Goal: Task Accomplishment & Management: Manage account settings

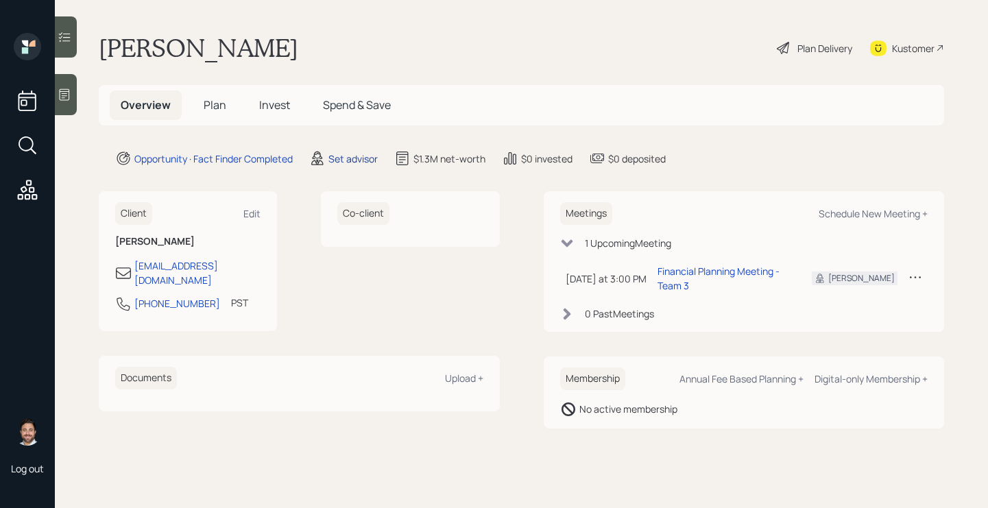
click at [352, 159] on div "Set advisor" at bounding box center [352, 158] width 49 height 14
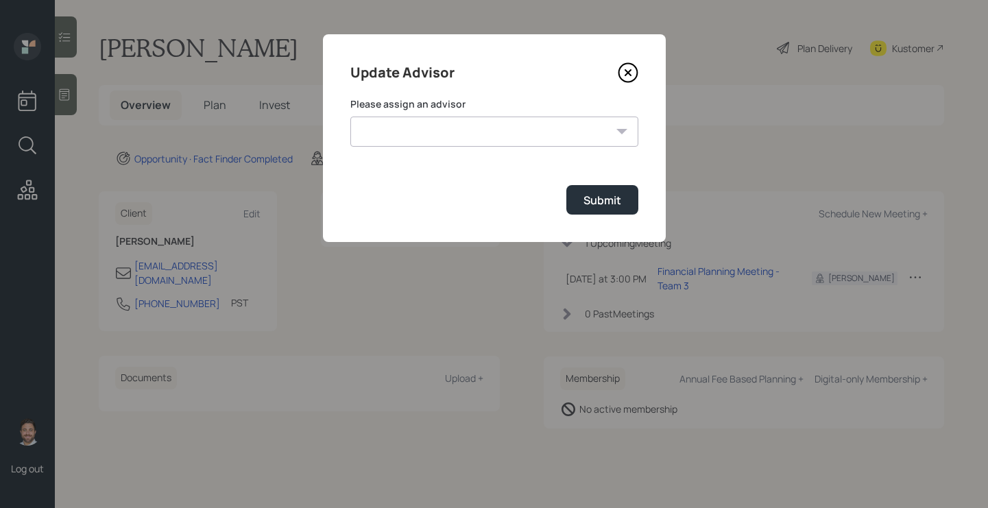
click at [426, 127] on select "Michael Russo Jonah Coleman Tyler End Treva Nostdahl Eric Schwartz Sami Boghos …" at bounding box center [494, 132] width 288 height 30
select select "bffa7908-1b2a-4c79-9bb6-f0ec9aed22d3"
click at [350, 117] on select "Michael Russo Jonah Coleman Tyler End Treva Nostdahl Eric Schwartz Sami Boghos …" at bounding box center [494, 132] width 288 height 30
click at [575, 198] on button "Submit" at bounding box center [602, 199] width 72 height 29
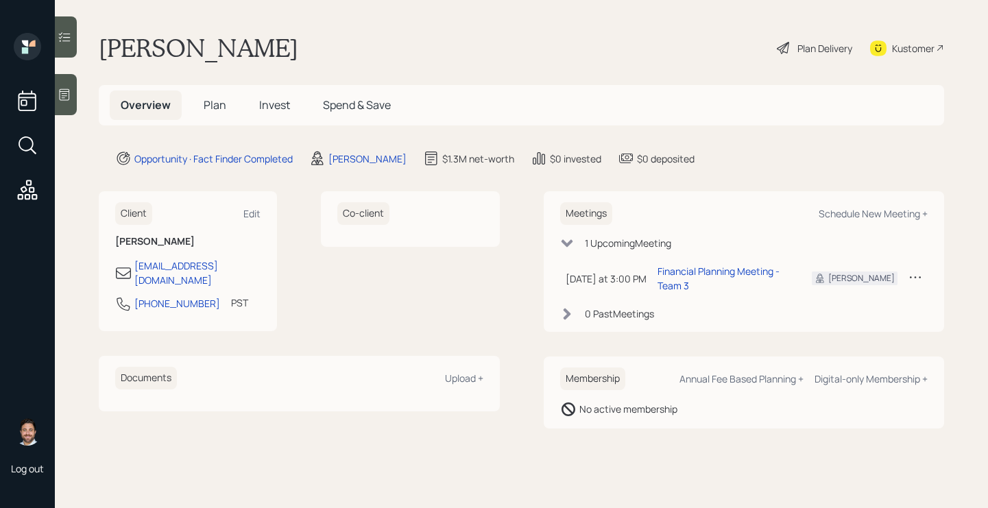
click at [209, 101] on span "Plan" at bounding box center [215, 104] width 23 height 15
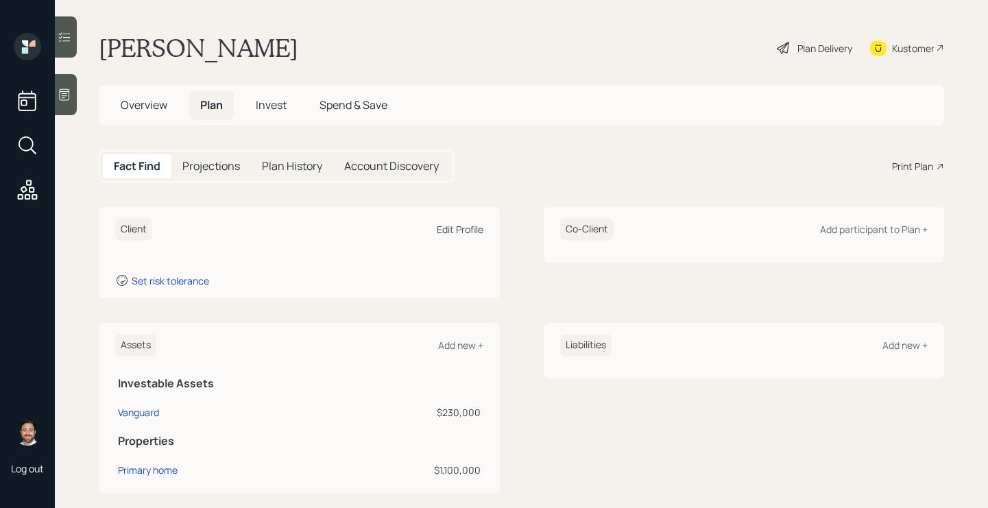
click at [471, 228] on div "Edit Profile" at bounding box center [460, 229] width 47 height 13
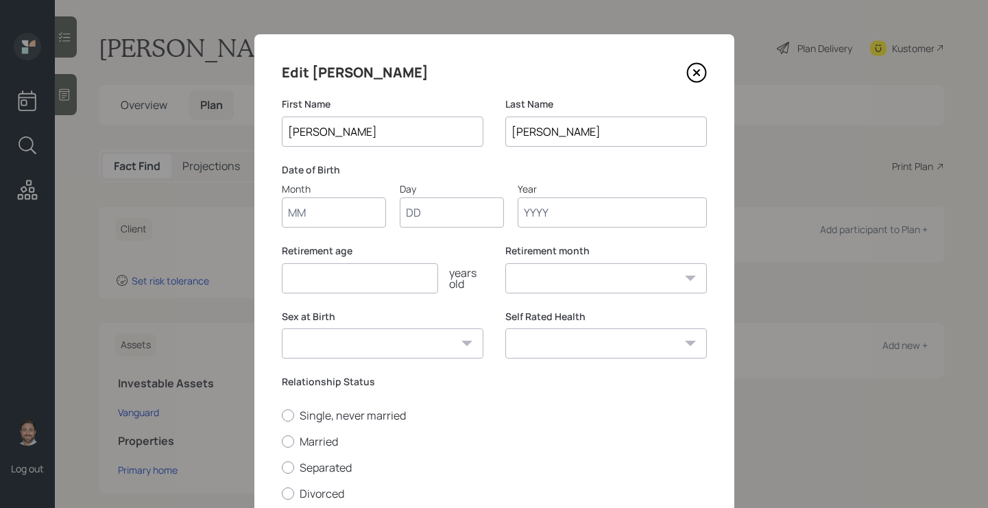
click at [334, 219] on input "Month" at bounding box center [334, 212] width 104 height 30
type input "10"
type input "29"
type input "1974"
select select "10"
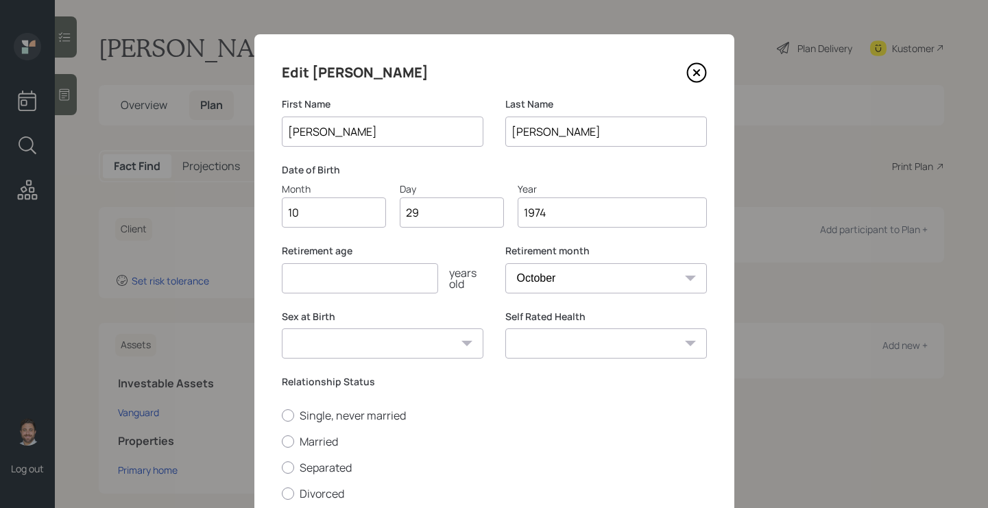
type input "1974"
click at [312, 283] on input "number" at bounding box center [360, 278] width 156 height 30
type input "65"
click at [357, 338] on select "Male Female Other / Prefer not to say" at bounding box center [383, 343] width 202 height 30
select select "male"
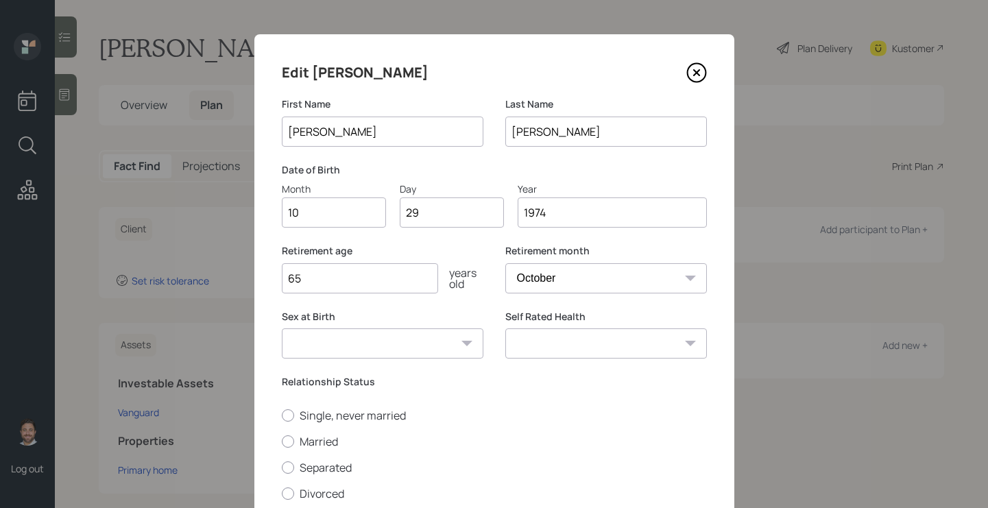
click at [282, 328] on select "Male Female Other / Prefer not to say" at bounding box center [383, 343] width 202 height 30
click at [537, 334] on select "Excellent Very Good Good Fair Poor" at bounding box center [606, 343] width 202 height 30
select select "very_good"
click at [505, 328] on select "Excellent Very Good Good Fair Poor" at bounding box center [606, 343] width 202 height 30
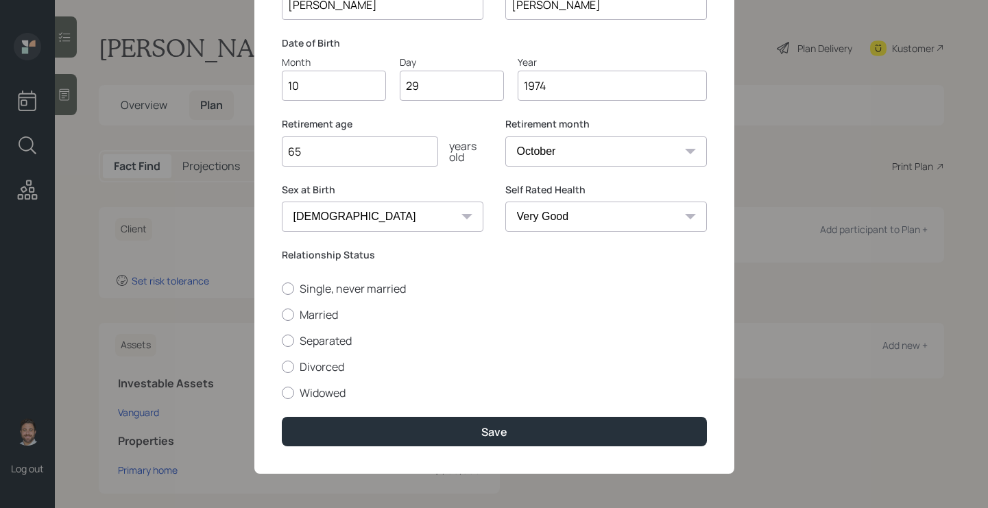
scroll to position [127, 0]
click at [321, 289] on label "Single, never married" at bounding box center [494, 288] width 425 height 15
click at [282, 289] on input "Single, never married" at bounding box center [281, 288] width 1 height 1
radio input "true"
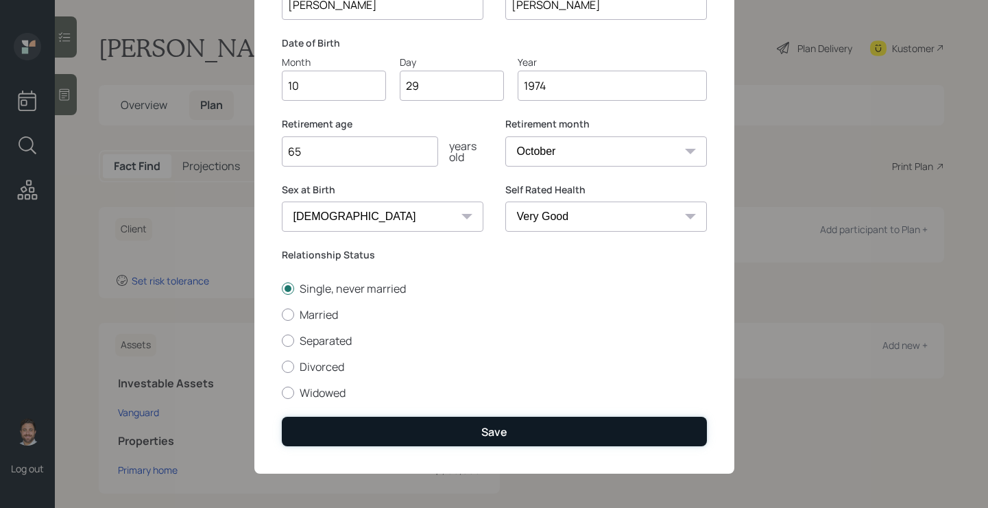
click at [401, 420] on button "Save" at bounding box center [494, 431] width 425 height 29
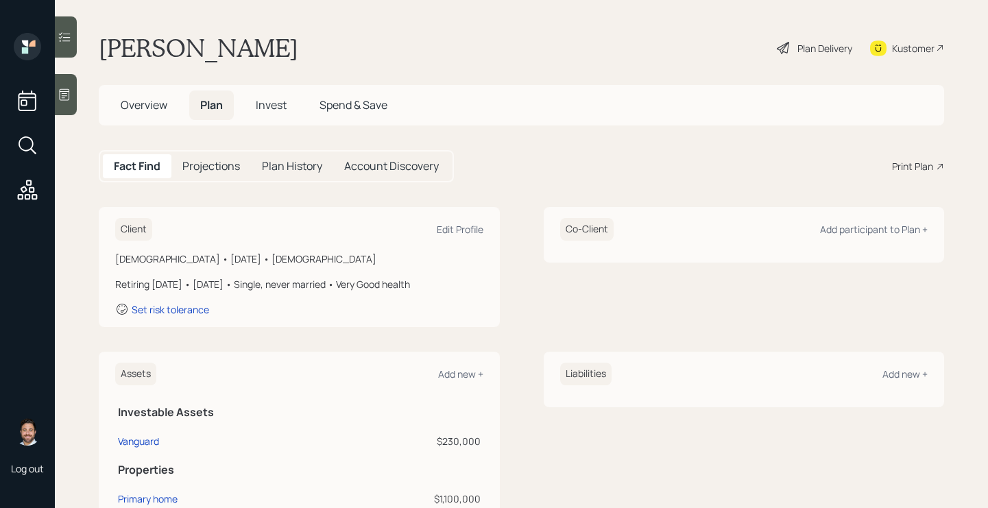
click at [123, 102] on span "Overview" at bounding box center [144, 104] width 47 height 15
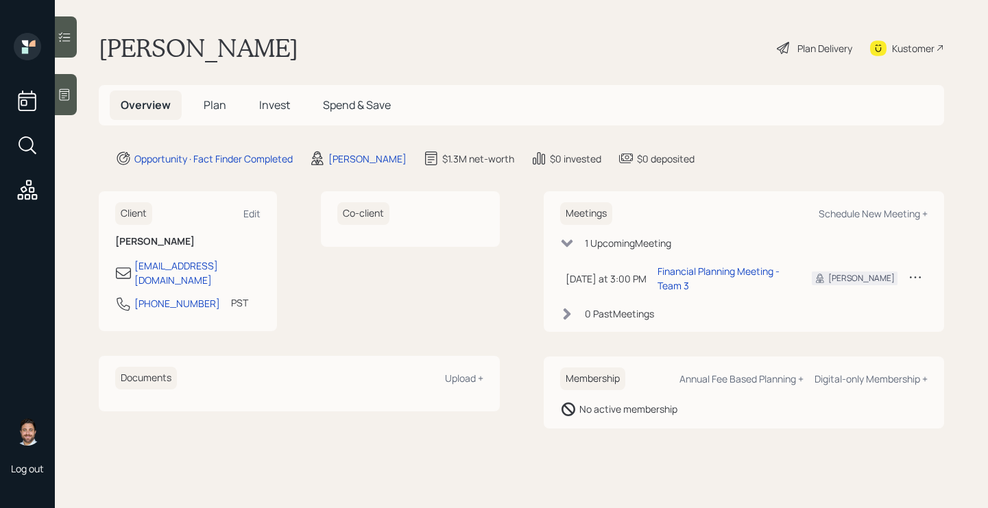
click at [213, 104] on span "Plan" at bounding box center [215, 104] width 23 height 15
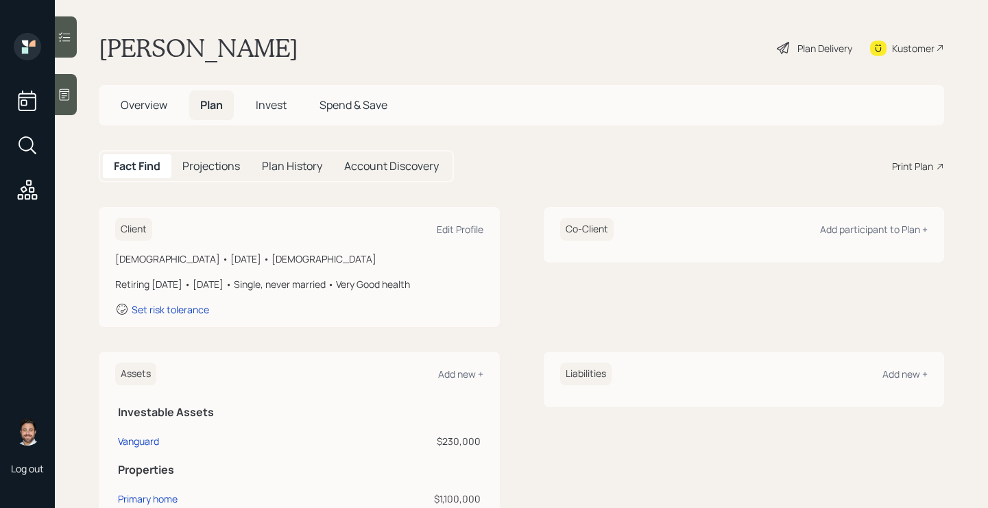
click at [805, 42] on div "Plan Delivery" at bounding box center [824, 48] width 55 height 14
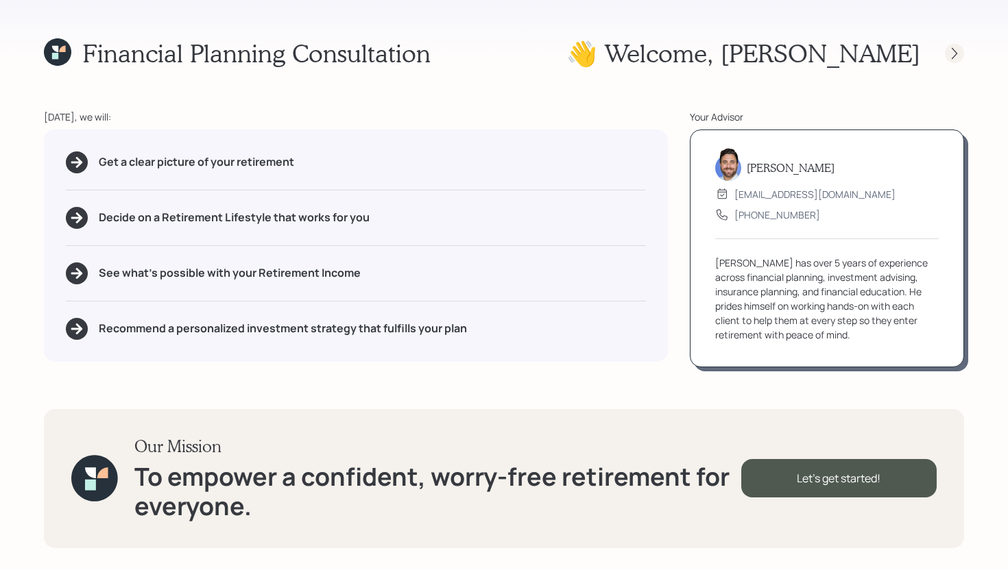
click at [951, 47] on icon at bounding box center [954, 54] width 14 height 14
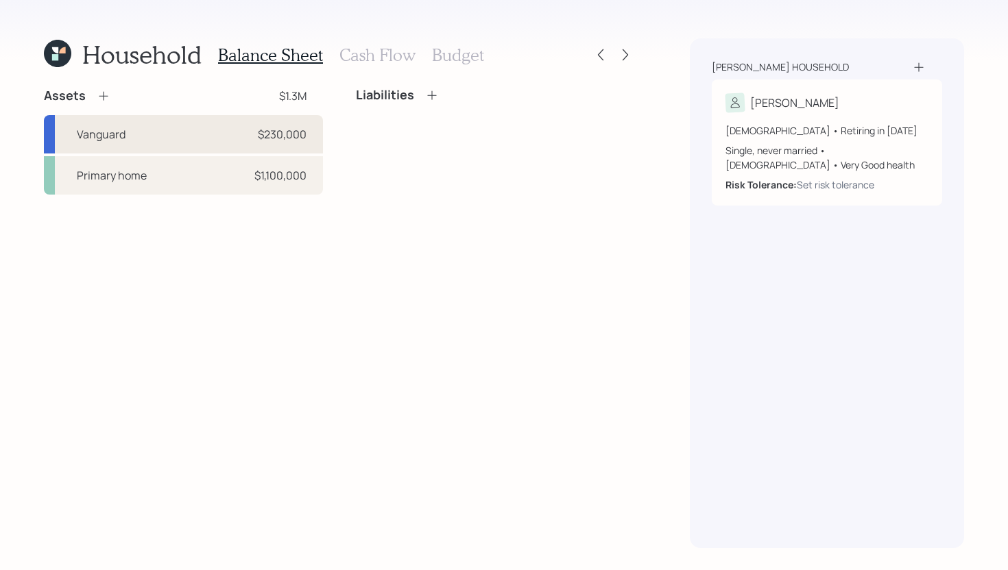
click at [131, 134] on div "Vanguard $230,000" at bounding box center [183, 134] width 279 height 38
select select "taxable"
select select "balanced"
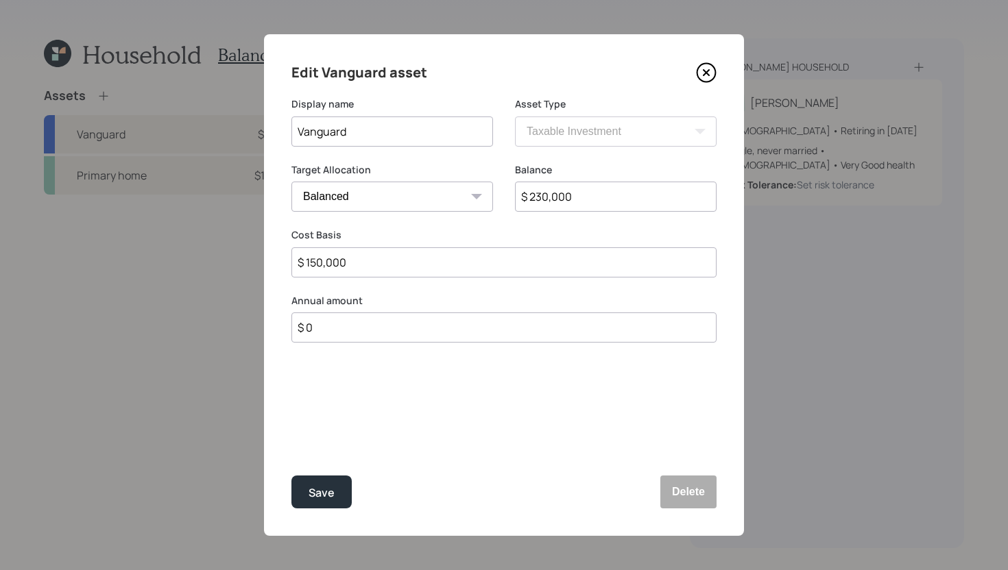
click at [387, 132] on input "Vanguard" at bounding box center [392, 132] width 202 height 30
click at [299, 132] on input "Vanguard" at bounding box center [392, 132] width 202 height 30
click at [427, 132] on input "Former Vanguard" at bounding box center [392, 132] width 202 height 30
click at [437, 132] on input "Former Vanguard 401k" at bounding box center [392, 132] width 202 height 30
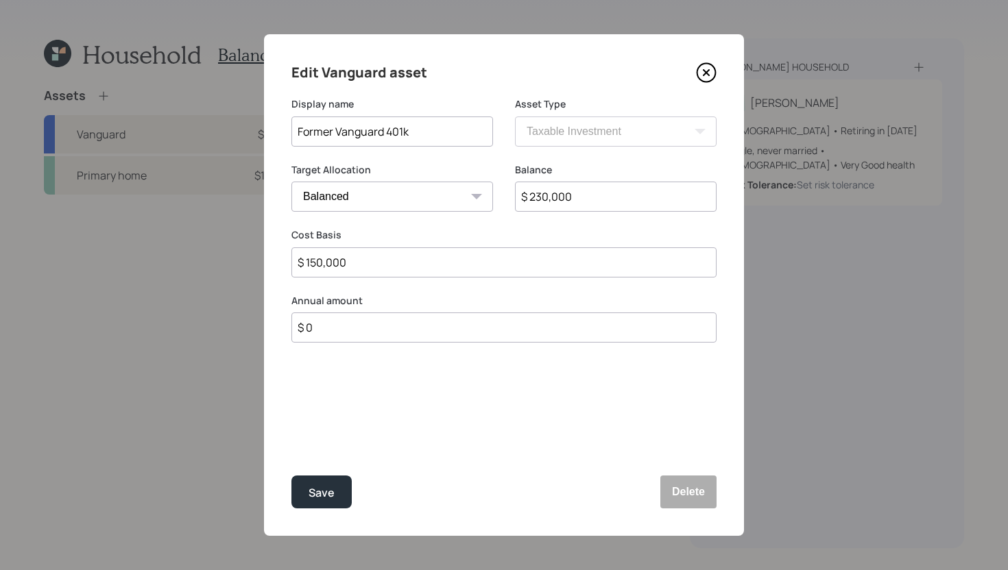
click at [437, 132] on input "Former Vanguard 401k" at bounding box center [392, 132] width 202 height 30
type input "Former Vanguard 401k"
click at [679, 488] on button "Delete" at bounding box center [688, 492] width 56 height 33
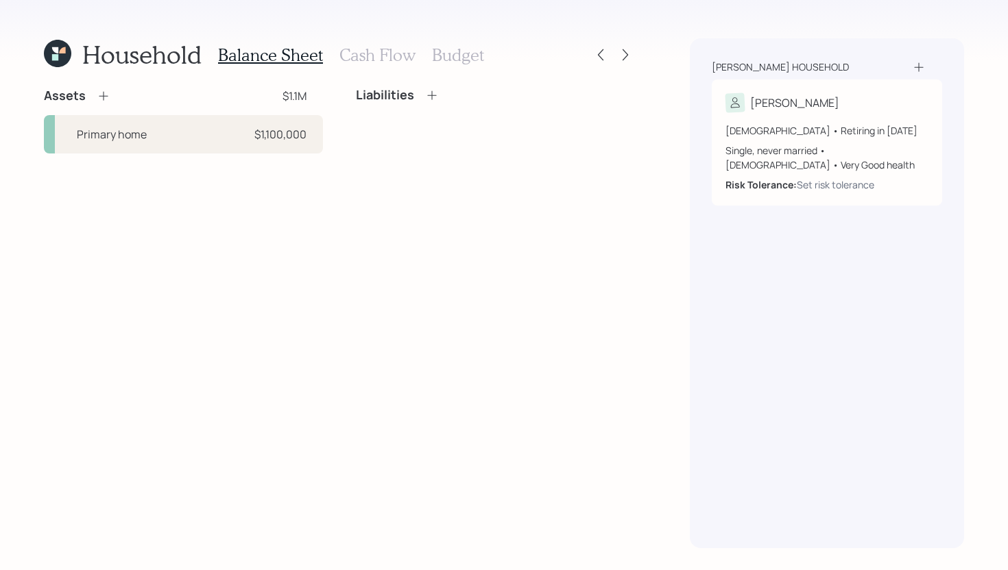
click at [105, 96] on icon at bounding box center [104, 96] width 14 height 14
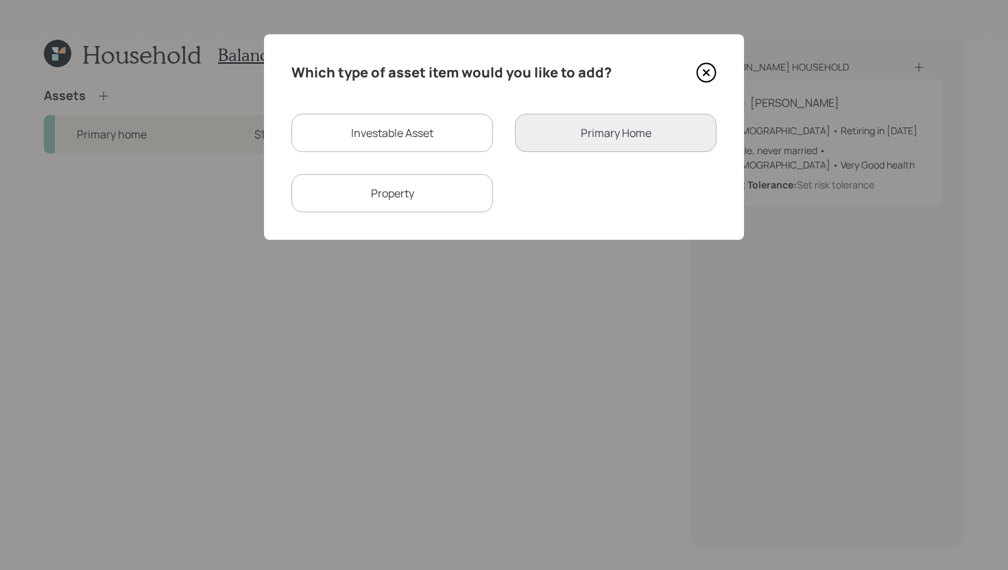
click at [333, 140] on div "Investable Asset" at bounding box center [392, 133] width 202 height 38
select select "taxable"
select select "balanced"
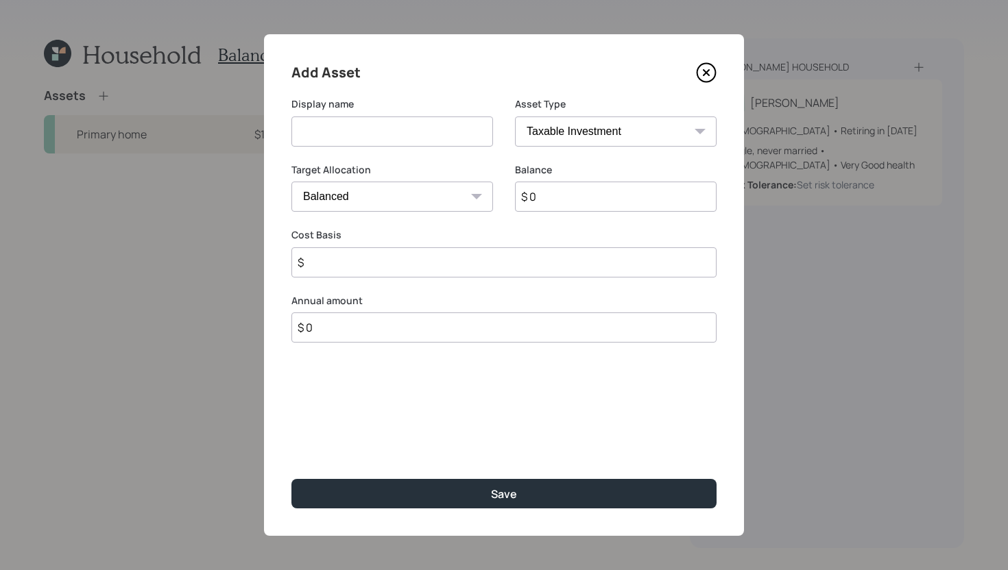
click at [582, 114] on div "Asset Type SEP IRA IRA Roth IRA 401(k) Roth 401(k) 403(b) Roth 403(b) 457(b) Ro…" at bounding box center [616, 121] width 202 height 49
click at [581, 140] on select "SEP IRA IRA Roth IRA 401(k) Roth 401(k) 403(b) Roth 403(b) 457(b) Roth 457(b) H…" at bounding box center [616, 132] width 202 height 30
select select "company_sponsored"
click at [515, 117] on select "SEP IRA IRA Roth IRA 401(k) Roth 401(k) 403(b) Roth 403(b) 457(b) Roth 457(b) H…" at bounding box center [616, 132] width 202 height 30
click at [401, 128] on input at bounding box center [392, 132] width 202 height 30
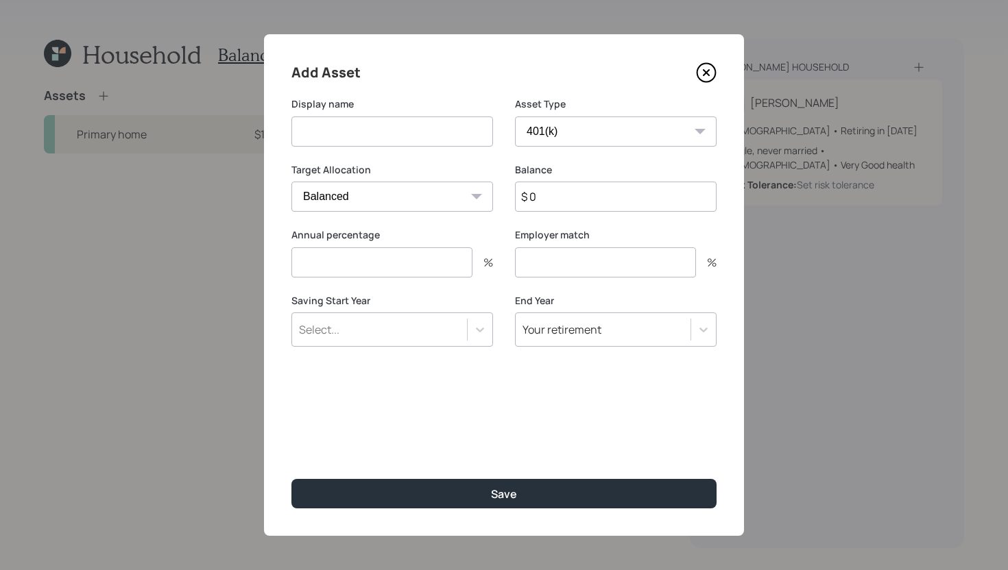
paste input "Former Vanguard 401k"
type input "Former Vanguard 401k"
click at [421, 267] on input "number" at bounding box center [381, 262] width 181 height 30
type input "0"
click at [536, 265] on input "number" at bounding box center [605, 262] width 181 height 30
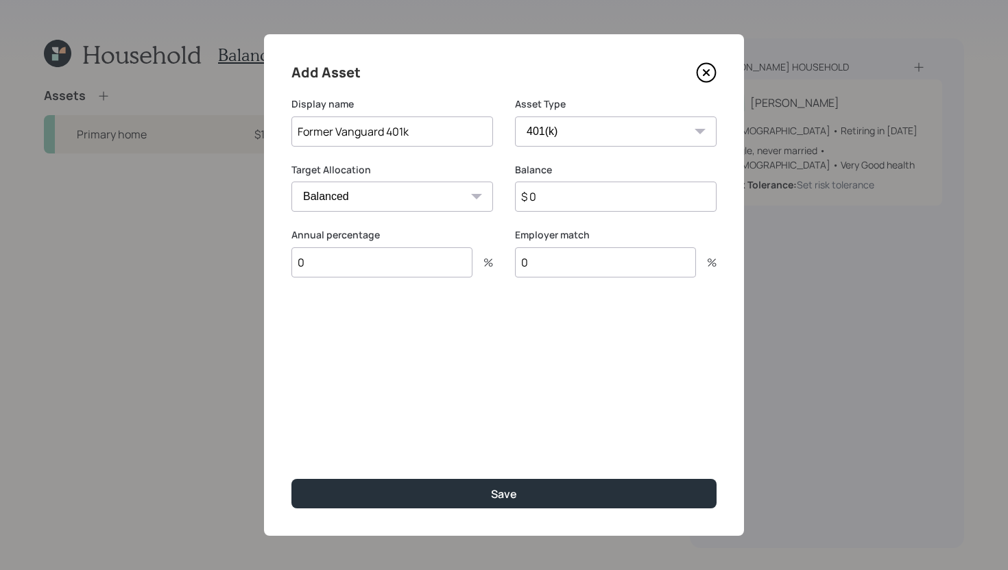
type input "0"
click at [620, 191] on input "$ 0" at bounding box center [616, 197] width 202 height 30
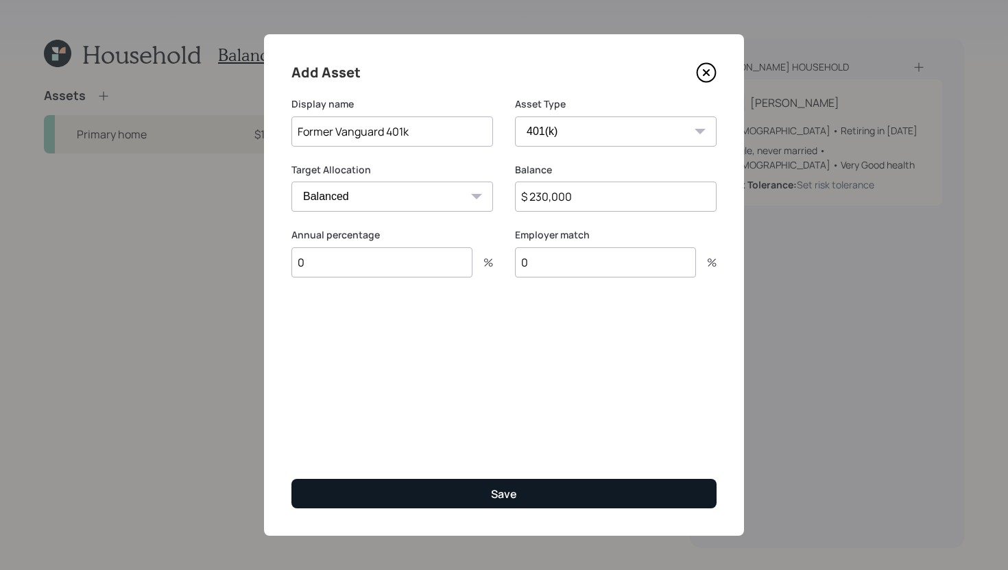
type input "$ 230,000"
click at [584, 490] on button "Save" at bounding box center [503, 493] width 425 height 29
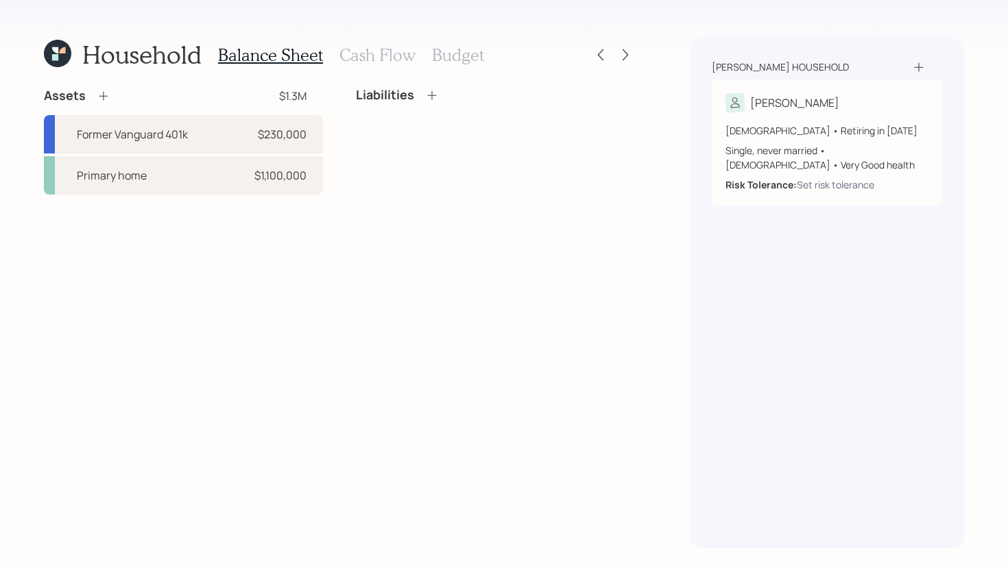
click at [102, 97] on icon at bounding box center [104, 96] width 14 height 14
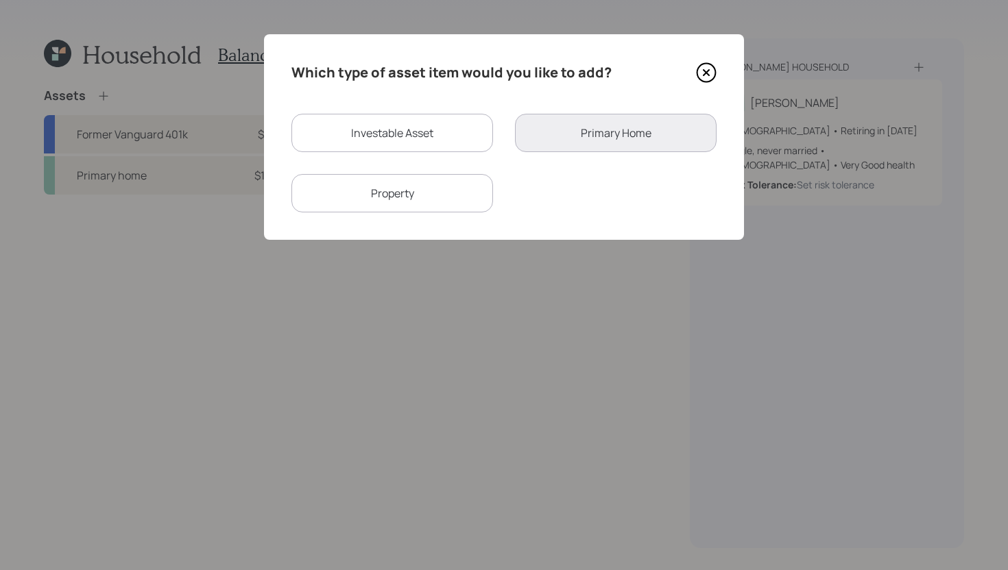
click at [429, 136] on div "Investable Asset" at bounding box center [392, 133] width 202 height 38
select select "taxable"
select select "balanced"
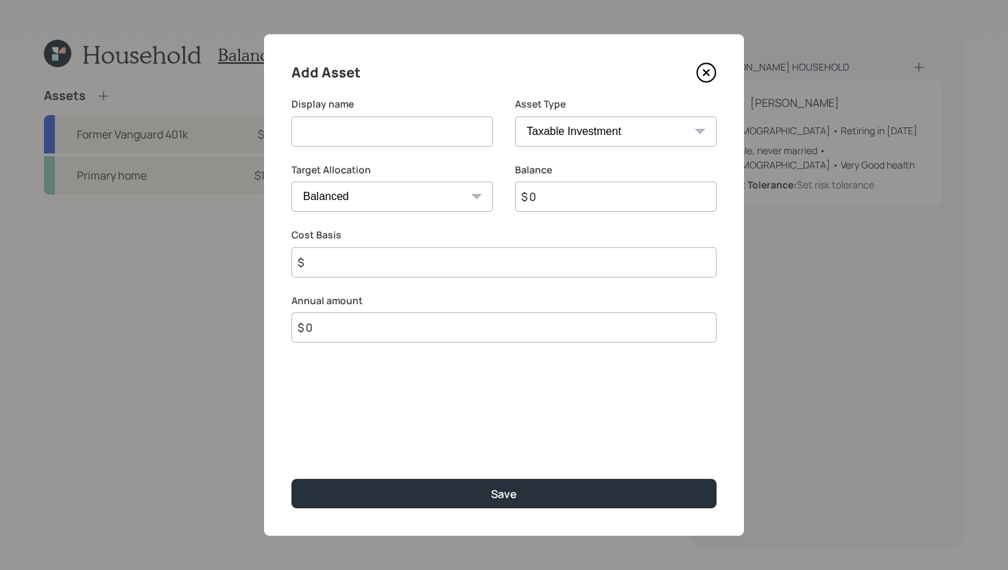
click at [429, 136] on input at bounding box center [392, 132] width 202 height 30
click at [596, 126] on select "SEP IRA IRA Roth IRA 401(k) Roth 401(k) 403(b) Roth 403(b) 457(b) Roth 457(b) H…" at bounding box center [616, 132] width 202 height 30
select select "cash"
click at [515, 117] on select "SEP IRA IRA Roth IRA 401(k) Roth 401(k) 403(b) Roth 403(b) 457(b) Roth 457(b) H…" at bounding box center [616, 132] width 202 height 30
type input "$"
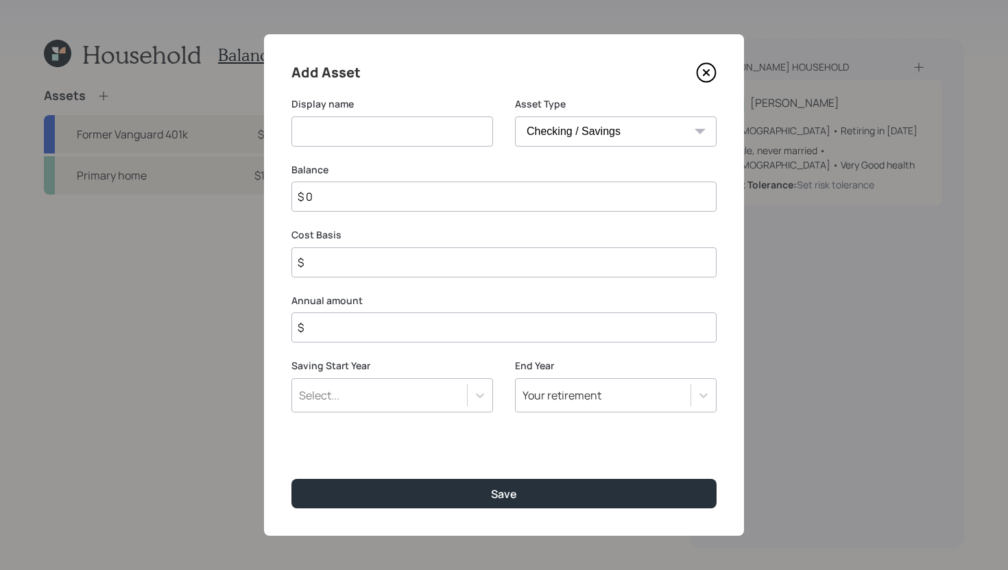
click at [389, 135] on input at bounding box center [392, 132] width 202 height 30
type input "Savings"
click at [441, 206] on input "$ 0" at bounding box center [503, 197] width 425 height 30
type input "$ 3"
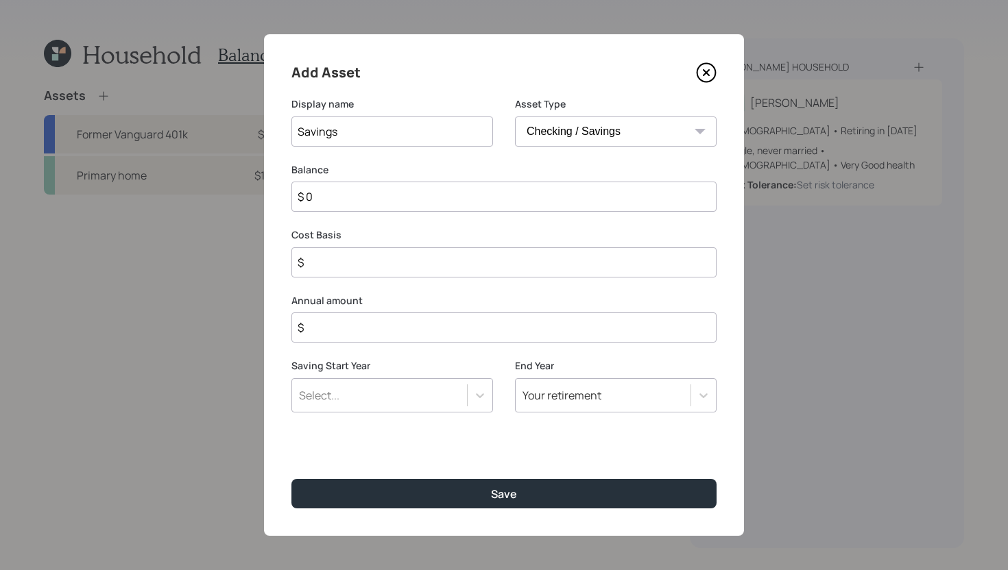
type input "$ 3"
type input "$ 30"
type input "$ 300"
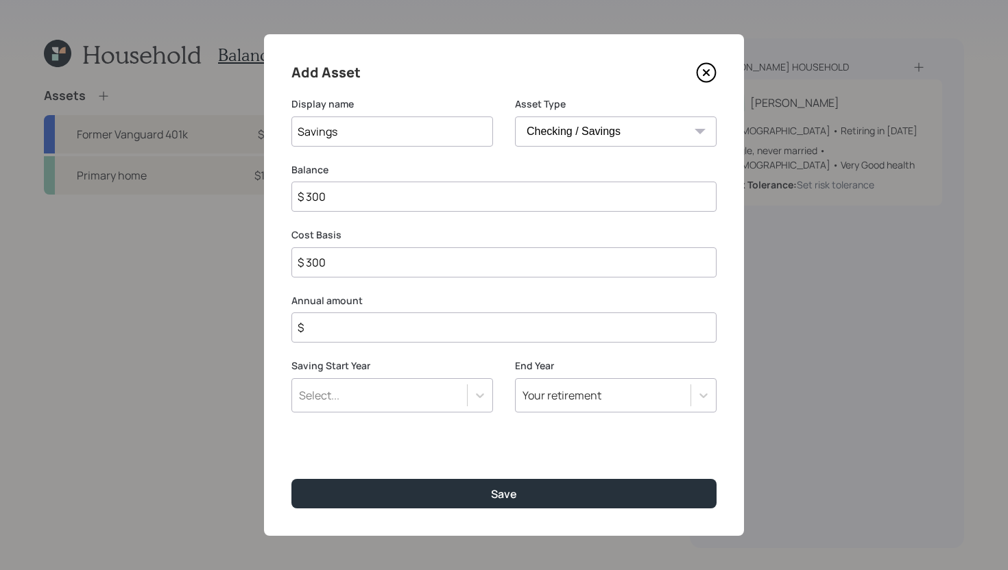
type input "$ 3,000"
type input "$ 30,000"
type input "$ 300,000"
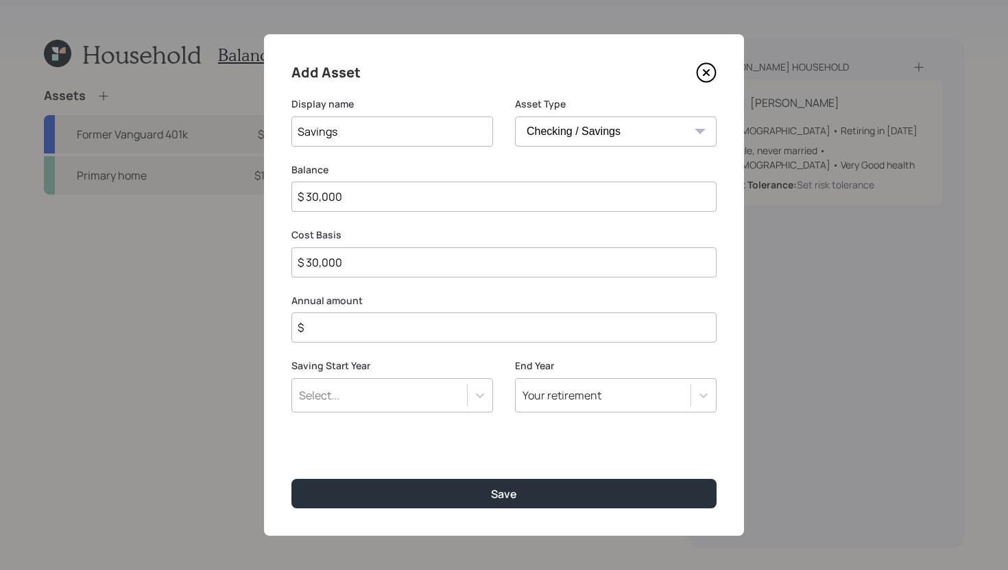
type input "$ 300,000"
type input "$ 30,000"
click at [439, 330] on input "$" at bounding box center [503, 328] width 425 height 30
type input "$ 36,000"
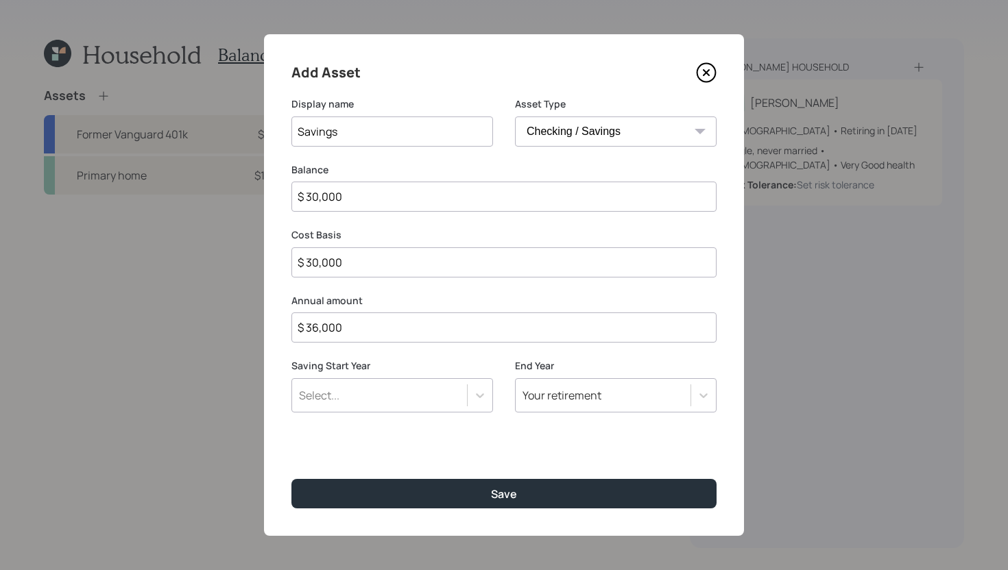
click at [424, 395] on div "Select..." at bounding box center [379, 395] width 175 height 23
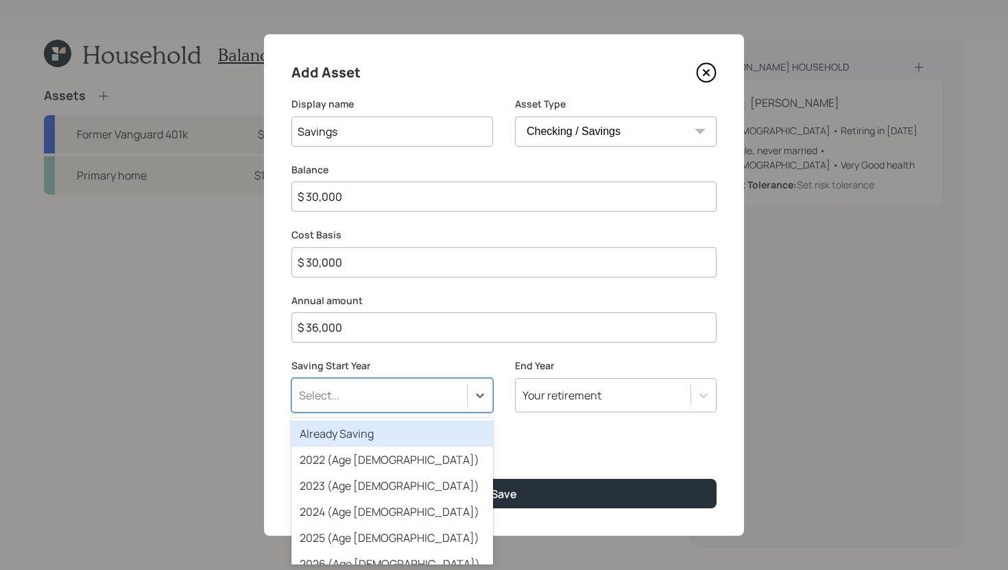
click at [400, 438] on div "Already Saving" at bounding box center [392, 434] width 202 height 26
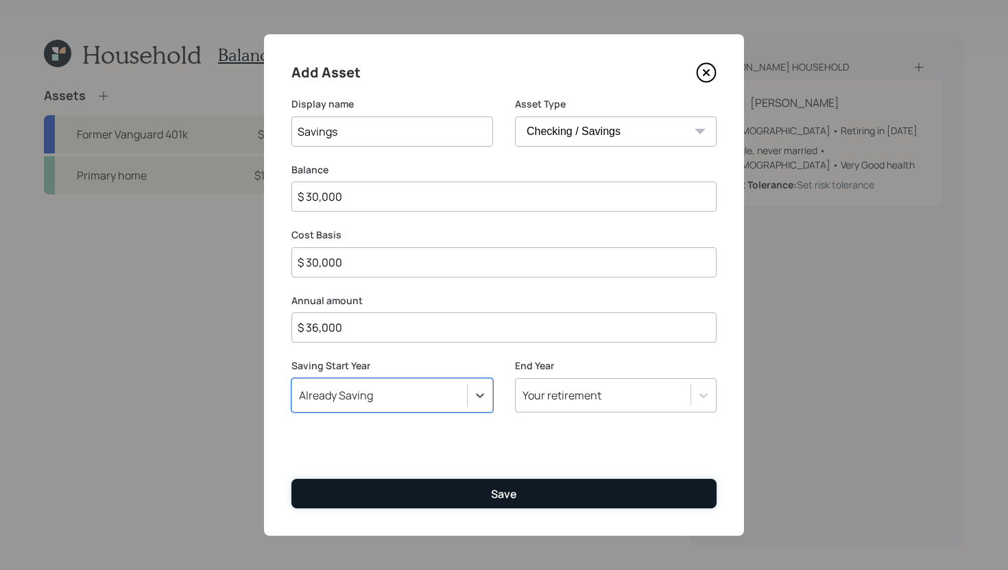
click at [409, 491] on button "Save" at bounding box center [503, 493] width 425 height 29
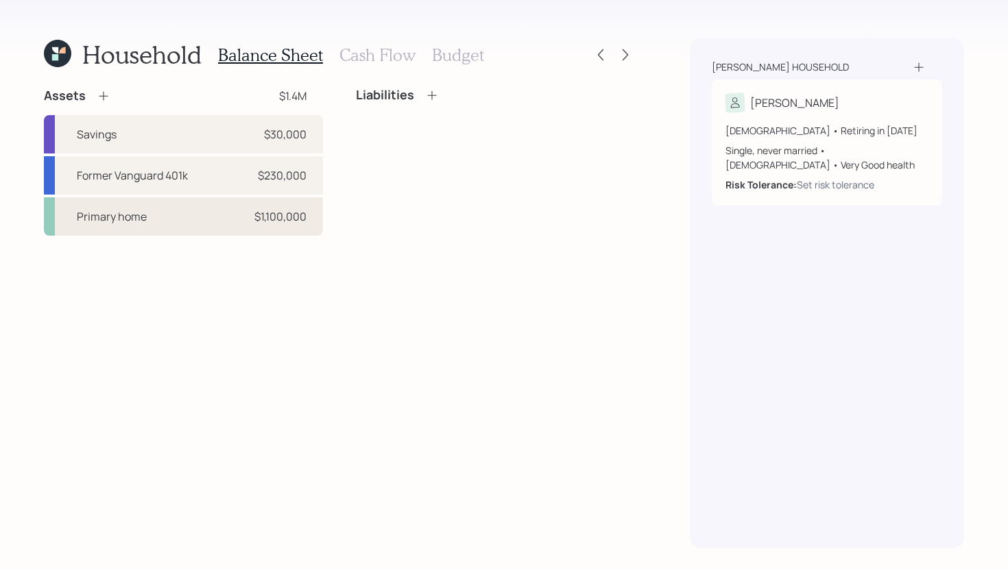
click at [170, 233] on div "Primary home $1,100,000" at bounding box center [183, 216] width 279 height 38
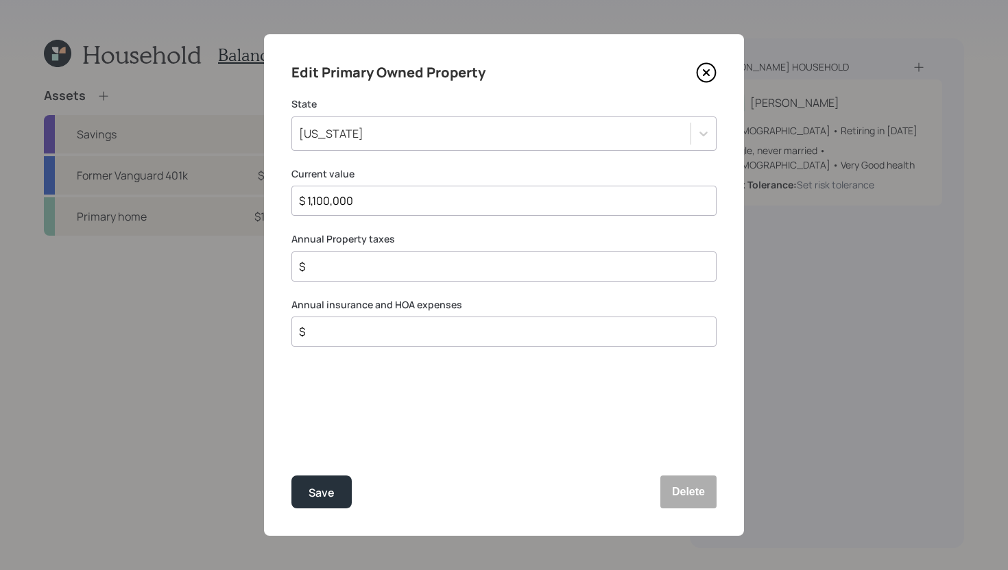
click at [381, 278] on div "$" at bounding box center [503, 267] width 425 height 30
click at [382, 274] on input "$" at bounding box center [498, 266] width 402 height 16
type input "$ 8,800"
click at [358, 339] on input "$" at bounding box center [498, 332] width 402 height 16
type input "$ 1,000"
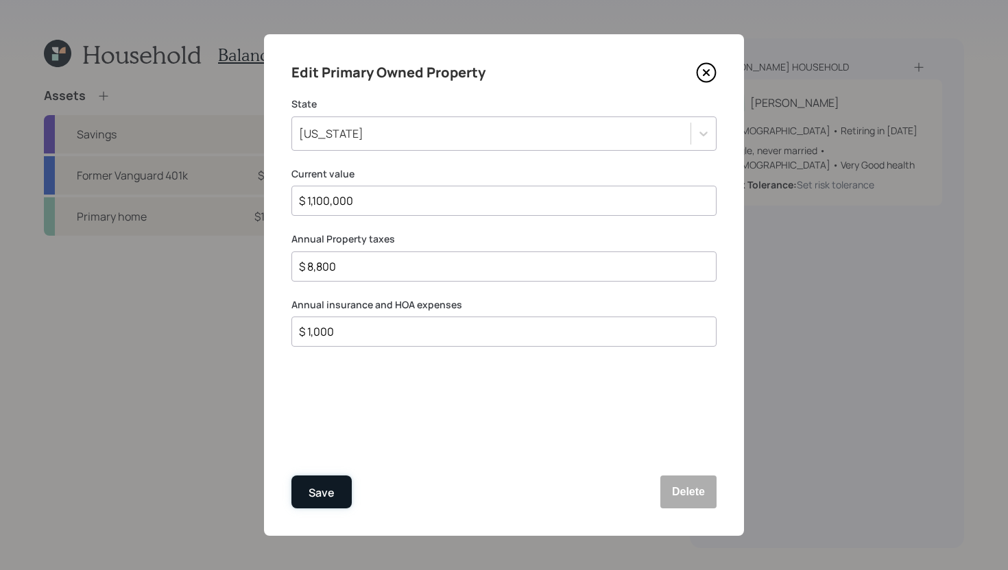
click at [322, 491] on div "Save" at bounding box center [321, 493] width 26 height 19
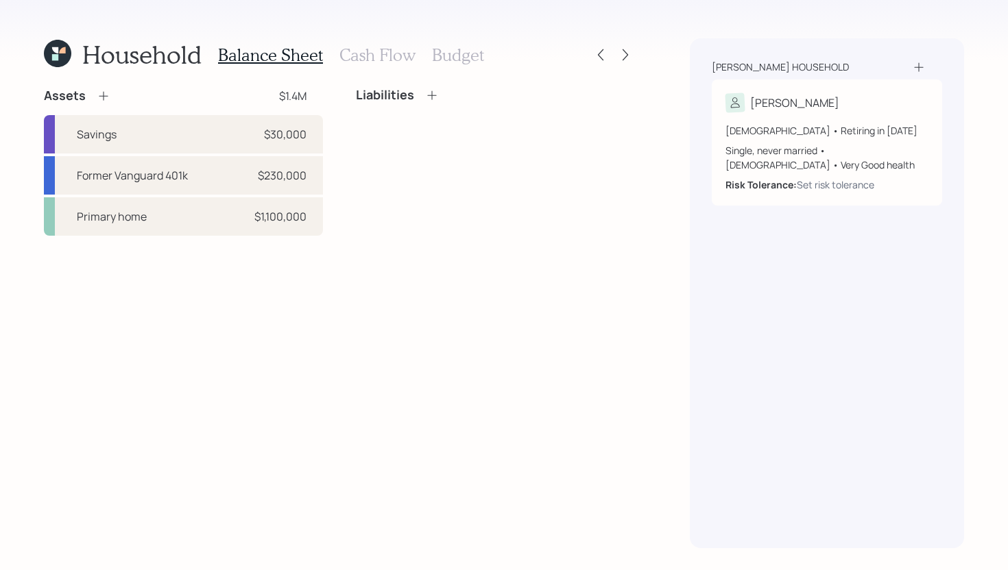
click at [433, 97] on icon at bounding box center [432, 95] width 14 height 14
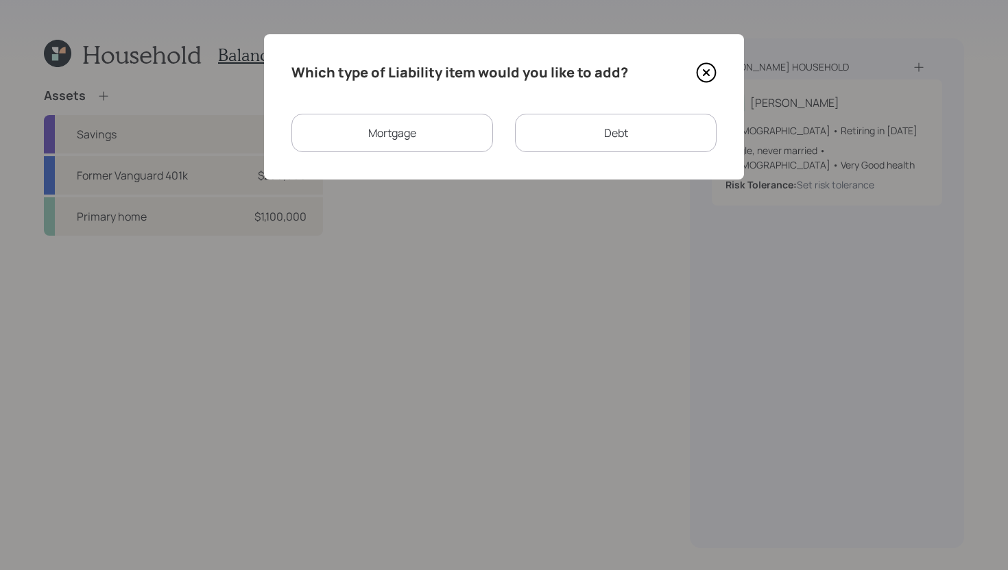
click at [453, 127] on div "Mortgage" at bounding box center [392, 133] width 202 height 38
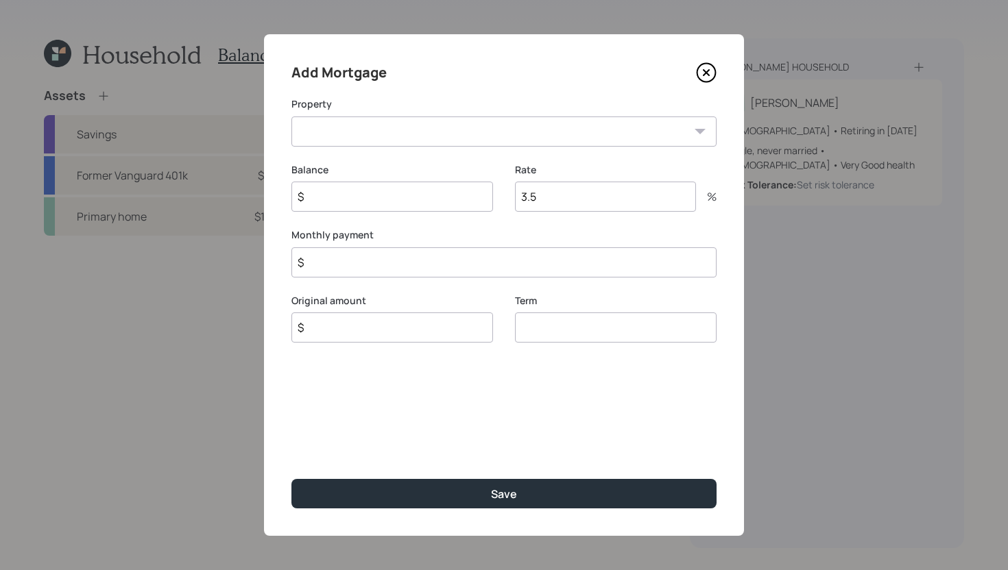
click at [419, 134] on select "CA Primary home" at bounding box center [503, 132] width 425 height 30
select select "97257379-d721-4509-aee0-ec8f07a0ff81"
click at [291, 117] on select "CA Primary home" at bounding box center [503, 132] width 425 height 30
click at [409, 194] on input "$" at bounding box center [392, 197] width 202 height 30
type input "$ 415,000"
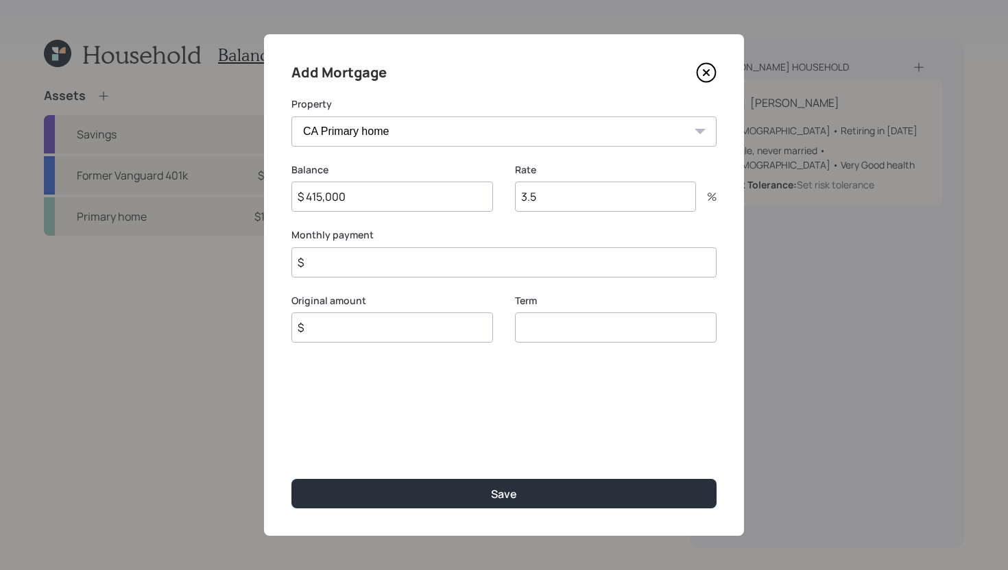
click at [402, 331] on input "$" at bounding box center [392, 328] width 202 height 30
type input "$ 415,000"
click at [573, 339] on input "number" at bounding box center [616, 328] width 202 height 30
type input "3"
type input "30"
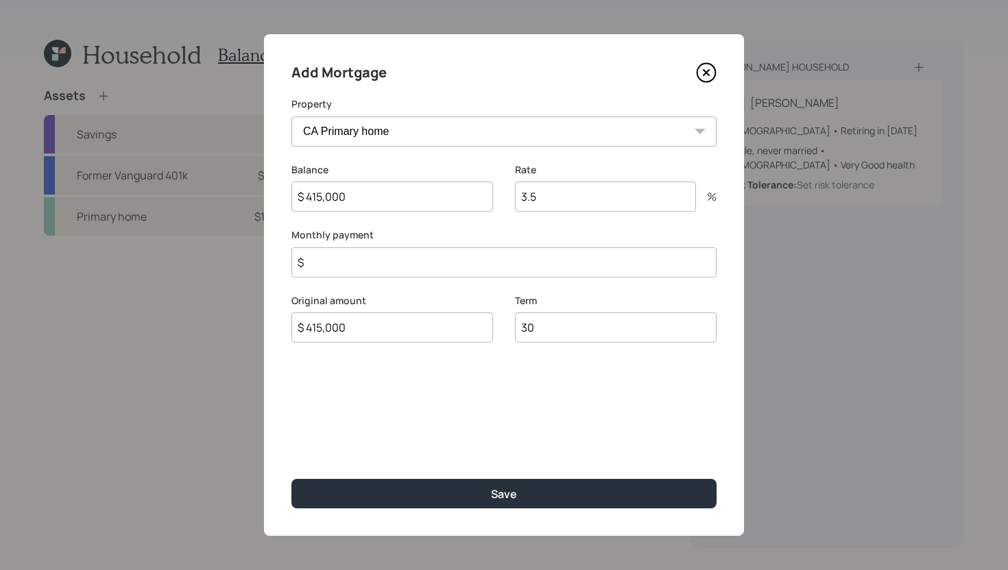
click at [585, 195] on input "3.5" at bounding box center [605, 197] width 181 height 30
type input "4.5"
click at [478, 262] on input "$" at bounding box center [503, 262] width 425 height 30
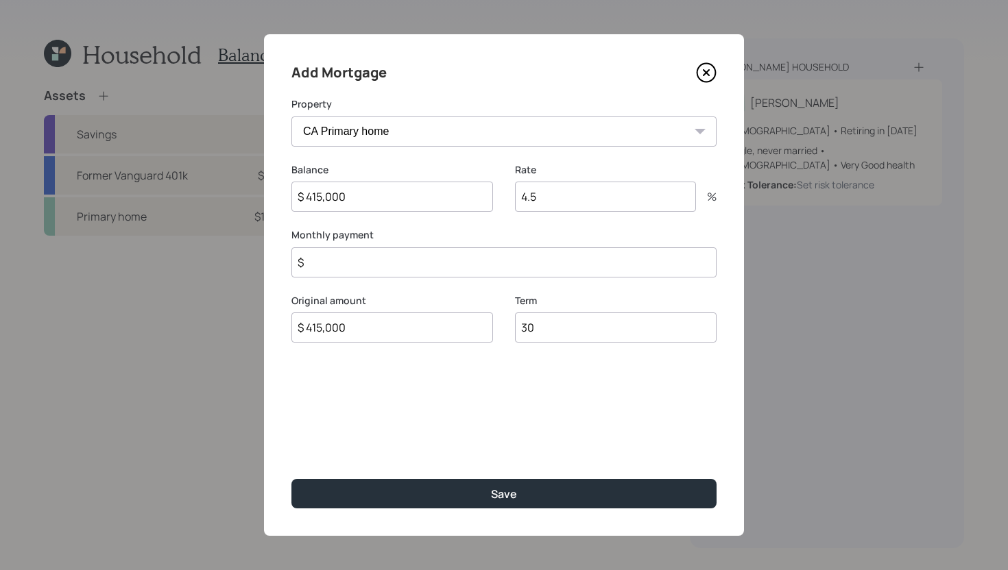
click at [478, 262] on input "$" at bounding box center [503, 262] width 425 height 30
click at [473, 268] on input "$" at bounding box center [503, 262] width 425 height 30
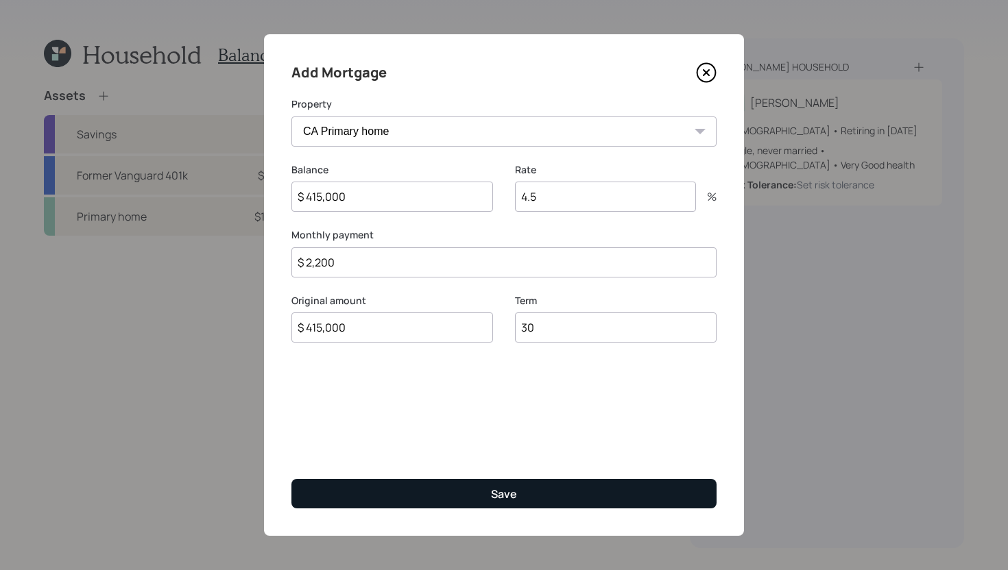
type input "$ 2,200"
click at [569, 488] on button "Save" at bounding box center [503, 493] width 425 height 29
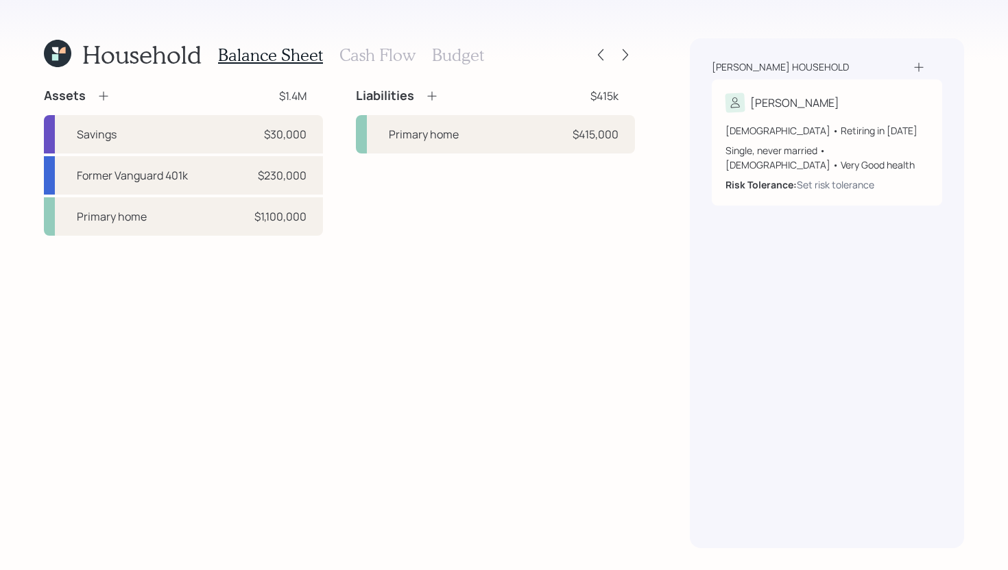
click at [366, 58] on h3 "Cash Flow" at bounding box center [377, 55] width 76 height 20
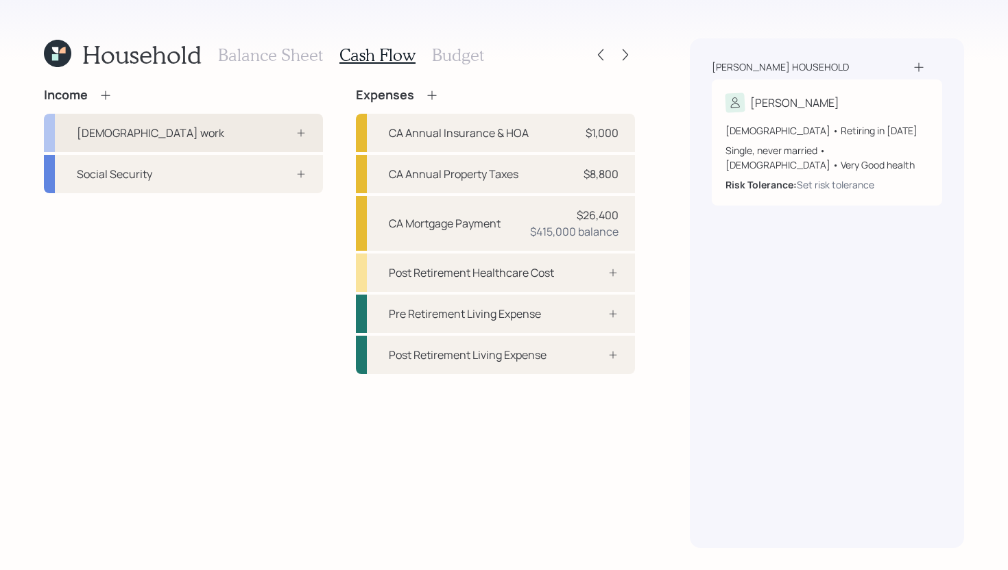
click at [150, 130] on div "[DEMOGRAPHIC_DATA] work" at bounding box center [183, 133] width 279 height 38
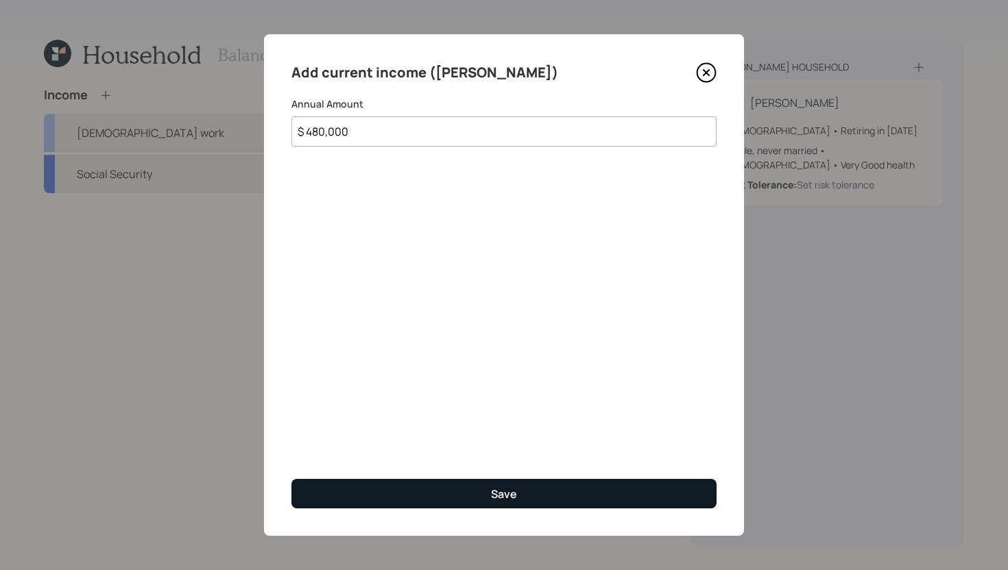
type input "$ 480,000"
click at [342, 498] on button "Save" at bounding box center [503, 493] width 425 height 29
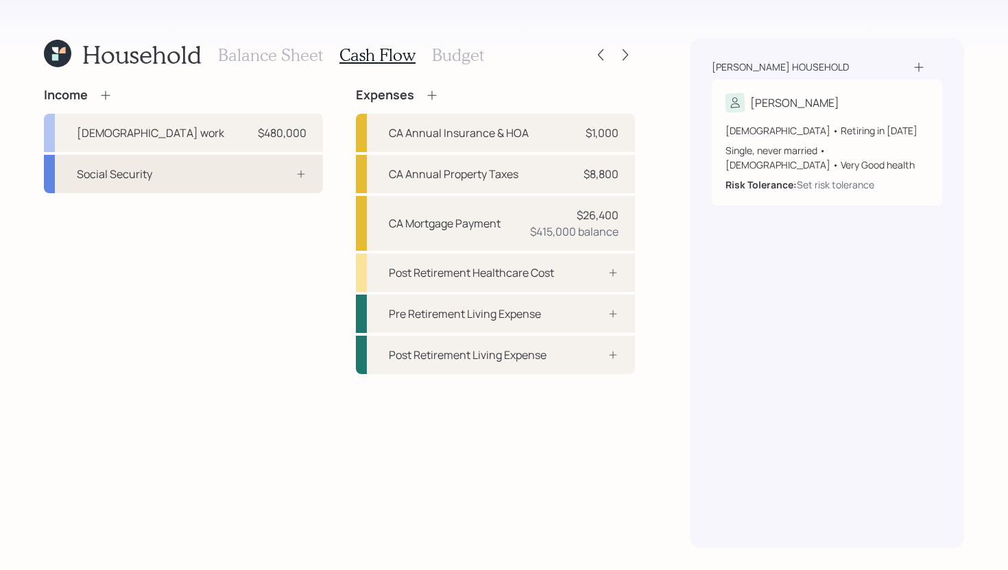
click at [204, 182] on div "Social Security" at bounding box center [183, 174] width 279 height 38
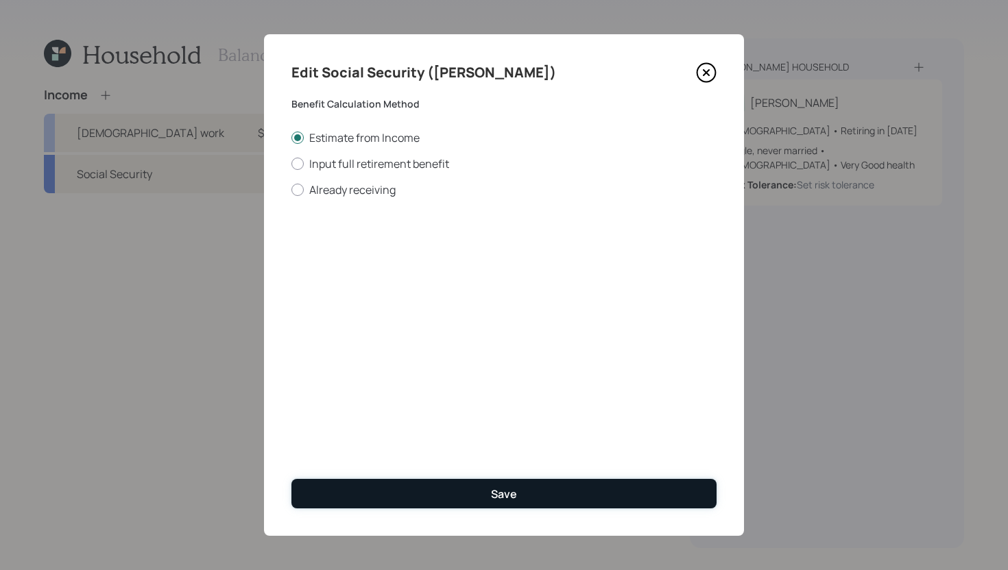
click at [399, 495] on button "Save" at bounding box center [503, 493] width 425 height 29
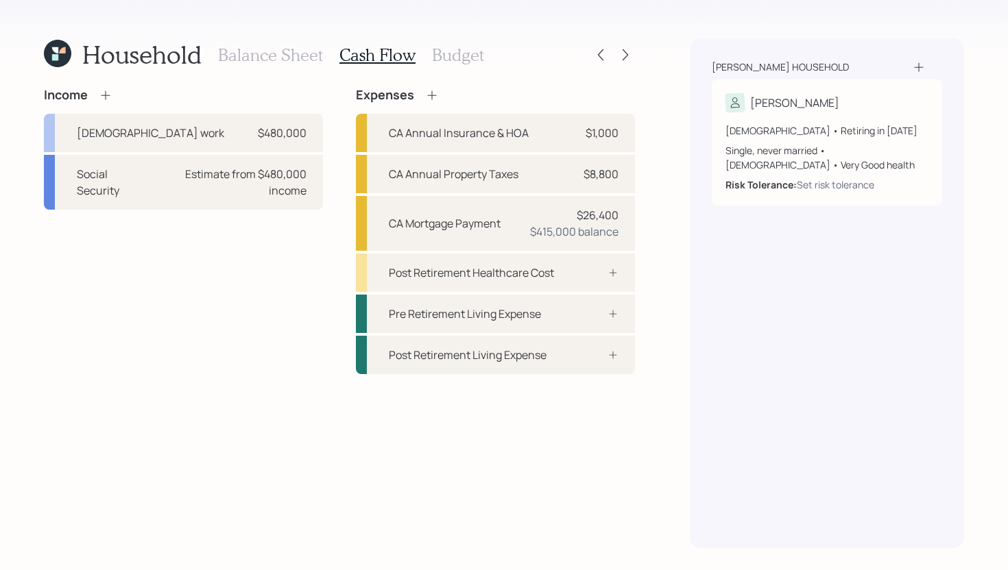
click at [251, 49] on h3 "Balance Sheet" at bounding box center [270, 55] width 105 height 20
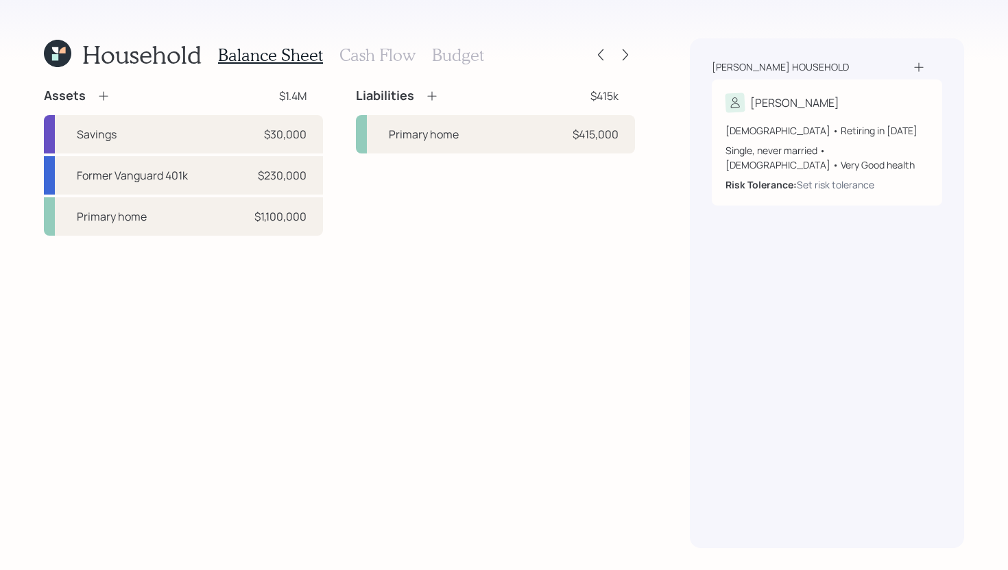
click at [380, 59] on h3 "Cash Flow" at bounding box center [377, 55] width 76 height 20
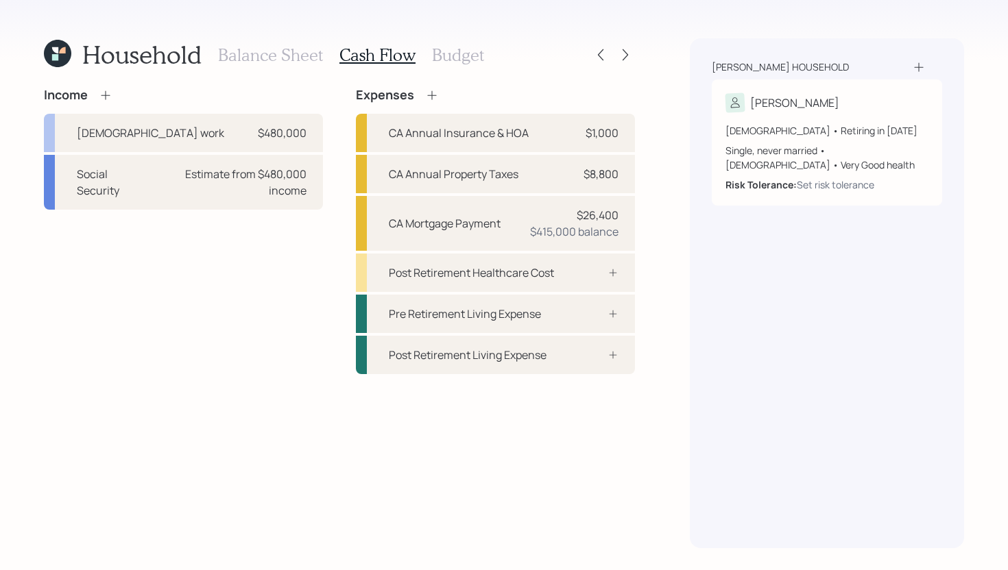
click at [430, 101] on icon at bounding box center [432, 95] width 14 height 14
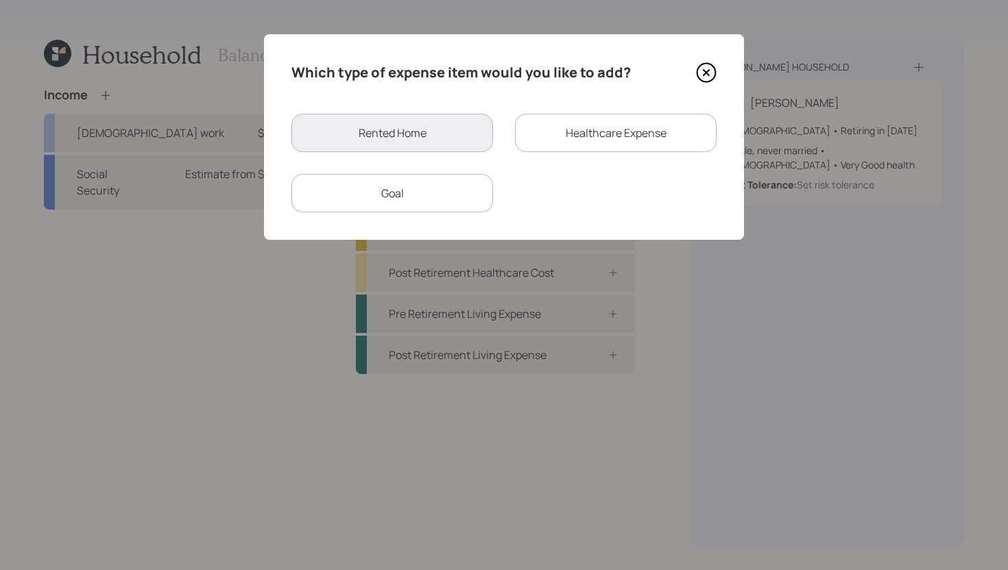
click at [570, 139] on div "Healthcare Expense" at bounding box center [616, 133] width 202 height 38
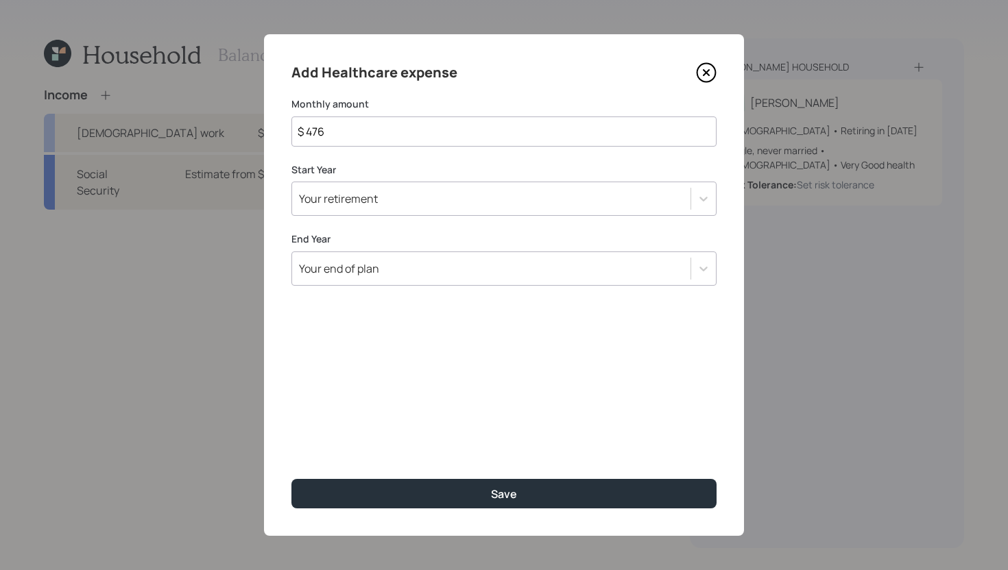
click at [712, 75] on icon at bounding box center [706, 72] width 21 height 21
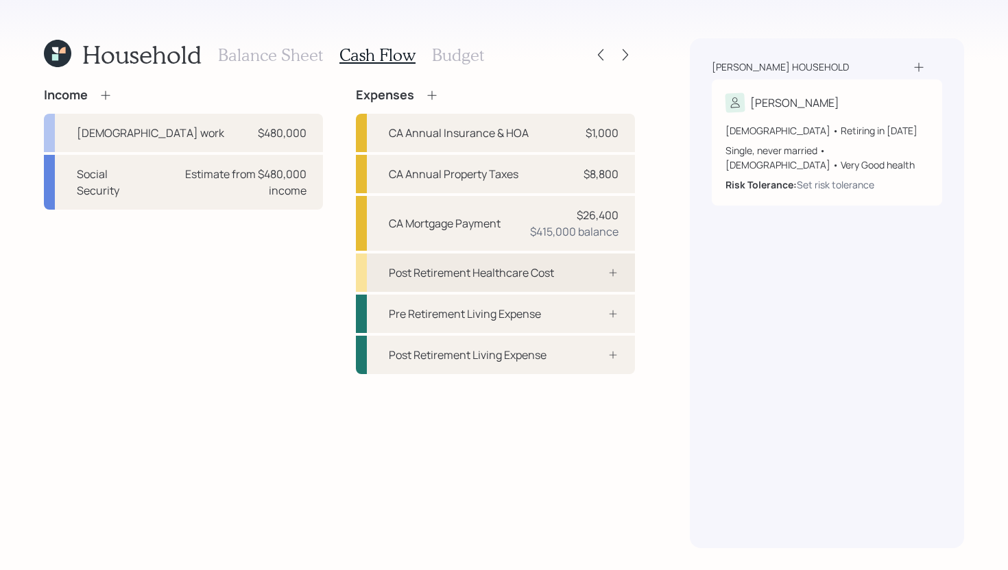
click at [515, 274] on div "Post Retirement Healthcare Cost" at bounding box center [471, 273] width 165 height 16
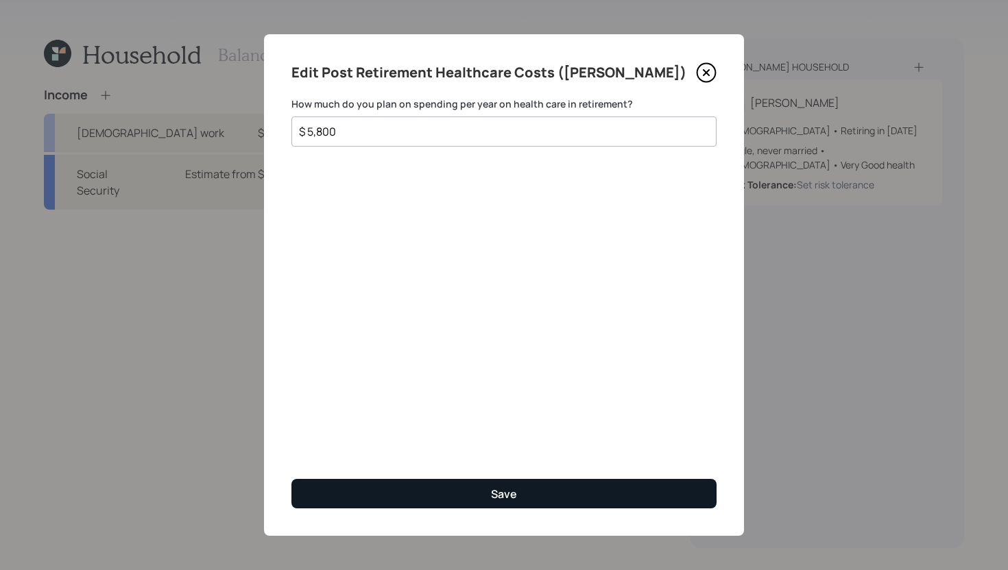
type input "$ 5,800"
click at [515, 488] on div "Save" at bounding box center [504, 494] width 26 height 15
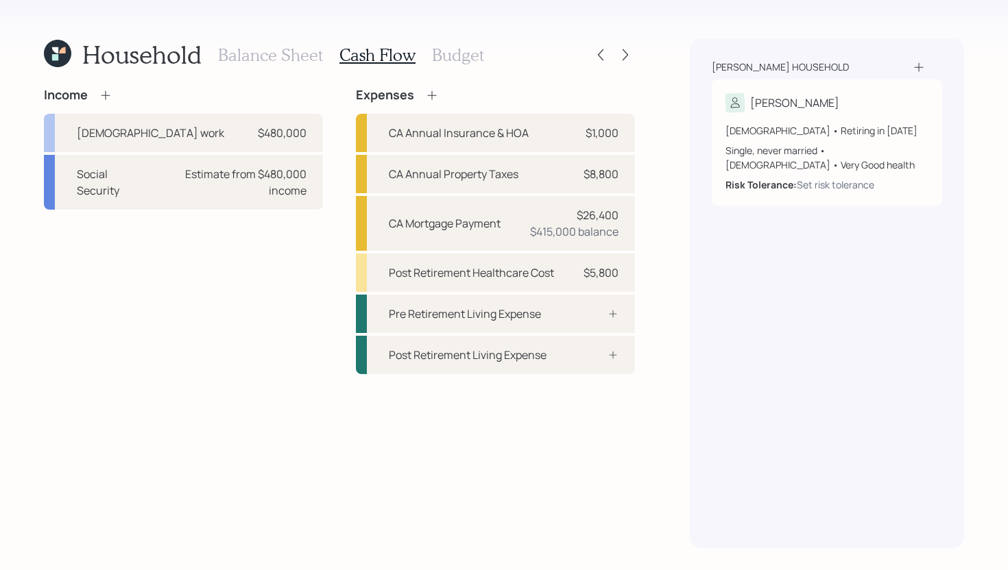
click at [458, 58] on h3 "Budget" at bounding box center [458, 55] width 52 height 20
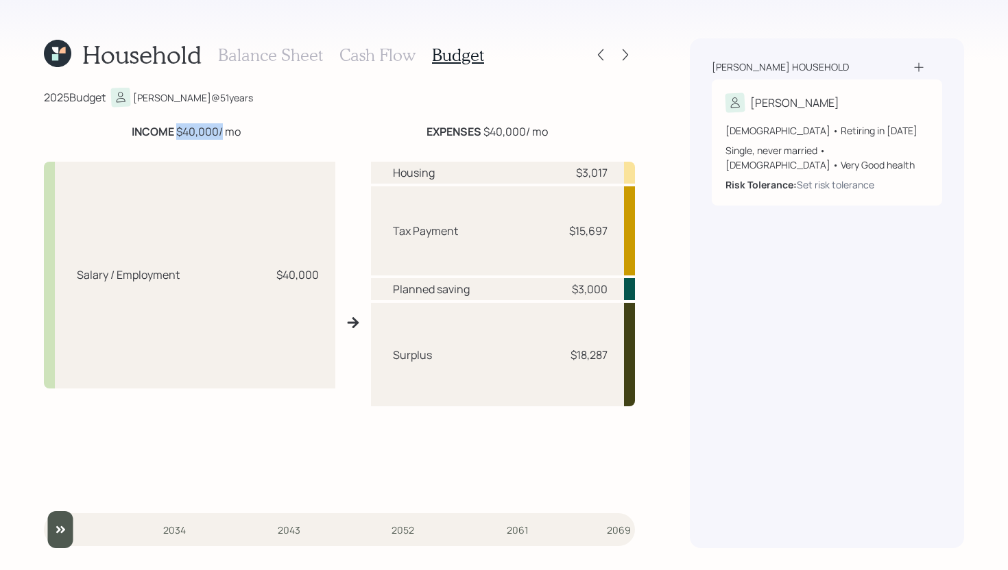
drag, startPoint x: 175, startPoint y: 134, endPoint x: 219, endPoint y: 128, distance: 44.3
click at [219, 128] on div "INCOME $40,000 / mo" at bounding box center [186, 131] width 109 height 16
click at [561, 133] on div "EXPENSES $40,000 / mo" at bounding box center [487, 131] width 296 height 16
click at [382, 58] on h3 "Cash Flow" at bounding box center [377, 55] width 76 height 20
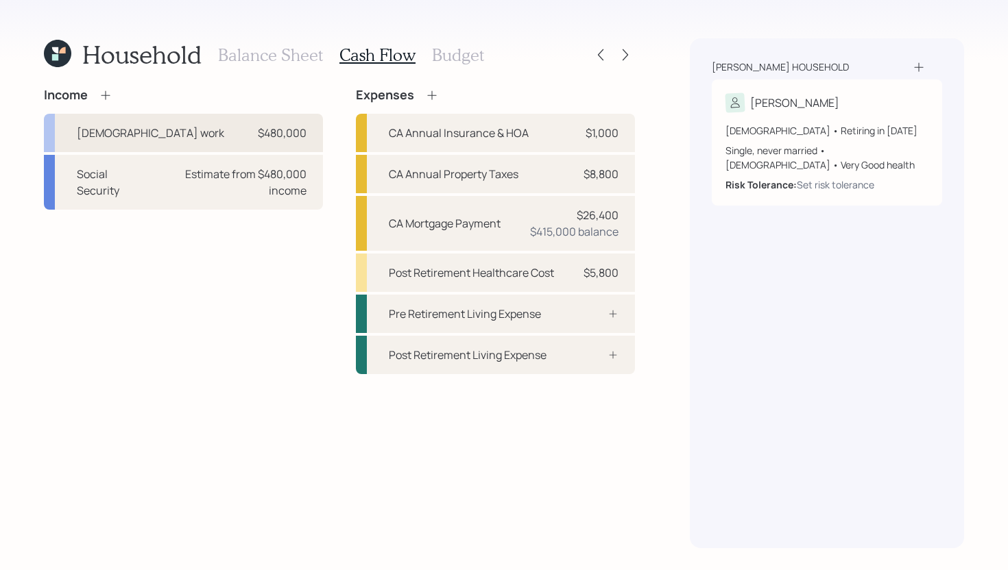
click at [290, 132] on div "$480,000" at bounding box center [282, 133] width 49 height 16
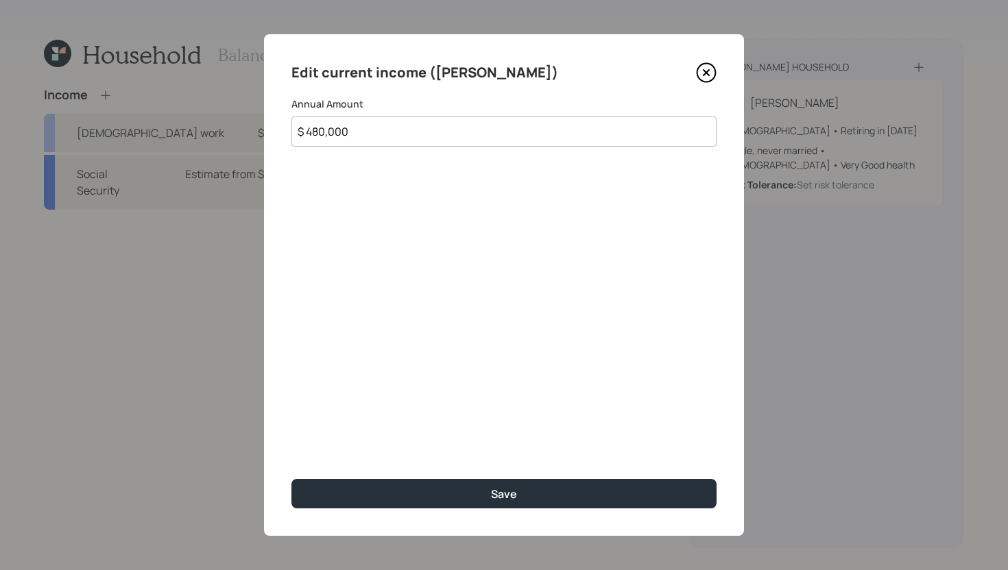
click at [352, 134] on input "$ 480,000" at bounding box center [503, 132] width 425 height 30
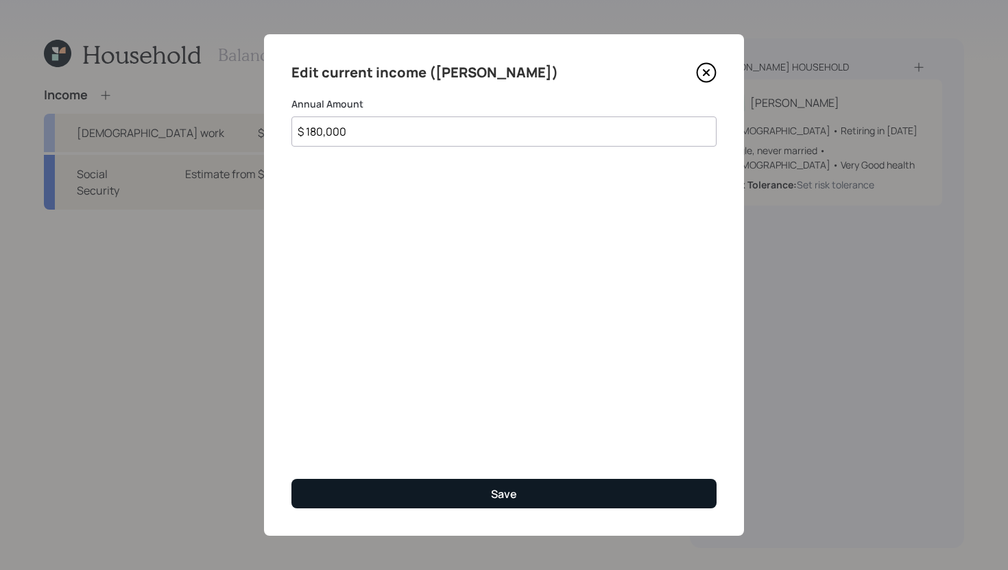
type input "$ 180,000"
click at [452, 498] on button "Save" at bounding box center [503, 493] width 425 height 29
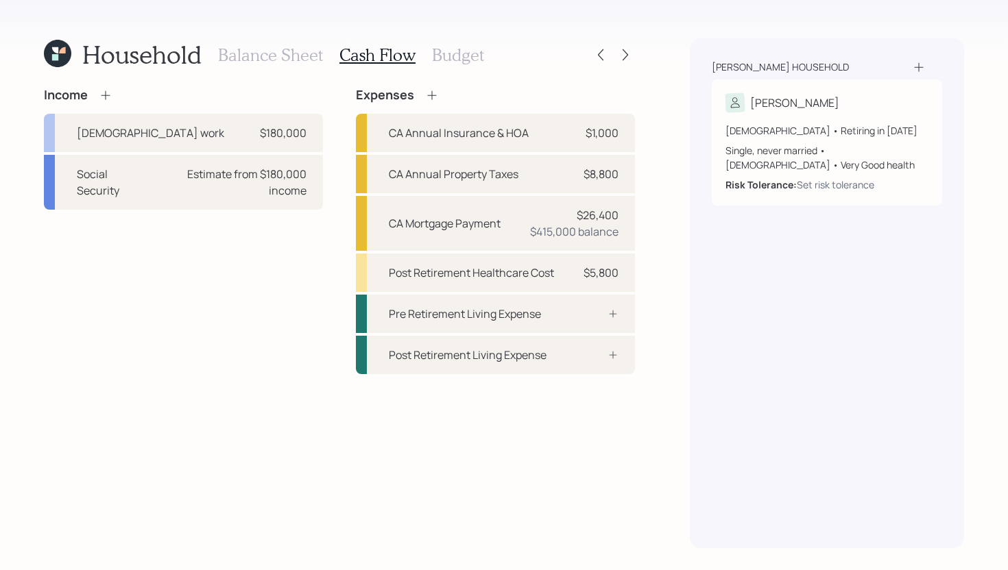
click at [456, 46] on h3 "Budget" at bounding box center [458, 55] width 52 height 20
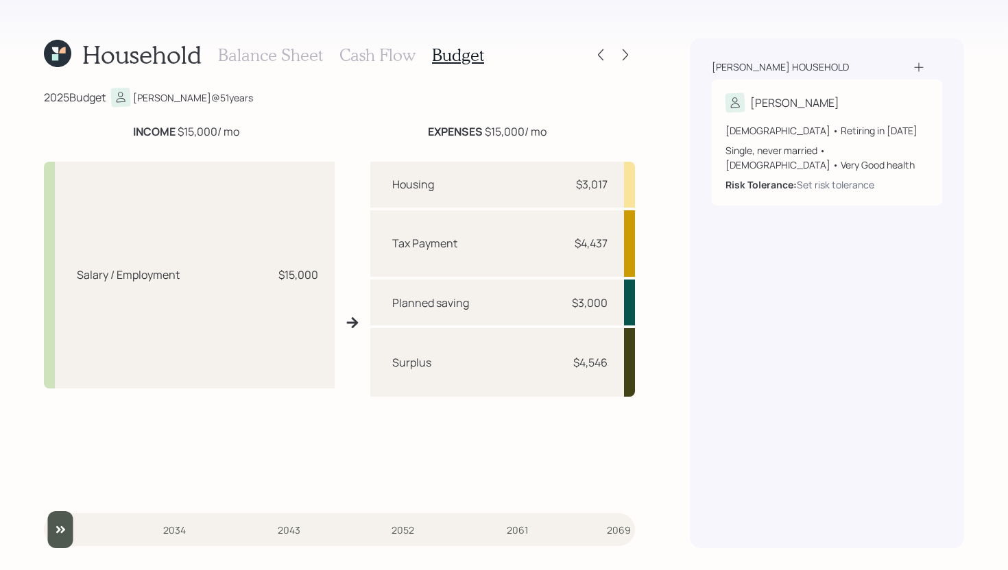
drag, startPoint x: 179, startPoint y: 132, endPoint x: 221, endPoint y: 130, distance: 42.5
click at [221, 130] on div "INCOME $15,000 / mo" at bounding box center [186, 131] width 106 height 16
drag, startPoint x: 570, startPoint y: 245, endPoint x: 647, endPoint y: 245, distance: 77.5
click at [647, 245] on div "Household Balance Sheet Cash Flow Budget 2025 Budget Armando @ 51 years INCOME …" at bounding box center [504, 285] width 1008 height 570
drag, startPoint x: 568, startPoint y: 186, endPoint x: 616, endPoint y: 186, distance: 47.3
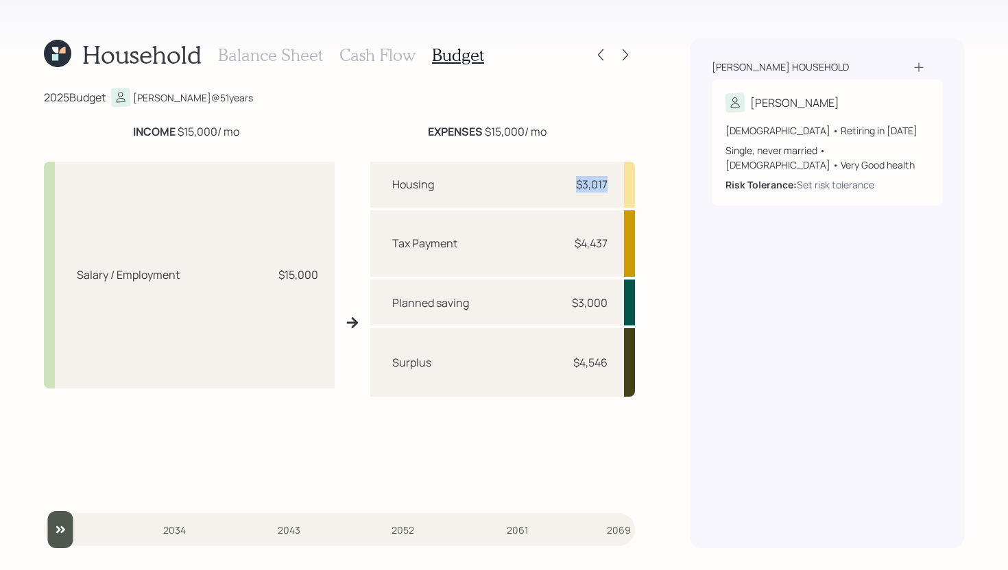
click at [616, 186] on div "Housing $3,017" at bounding box center [502, 185] width 265 height 46
drag, startPoint x: 559, startPoint y: 299, endPoint x: 611, endPoint y: 296, distance: 52.2
click at [611, 296] on div "Planned saving $3,000" at bounding box center [502, 302] width 265 height 45
drag, startPoint x: 573, startPoint y: 369, endPoint x: 613, endPoint y: 365, distance: 40.7
click at [613, 365] on div "Surplus $4,546" at bounding box center [502, 362] width 265 height 69
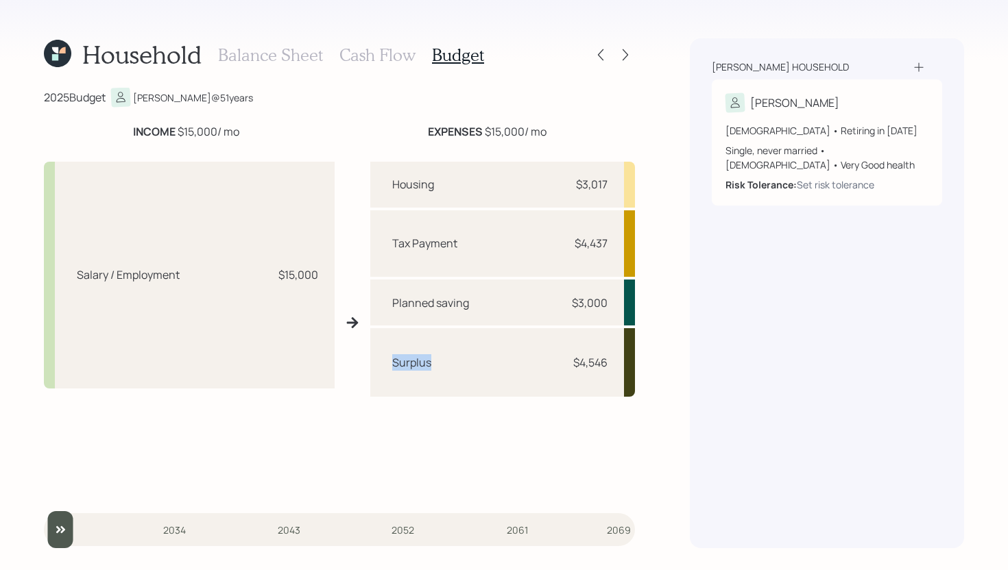
drag, startPoint x: 444, startPoint y: 364, endPoint x: 373, endPoint y: 364, distance: 71.3
click at [373, 364] on div "Surplus $4,546" at bounding box center [502, 362] width 265 height 69
drag, startPoint x: 594, startPoint y: 362, endPoint x: 573, endPoint y: 362, distance: 20.6
click at [573, 362] on div "$4,546" at bounding box center [590, 362] width 34 height 16
click at [478, 376] on div "Surplus $4,546" at bounding box center [502, 362] width 265 height 69
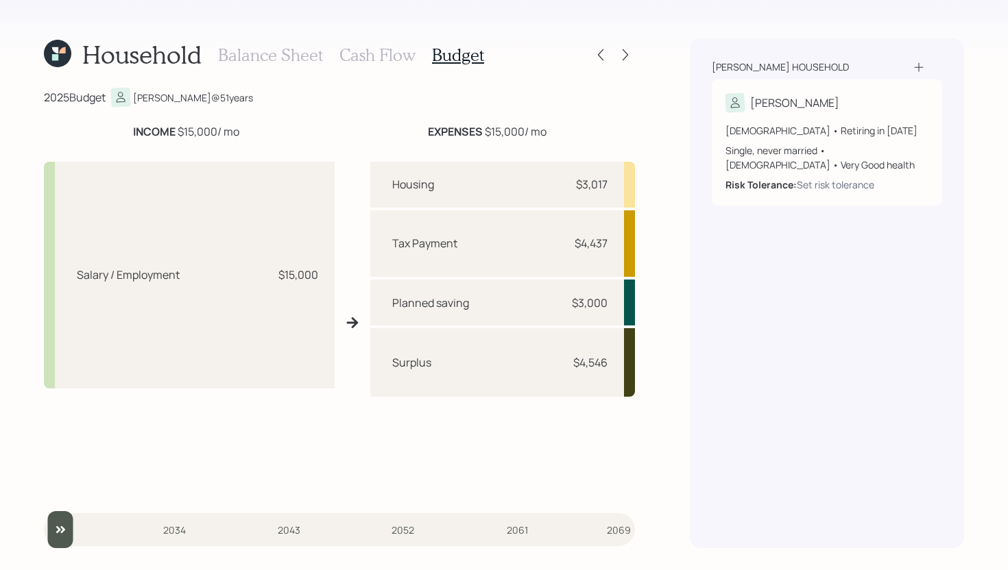
click at [380, 57] on h3 "Cash Flow" at bounding box center [377, 55] width 76 height 20
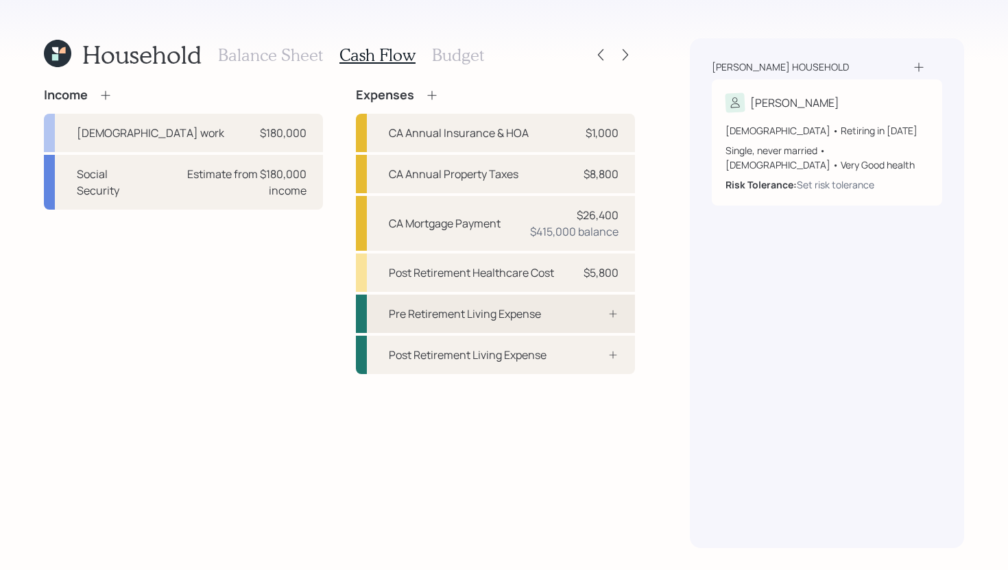
click at [504, 313] on div "Pre Retirement Living Expense" at bounding box center [465, 314] width 152 height 16
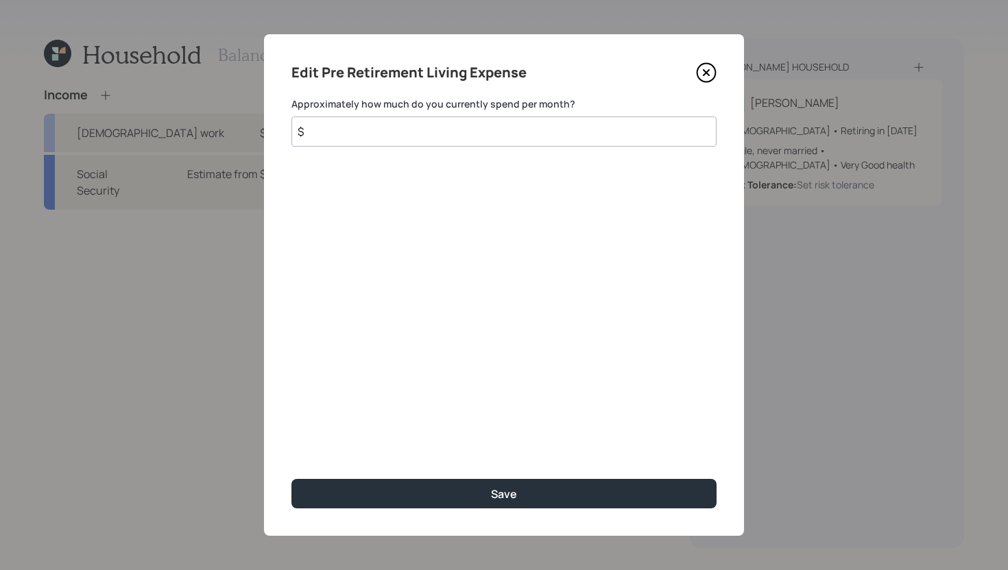
click at [542, 125] on input "$" at bounding box center [503, 132] width 425 height 30
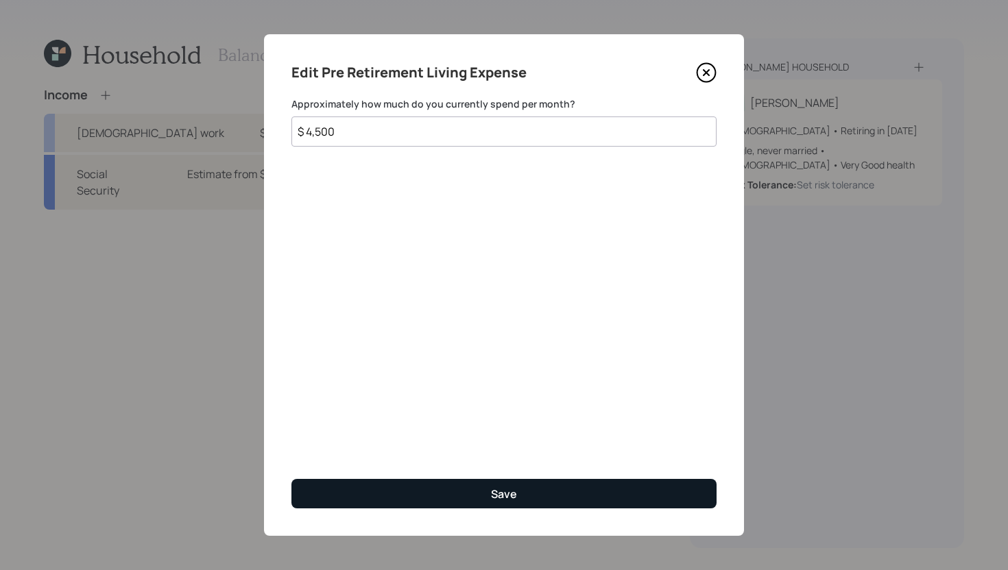
type input "$ 4,500"
click at [529, 498] on button "Save" at bounding box center [503, 493] width 425 height 29
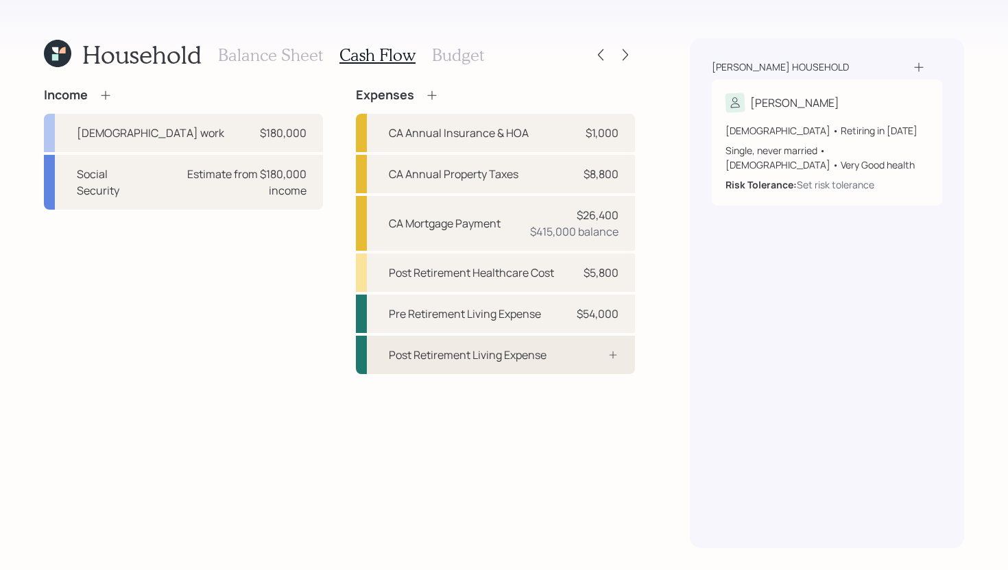
click at [539, 365] on div "Post Retirement Living Expense" at bounding box center [495, 355] width 279 height 38
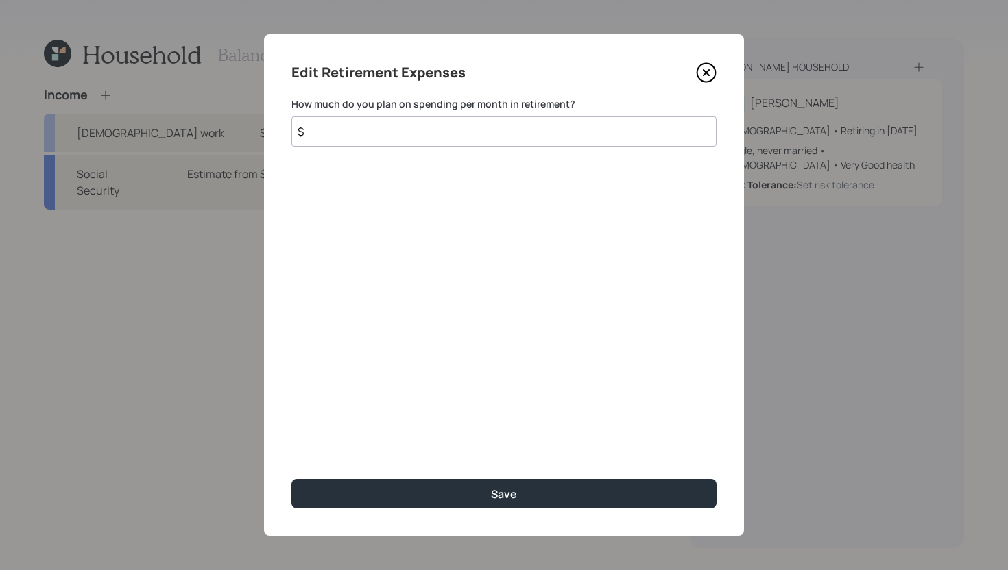
click at [498, 131] on input "$" at bounding box center [503, 132] width 425 height 30
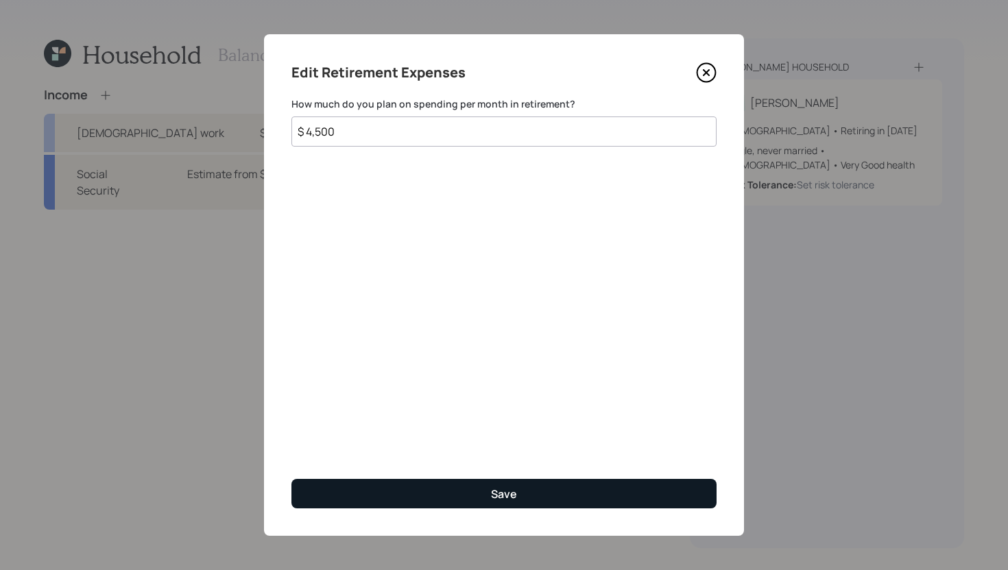
type input "$ 4,500"
click at [524, 494] on button "Save" at bounding box center [503, 493] width 425 height 29
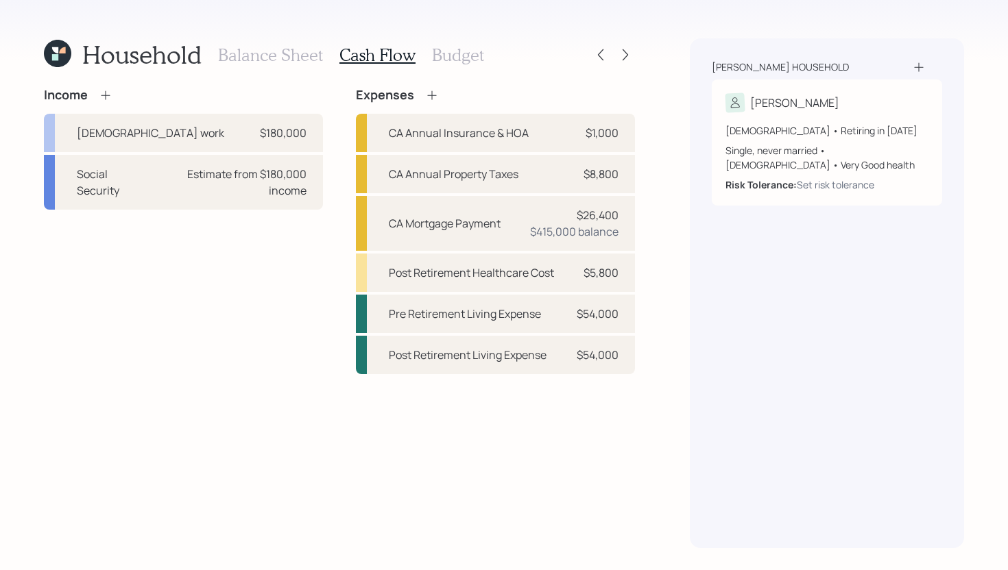
click at [260, 58] on h3 "Balance Sheet" at bounding box center [270, 55] width 105 height 20
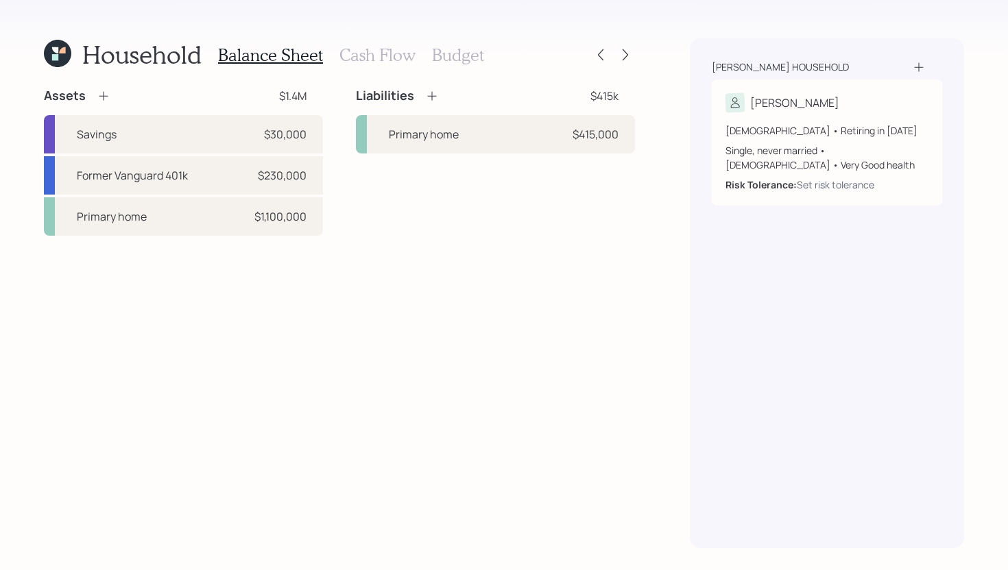
click at [378, 53] on h3 "Cash Flow" at bounding box center [377, 55] width 76 height 20
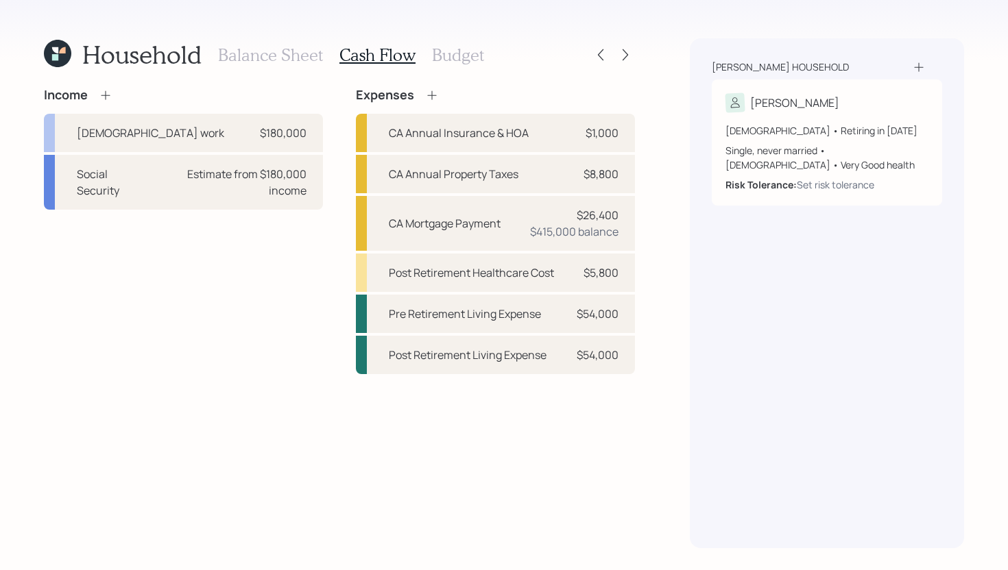
click at [273, 56] on h3 "Balance Sheet" at bounding box center [270, 55] width 105 height 20
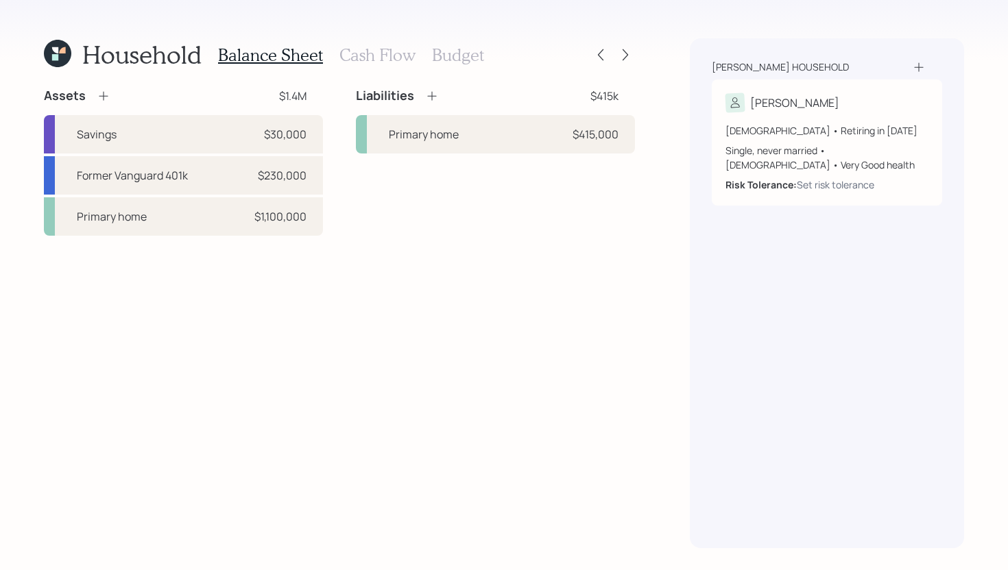
click at [367, 58] on h3 "Cash Flow" at bounding box center [377, 55] width 76 height 20
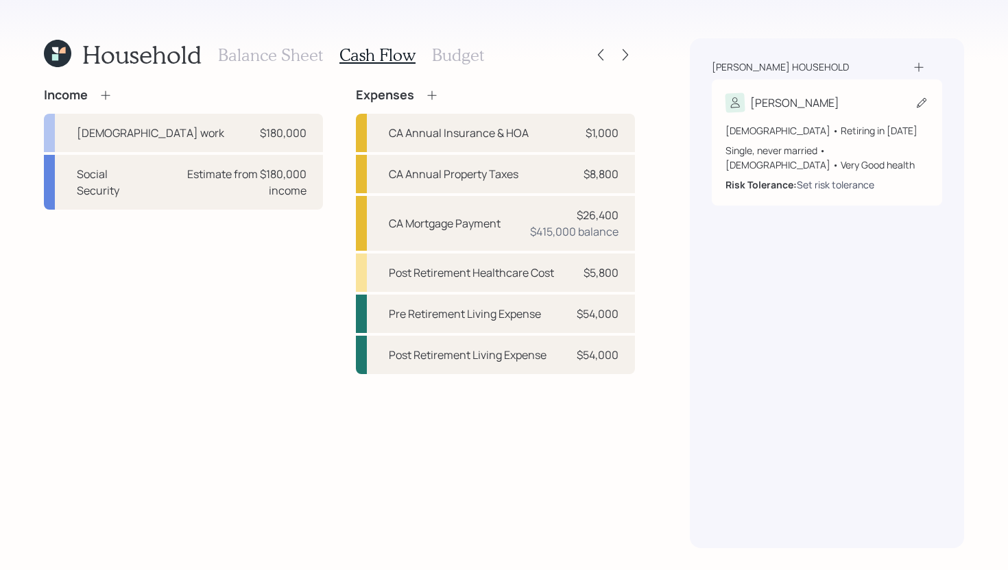
click at [822, 188] on div "Set risk tolerance" at bounding box center [834, 185] width 77 height 14
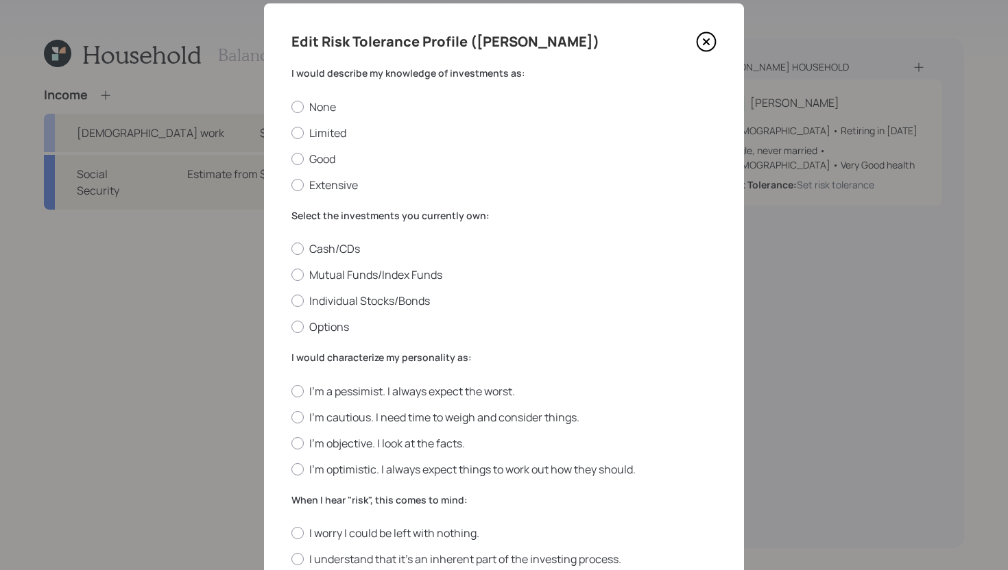
scroll to position [32, 0]
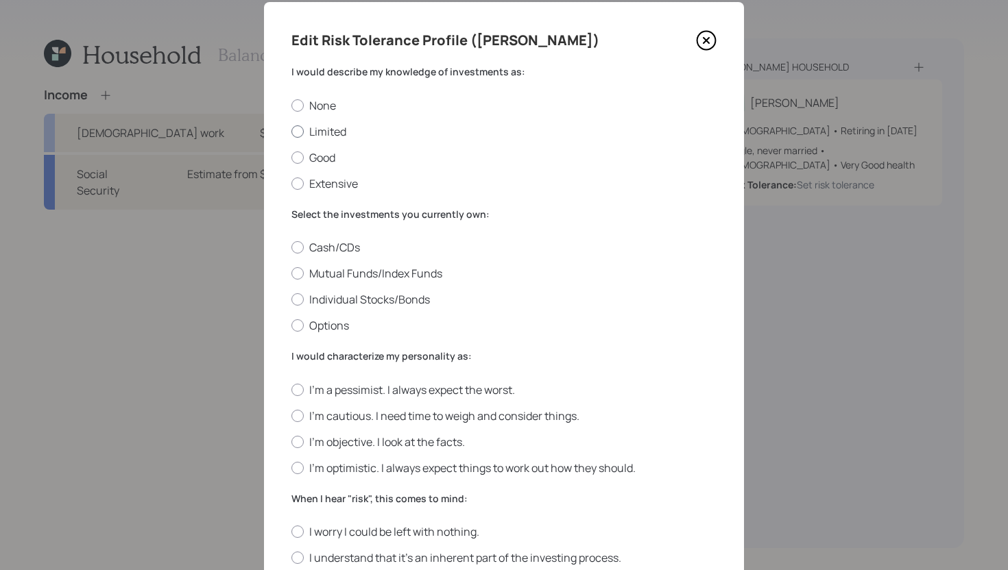
click at [333, 132] on label "Limited" at bounding box center [503, 131] width 425 height 15
click at [291, 132] on input "Limited" at bounding box center [291, 131] width 1 height 1
radio input "true"
click at [391, 273] on label "Mutual Funds/Index Funds" at bounding box center [503, 273] width 425 height 15
click at [291, 273] on input "Mutual Funds/Index Funds" at bounding box center [291, 273] width 1 height 1
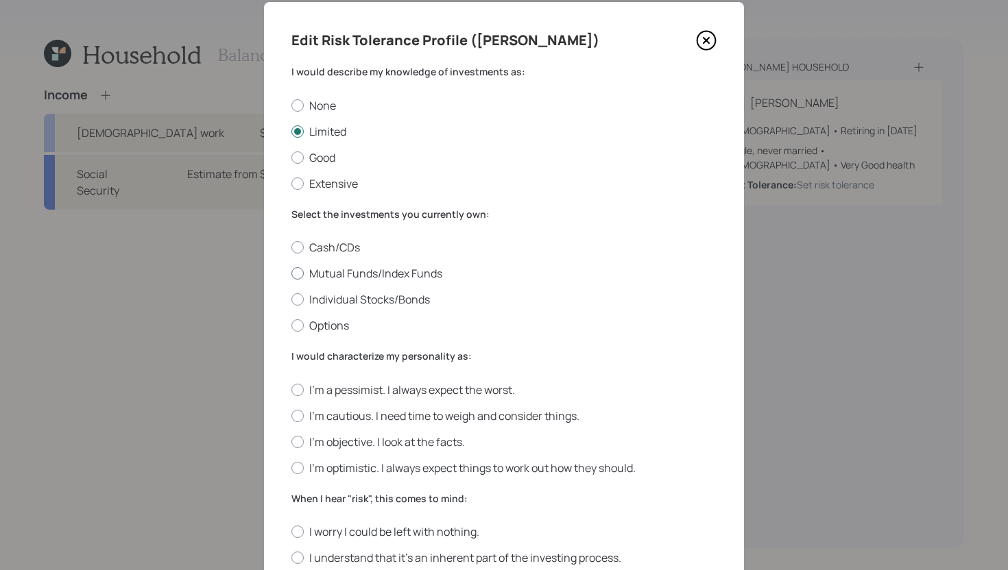
radio input "true"
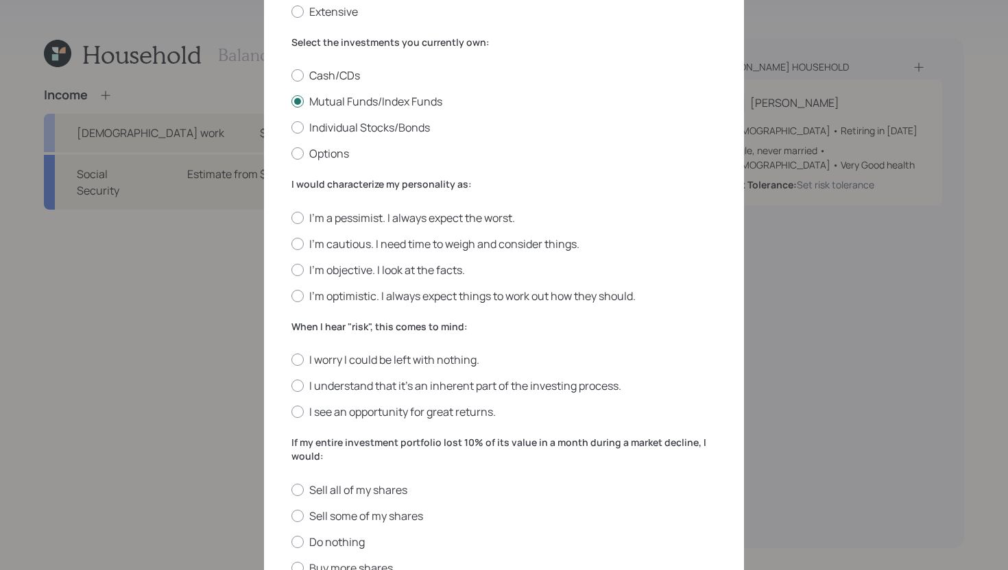
scroll to position [227, 0]
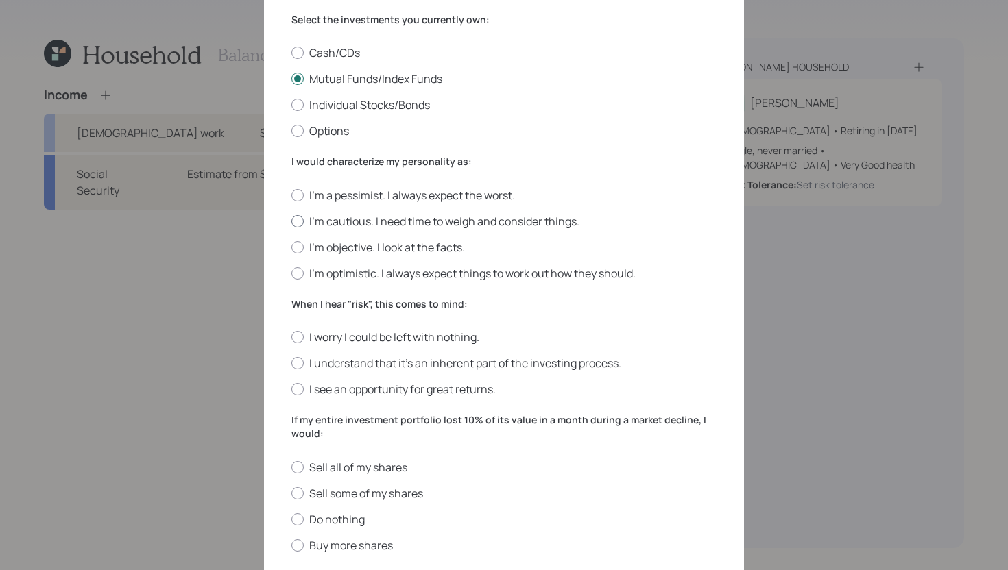
click at [380, 224] on label "I'm cautious. I need time to weigh and consider things." at bounding box center [503, 221] width 425 height 15
click at [291, 221] on input "I'm cautious. I need time to weigh and consider things." at bounding box center [291, 221] width 1 height 1
radio input "true"
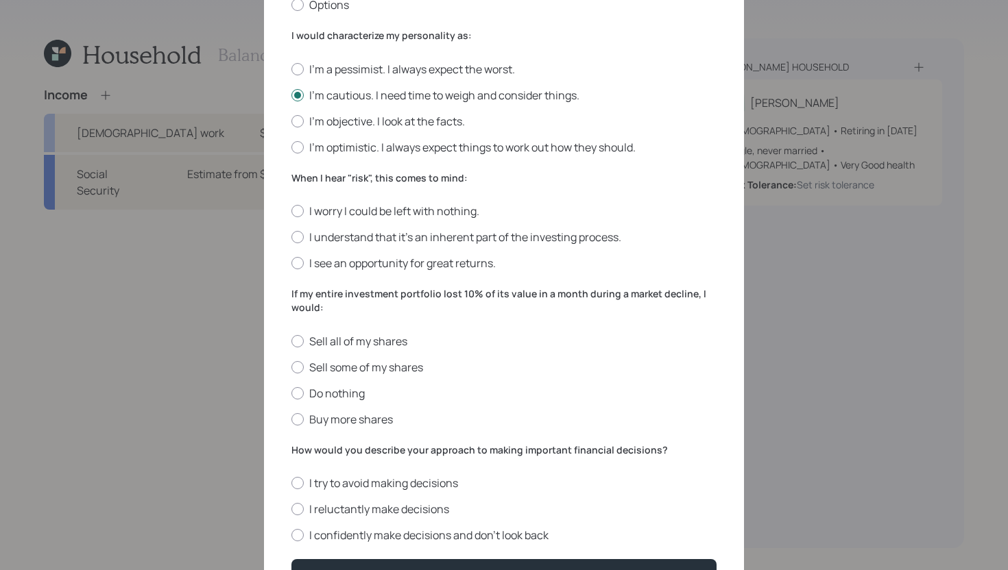
scroll to position [388, 0]
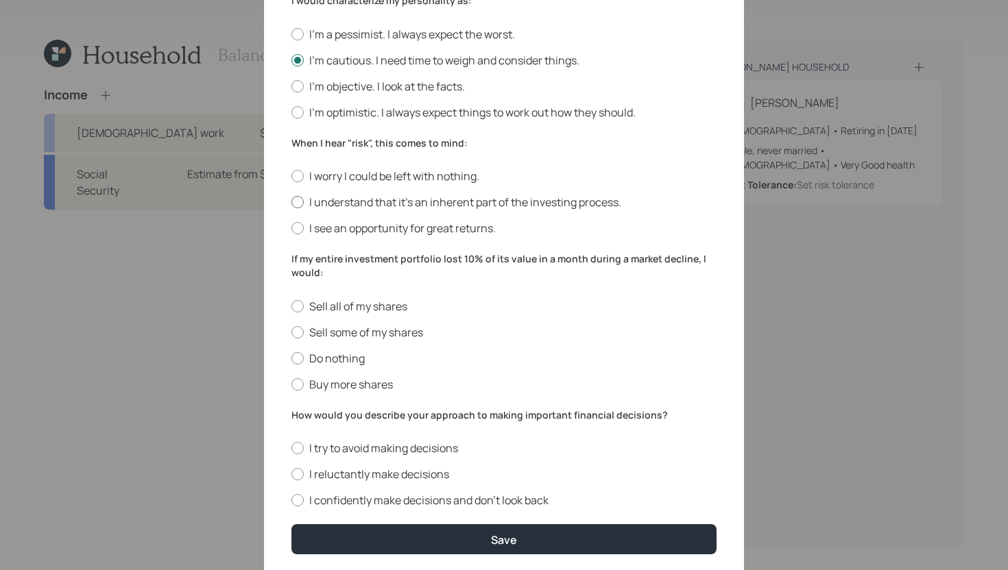
click at [312, 204] on label "I understand that it’s an inherent part of the investing process." at bounding box center [503, 202] width 425 height 15
click at [291, 203] on input "I understand that it’s an inherent part of the investing process." at bounding box center [291, 202] width 1 height 1
radio input "true"
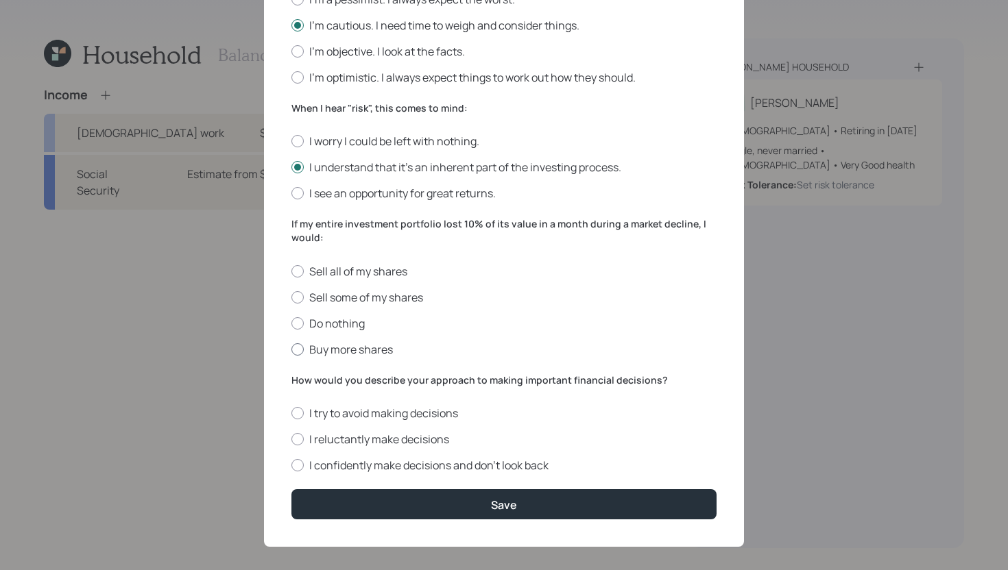
scroll to position [434, 0]
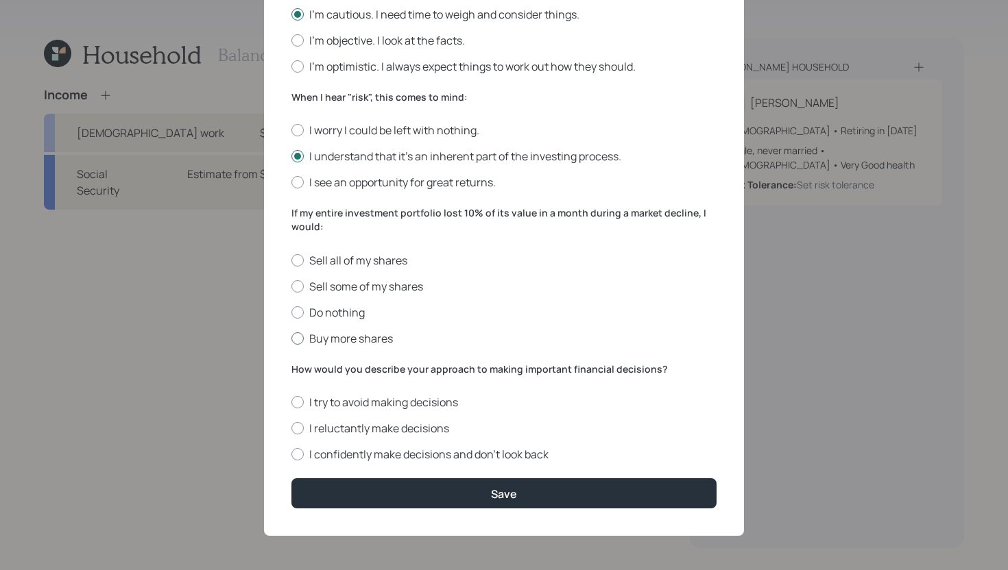
click at [328, 339] on label "Buy more shares" at bounding box center [503, 338] width 425 height 15
click at [291, 339] on input "Buy more shares" at bounding box center [291, 338] width 1 height 1
radio input "true"
click at [297, 426] on div at bounding box center [297, 428] width 12 height 12
click at [291, 428] on input "I reluctantly make decisions" at bounding box center [291, 428] width 1 height 1
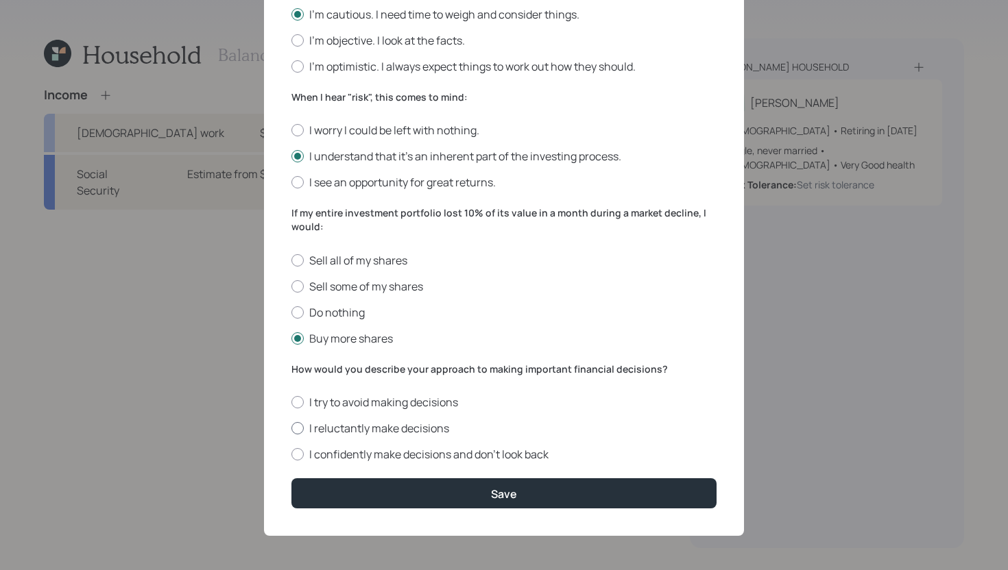
radio input "true"
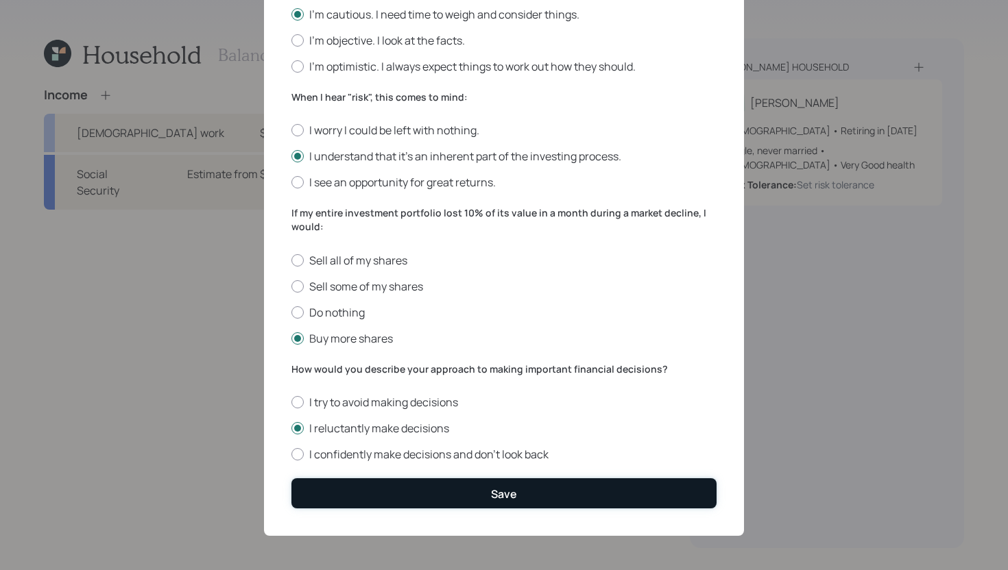
click at [400, 491] on button "Save" at bounding box center [503, 492] width 425 height 29
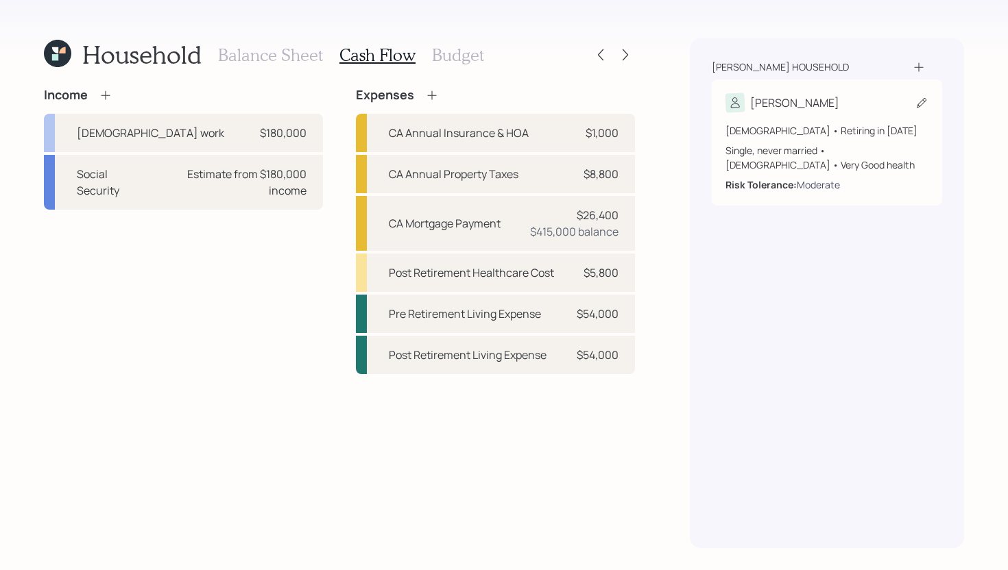
click at [835, 183] on div "Moderate" at bounding box center [817, 185] width 43 height 14
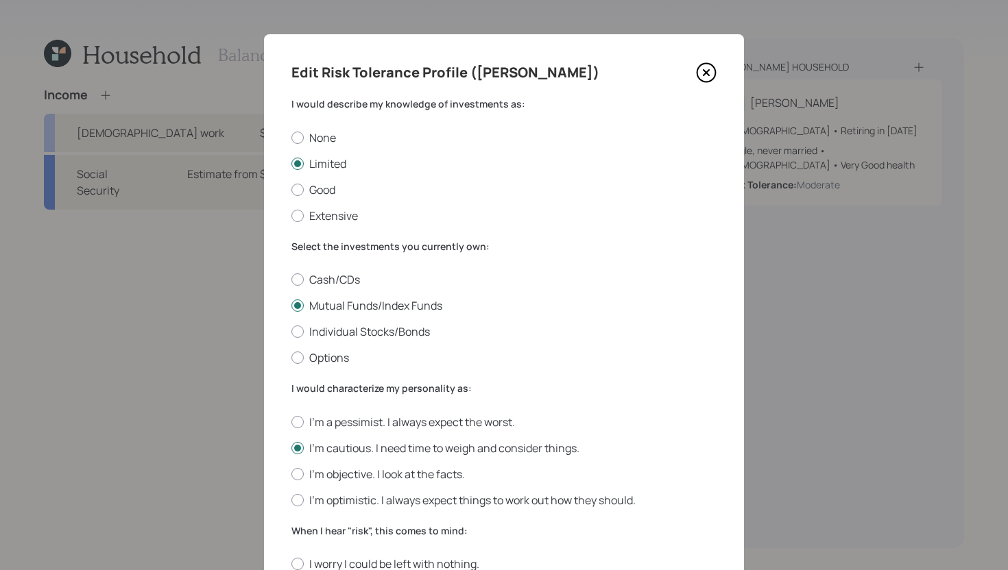
scroll to position [434, 0]
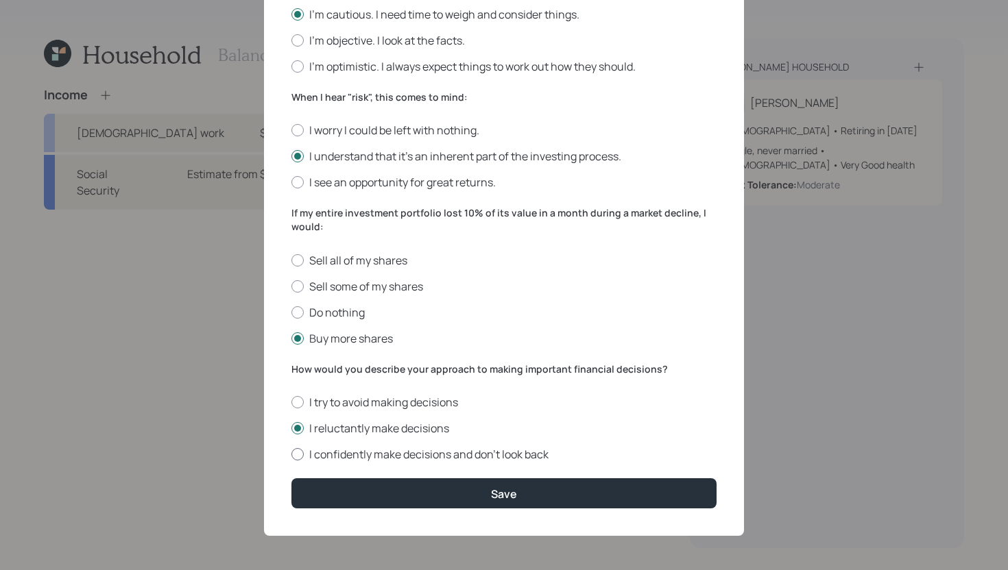
click at [352, 457] on label "I confidently make decisions and don’t look back" at bounding box center [503, 454] width 425 height 15
click at [291, 455] on input "I confidently make decisions and don’t look back" at bounding box center [291, 454] width 1 height 1
radio input "true"
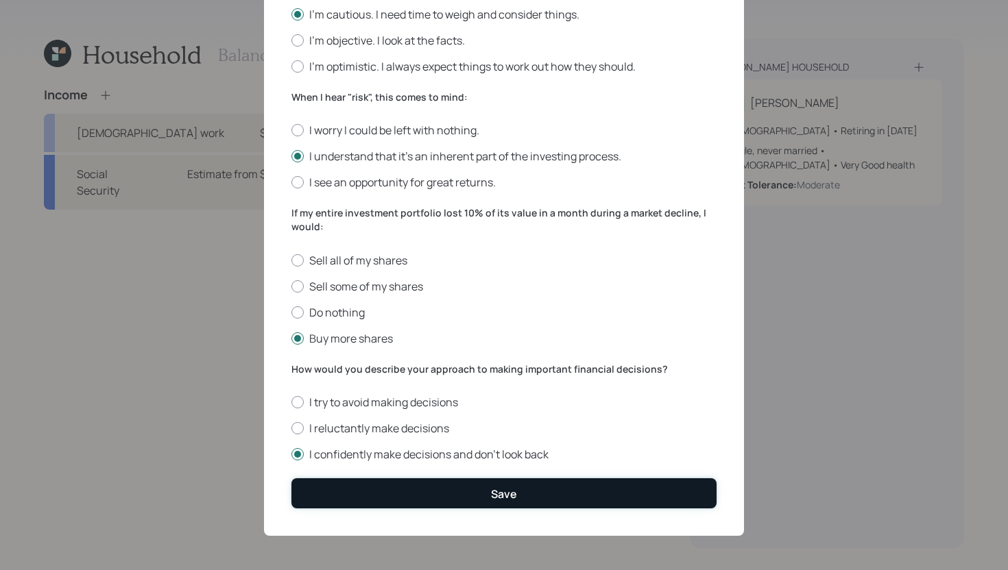
click at [354, 494] on button "Save" at bounding box center [503, 492] width 425 height 29
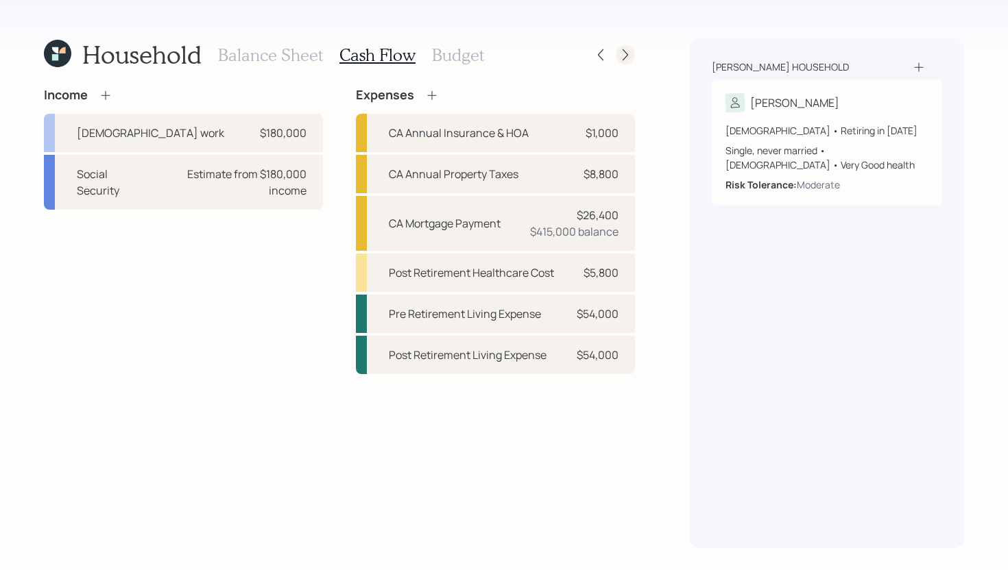
click at [625, 56] on icon at bounding box center [625, 55] width 14 height 14
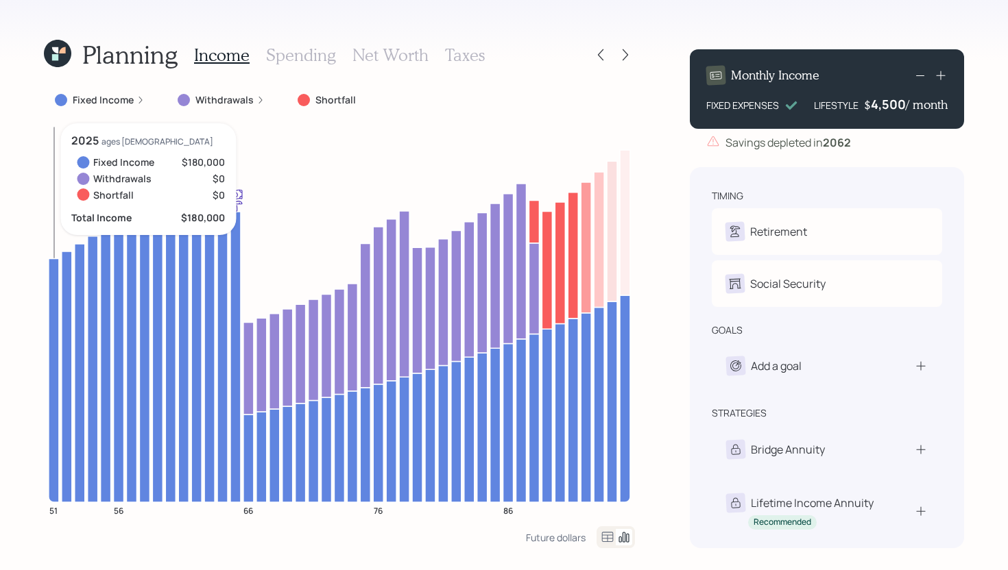
click at [55, 270] on icon at bounding box center [54, 379] width 10 height 243
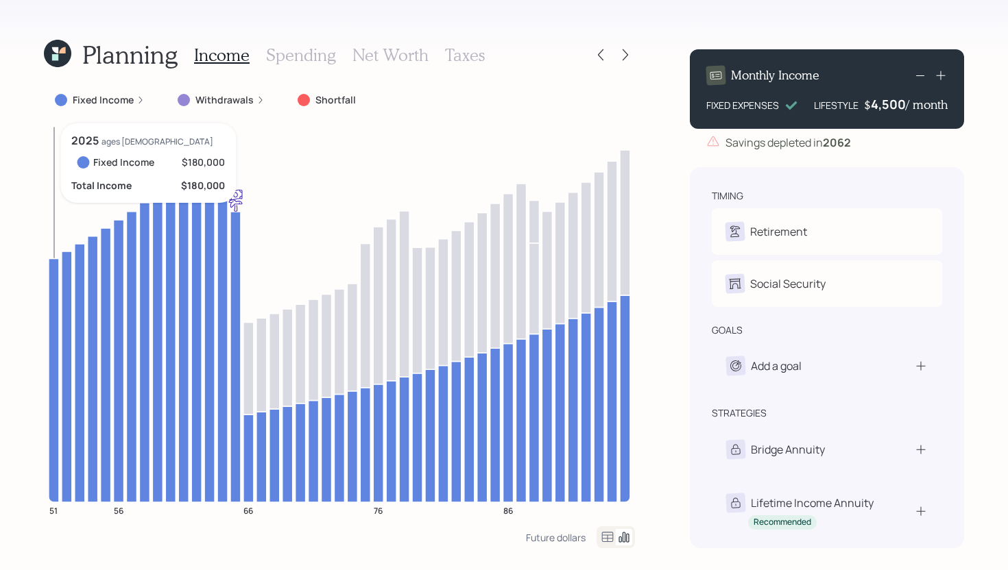
click at [55, 269] on icon at bounding box center [54, 379] width 10 height 243
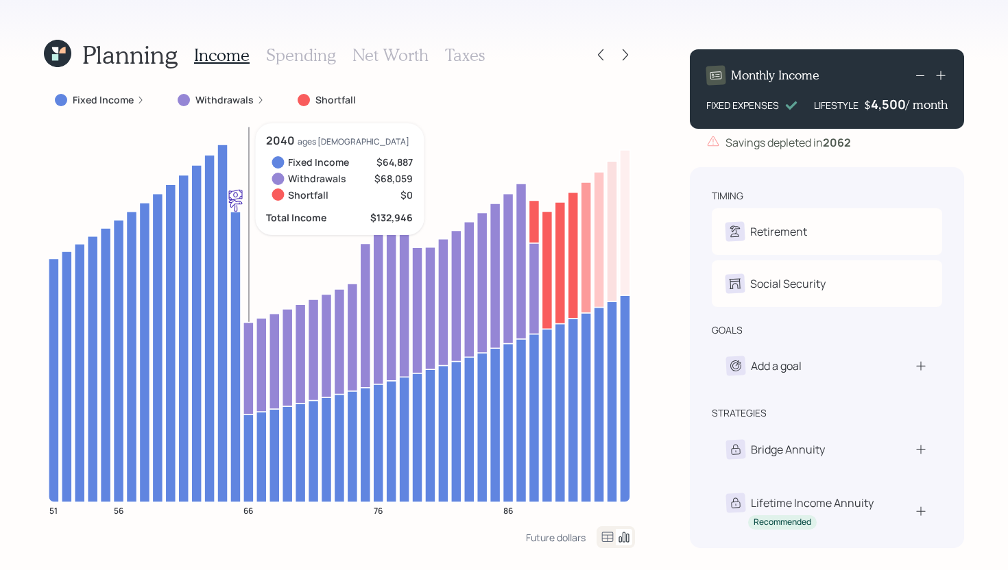
click at [250, 446] on icon at bounding box center [248, 458] width 10 height 88
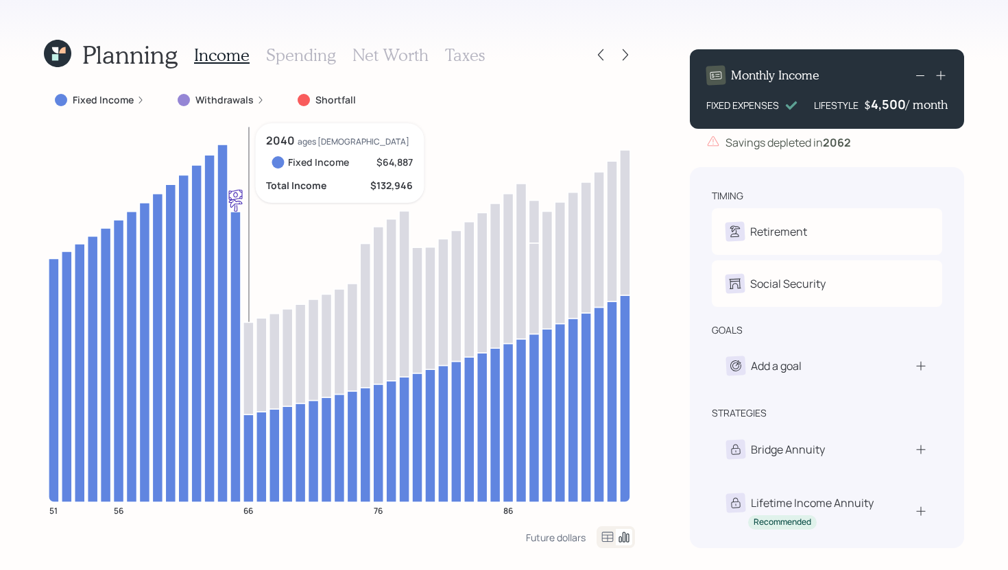
click at [250, 446] on icon at bounding box center [248, 458] width 10 height 88
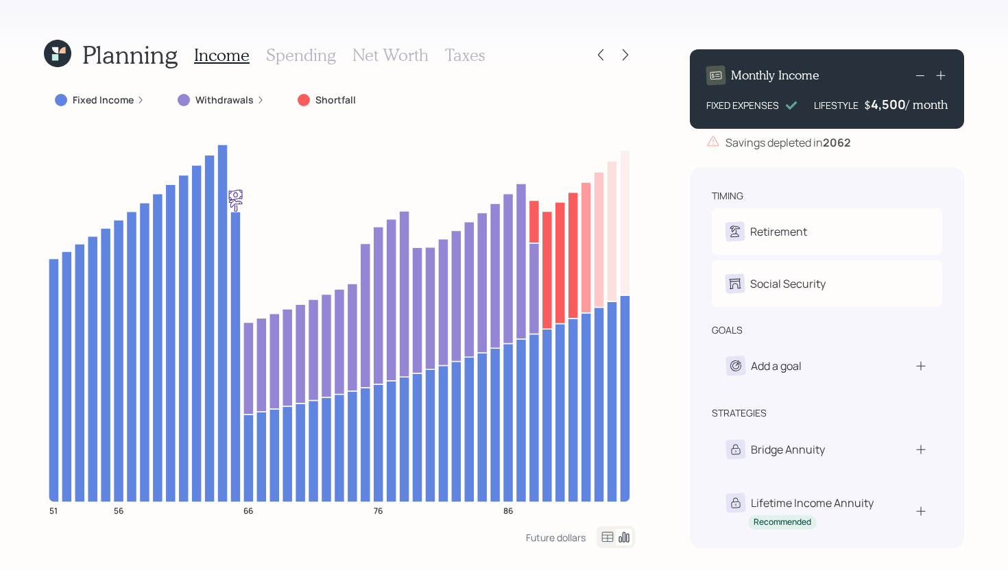
click at [123, 102] on label "Fixed Income" at bounding box center [103, 100] width 61 height 14
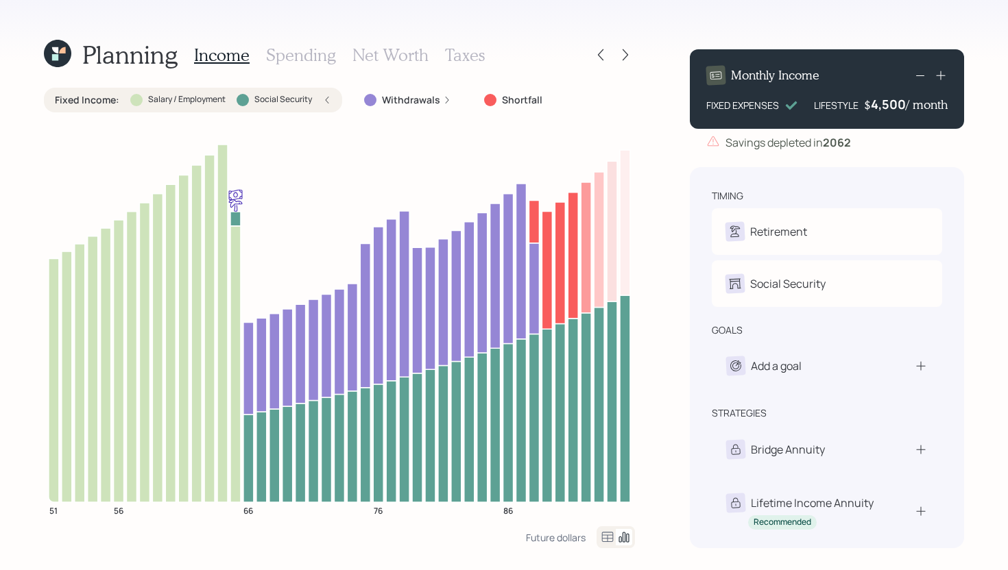
click at [123, 103] on div "Fixed Income : Salary / Employment Social Security" at bounding box center [193, 100] width 276 height 14
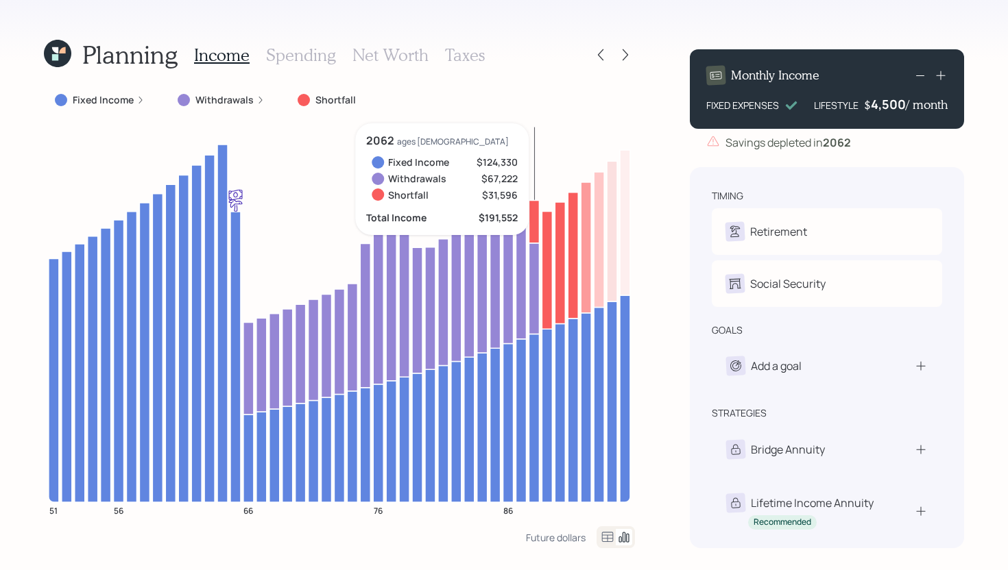
click at [535, 222] on icon at bounding box center [533, 221] width 10 height 42
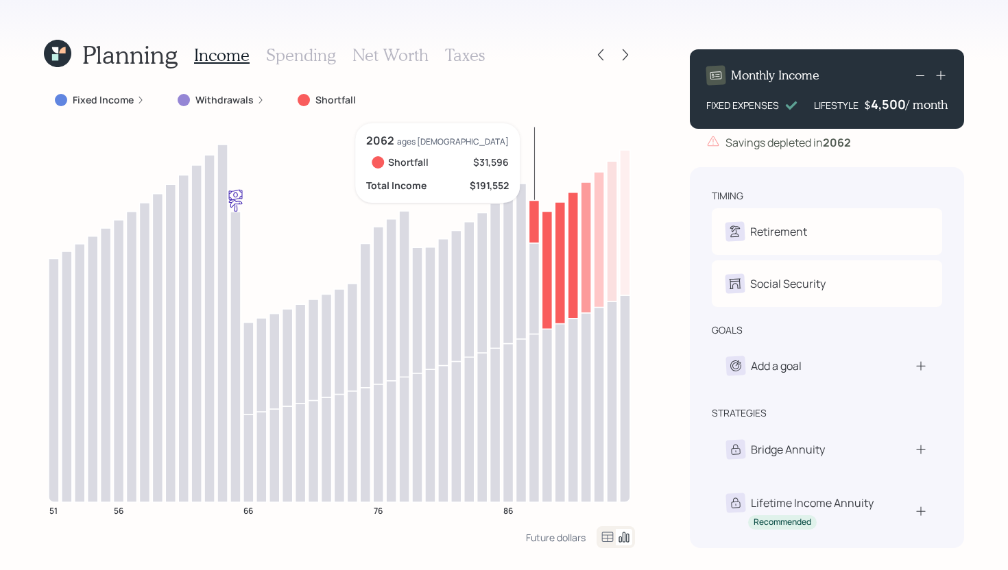
click at [535, 222] on icon at bounding box center [533, 221] width 10 height 42
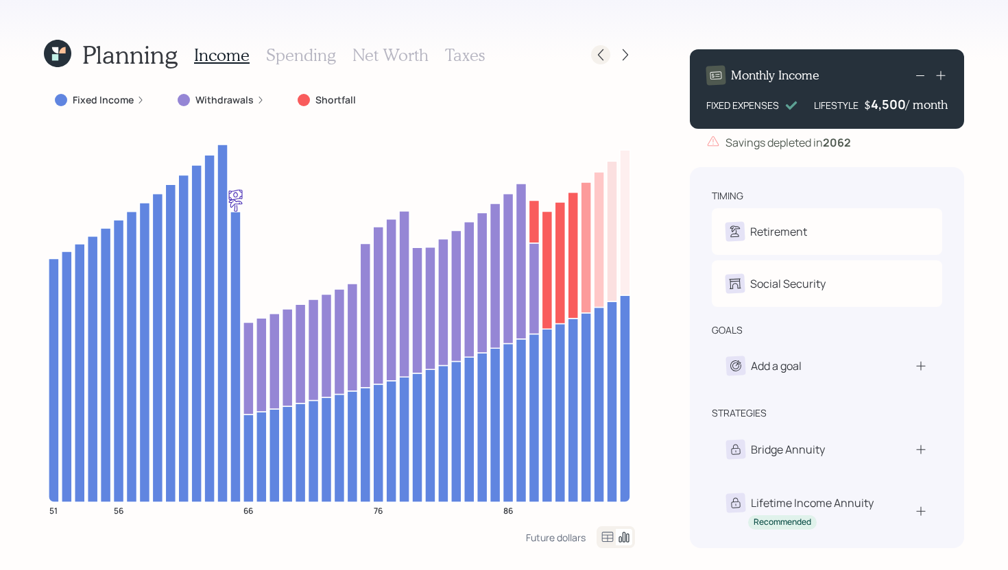
click at [603, 58] on icon at bounding box center [601, 55] width 14 height 14
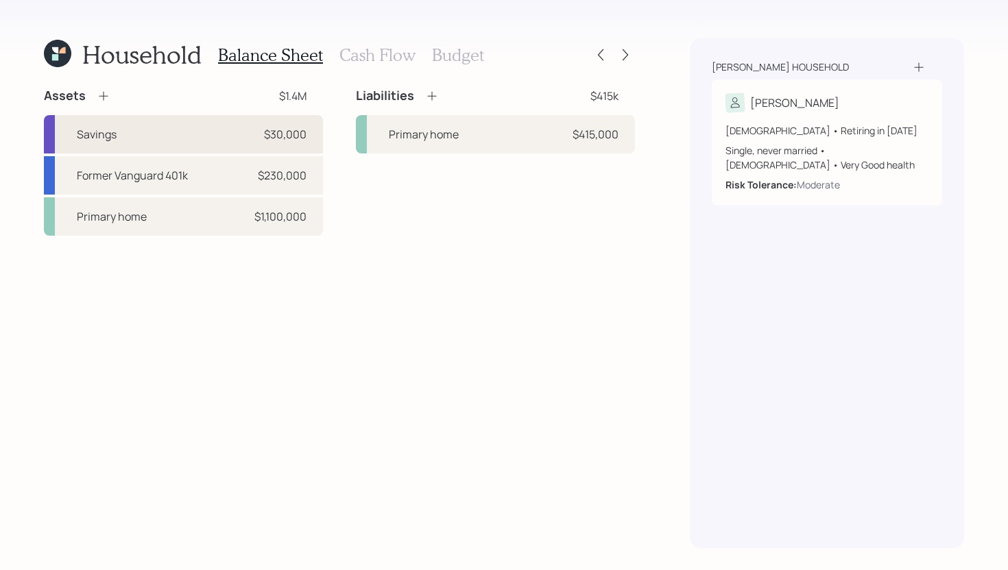
click at [167, 137] on div "Savings $30,000" at bounding box center [183, 134] width 279 height 38
select select "cash"
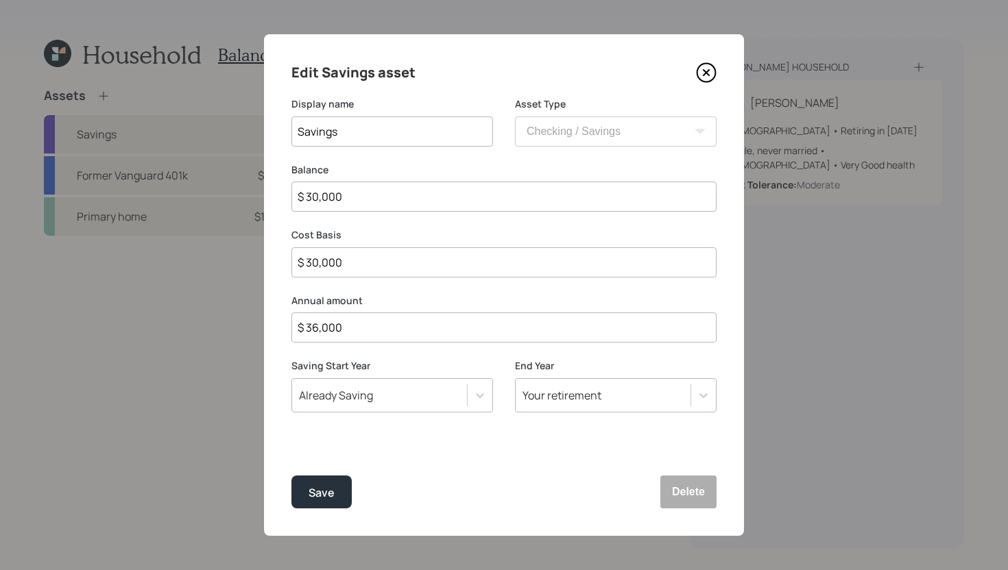
click at [357, 332] on input "$ 36,000" at bounding box center [503, 328] width 425 height 30
type input "$ 0"
click at [334, 502] on button "Save" at bounding box center [321, 492] width 60 height 33
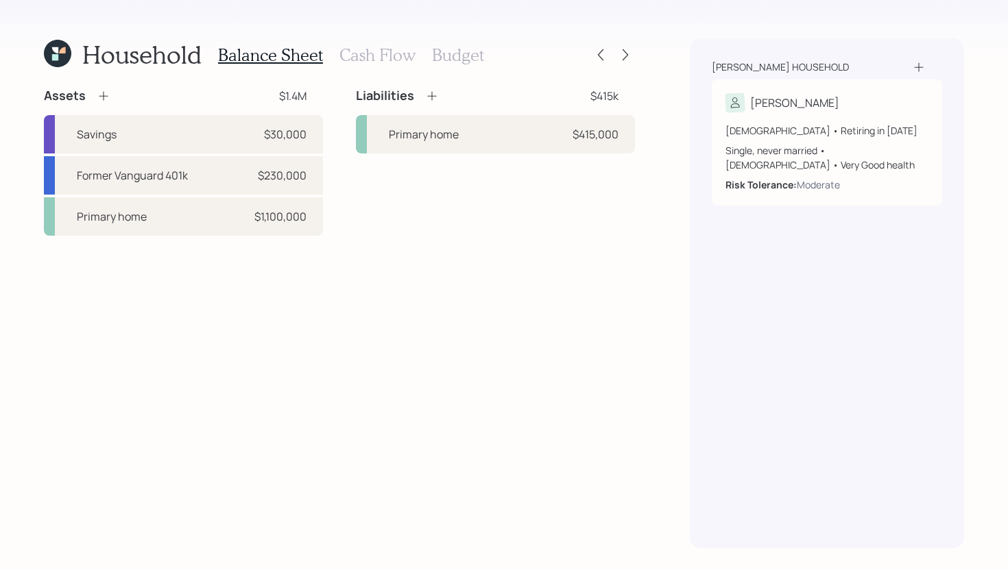
click at [450, 60] on h3 "Budget" at bounding box center [458, 55] width 52 height 20
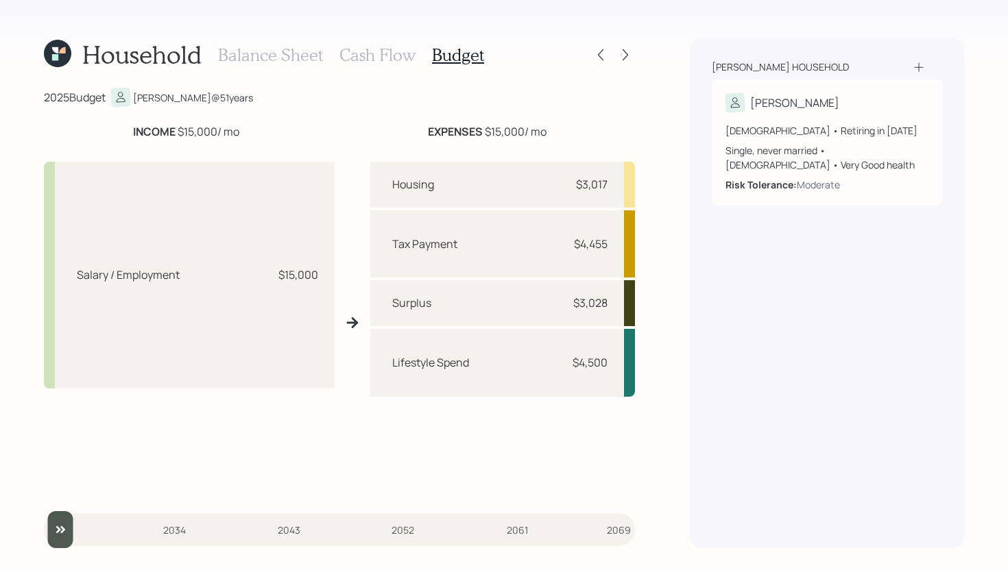
click at [365, 48] on h3 "Cash Flow" at bounding box center [377, 55] width 76 height 20
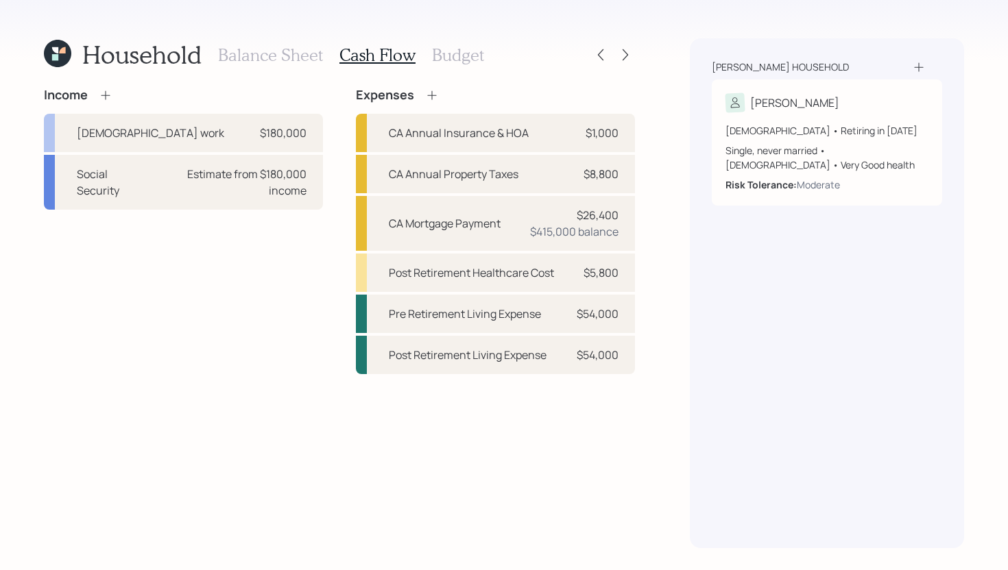
click at [285, 55] on h3 "Balance Sheet" at bounding box center [270, 55] width 105 height 20
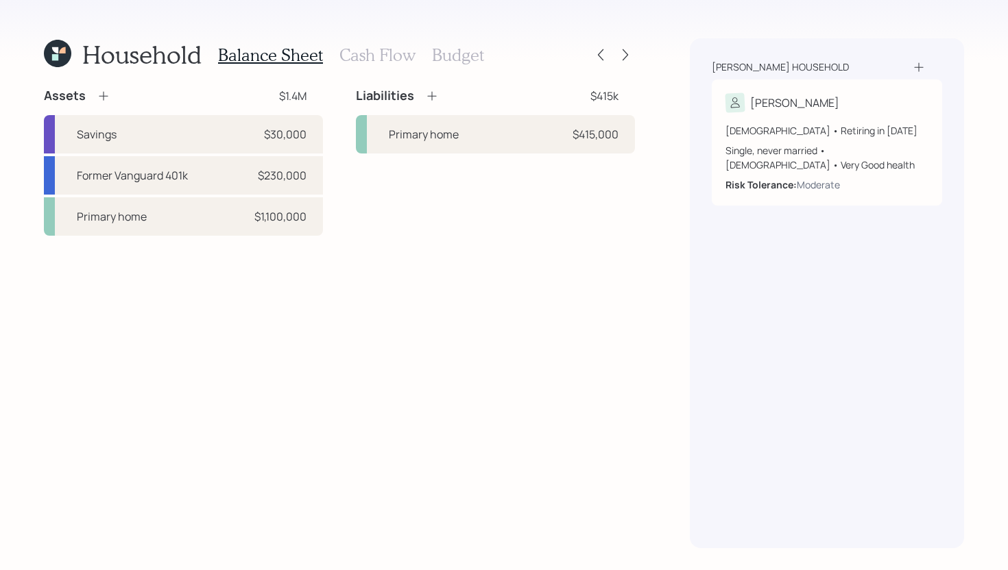
click at [104, 93] on icon at bounding box center [104, 96] width 14 height 14
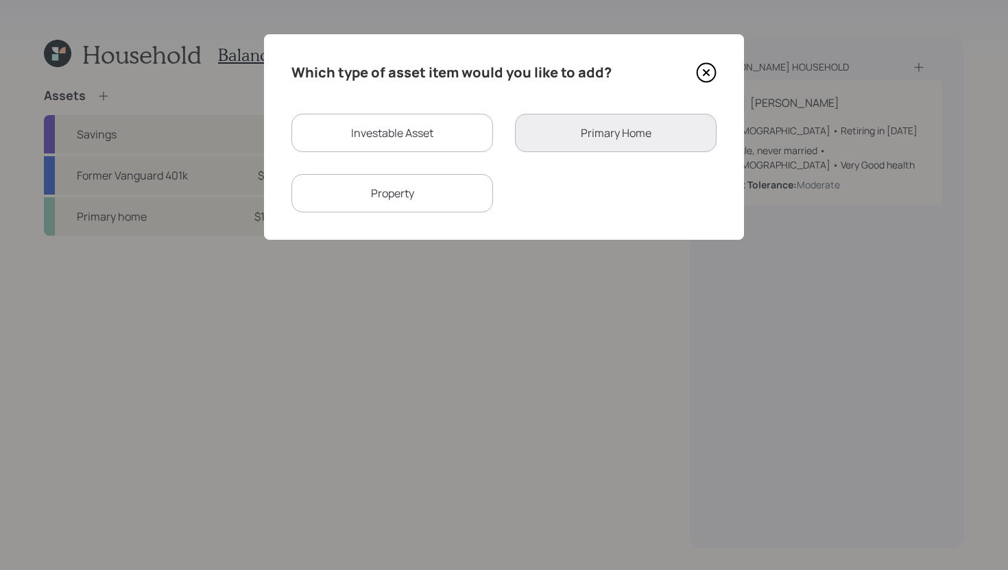
click at [325, 141] on div "Investable Asset" at bounding box center [392, 133] width 202 height 38
select select "taxable"
select select "balanced"
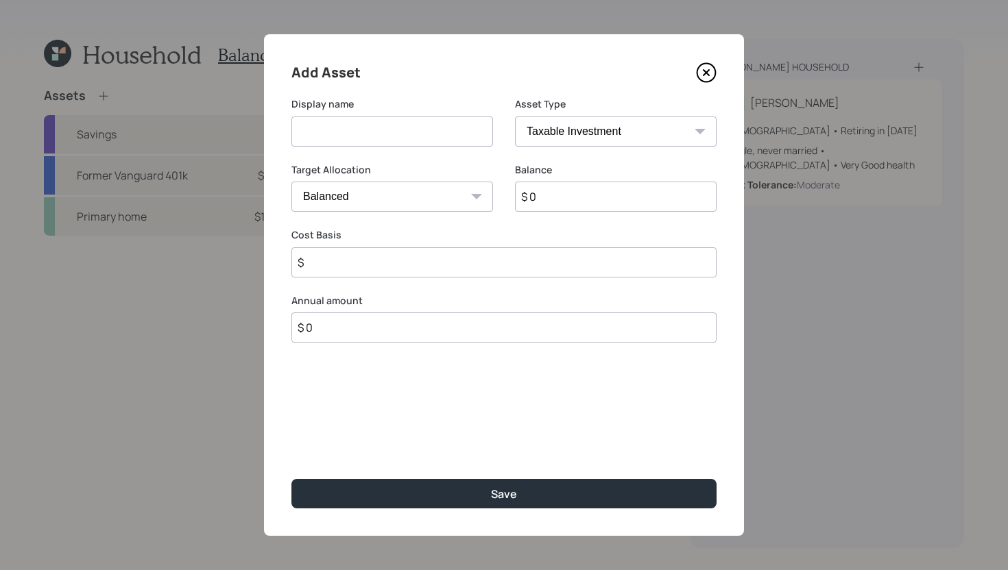
click at [332, 141] on input at bounding box center [392, 132] width 202 height 30
type input "Proposed SEP IRA"
click at [579, 138] on select "SEP IRA IRA Roth IRA 401(k) Roth 401(k) 403(b) Roth 403(b) 457(b) Roth 457(b) H…" at bounding box center [616, 132] width 202 height 30
select select "sep_ira"
click at [515, 117] on select "SEP IRA IRA Roth IRA 401(k) Roth 401(k) 403(b) Roth 403(b) 457(b) Roth 457(b) H…" at bounding box center [616, 132] width 202 height 30
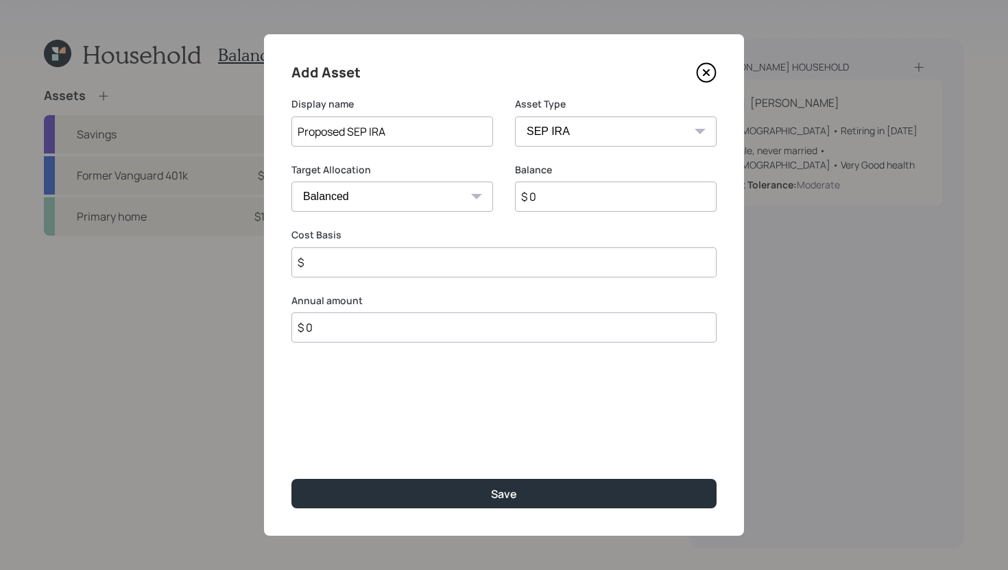
type input "$"
click at [555, 201] on input "$ 0" at bounding box center [616, 197] width 202 height 30
type input "$ 1"
click at [472, 273] on input "$" at bounding box center [503, 262] width 425 height 30
type input "$ 36,000"
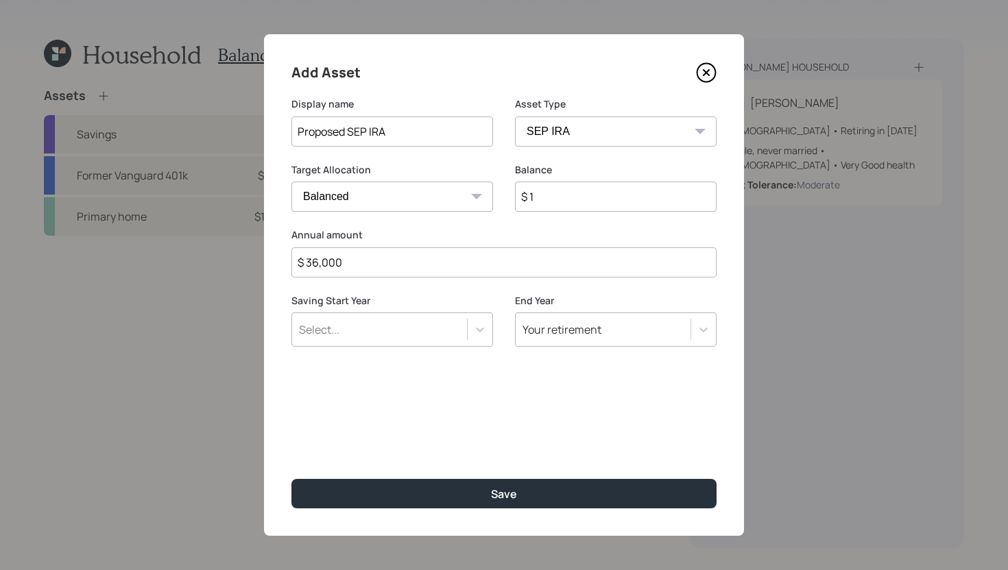
click at [439, 332] on div "Select..." at bounding box center [379, 329] width 175 height 23
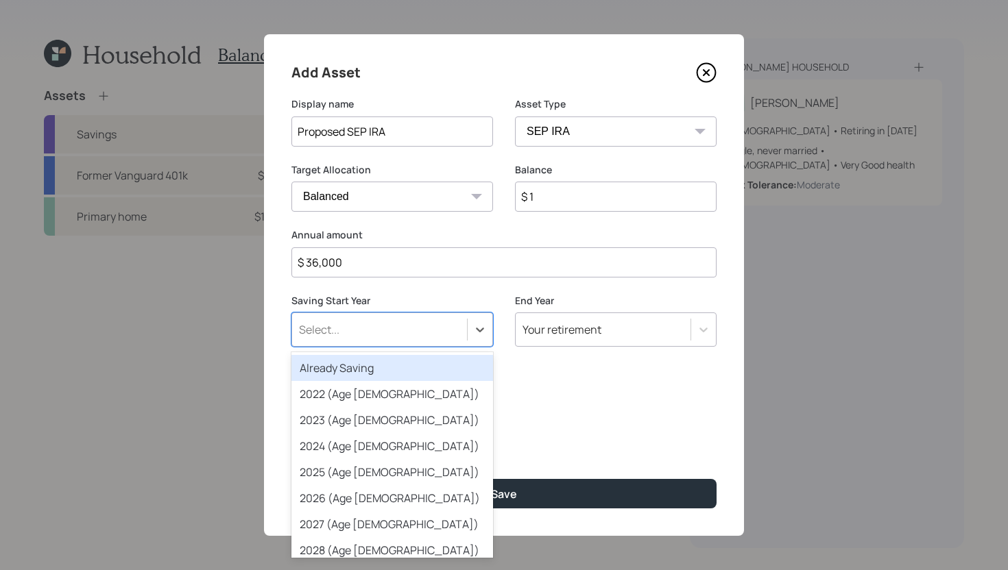
click at [417, 367] on div "Already Saving" at bounding box center [392, 368] width 202 height 26
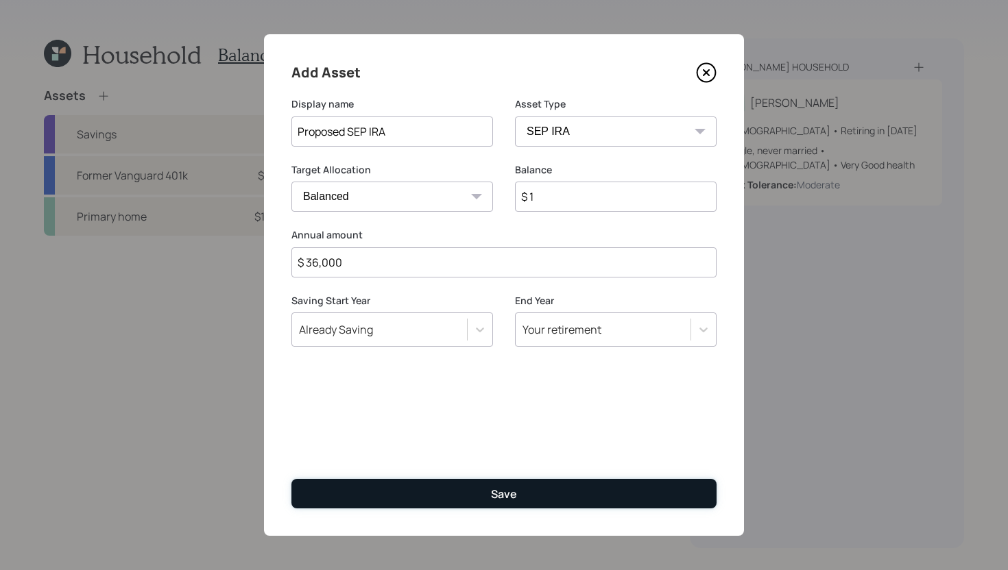
click at [415, 494] on button "Save" at bounding box center [503, 493] width 425 height 29
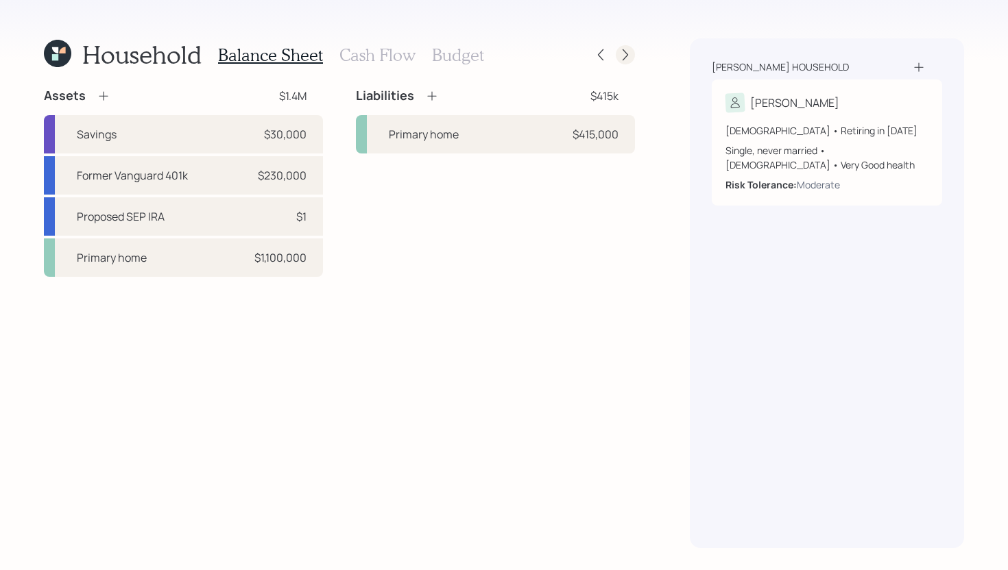
click at [621, 53] on icon at bounding box center [625, 55] width 14 height 14
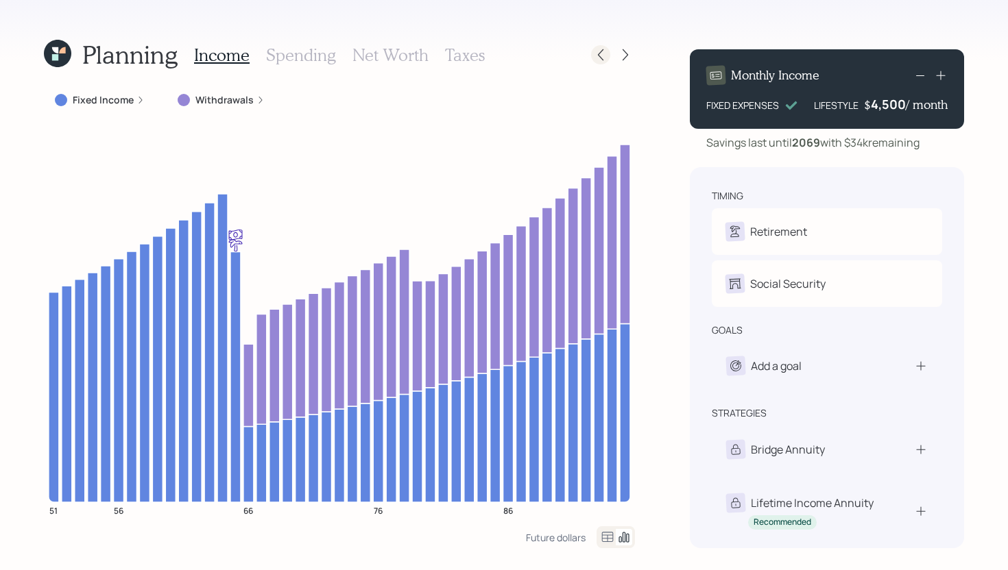
click at [601, 55] on icon at bounding box center [601, 55] width 14 height 14
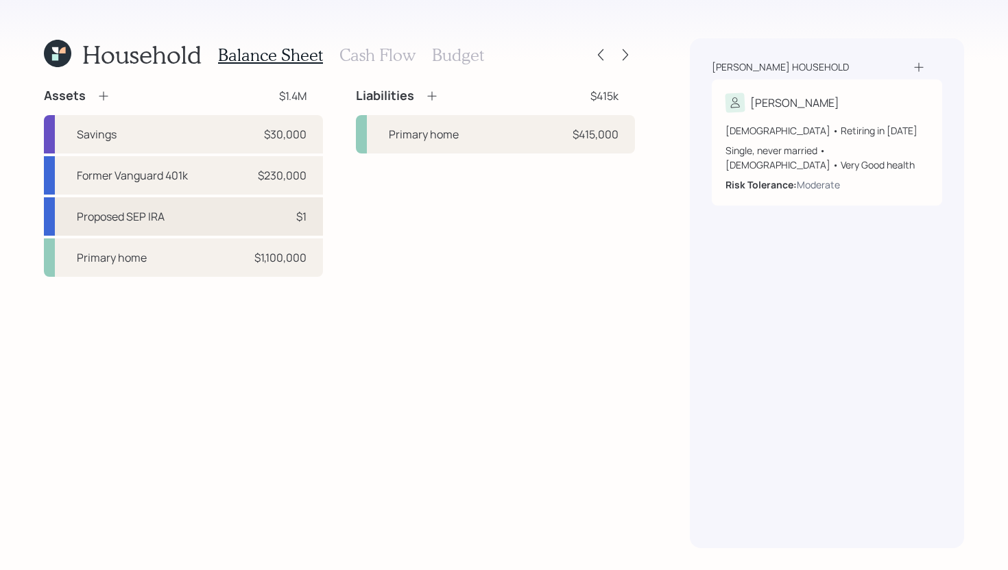
click at [228, 221] on div "Proposed SEP IRA $1" at bounding box center [183, 216] width 279 height 38
select select "balanced"
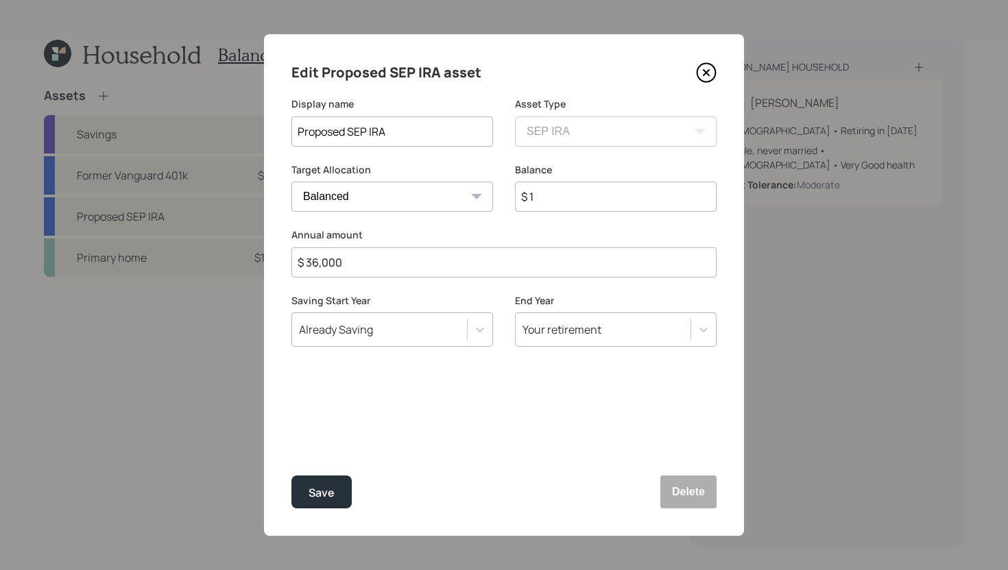
click at [699, 75] on icon at bounding box center [706, 72] width 21 height 21
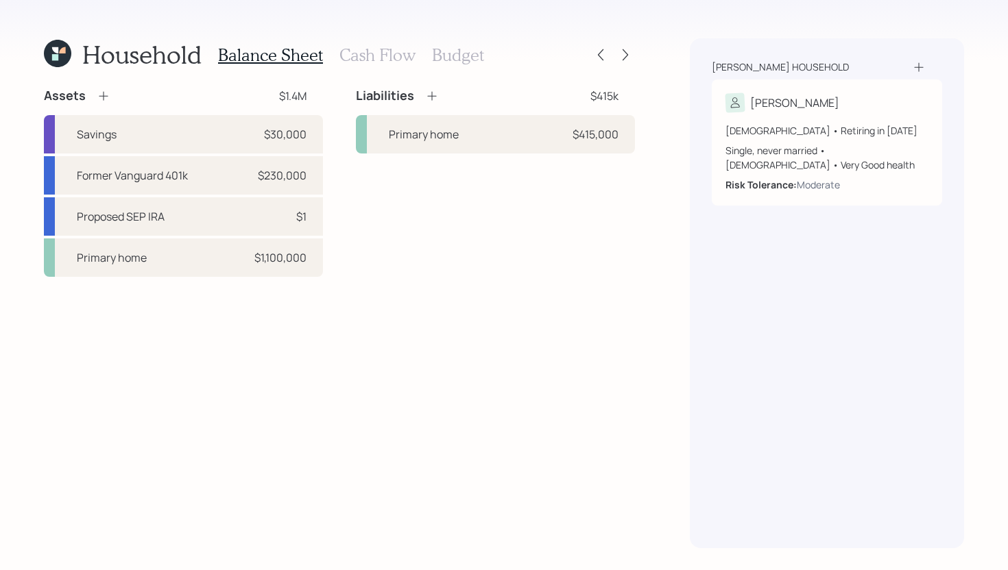
click at [374, 53] on h3 "Cash Flow" at bounding box center [377, 55] width 76 height 20
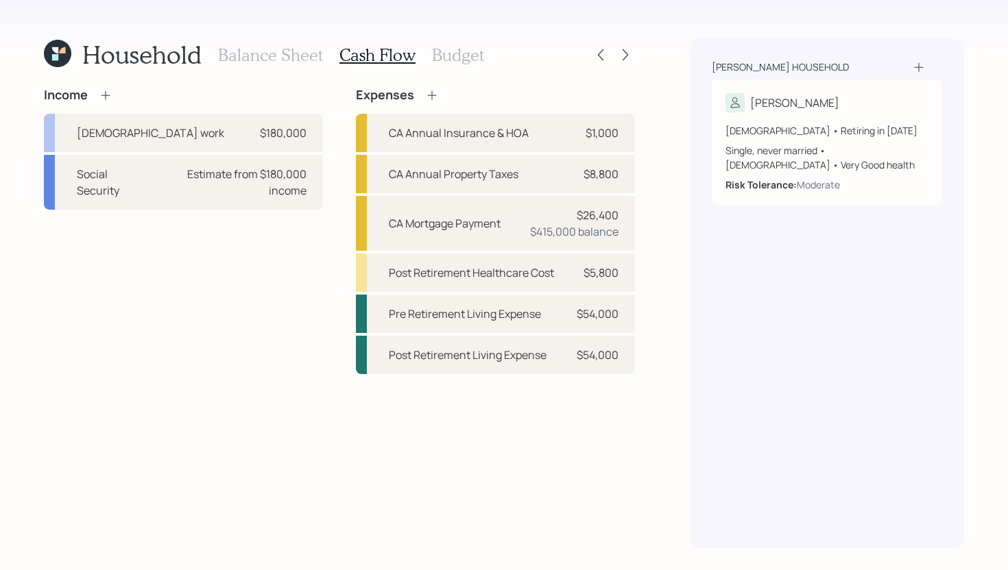
click at [464, 54] on h3 "Budget" at bounding box center [458, 55] width 52 height 20
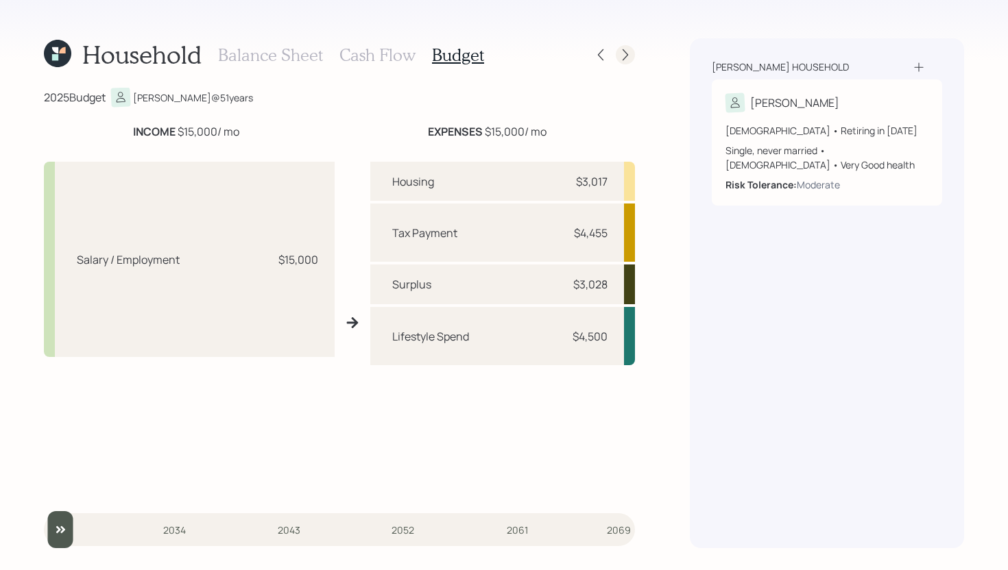
click at [629, 56] on icon at bounding box center [625, 55] width 14 height 14
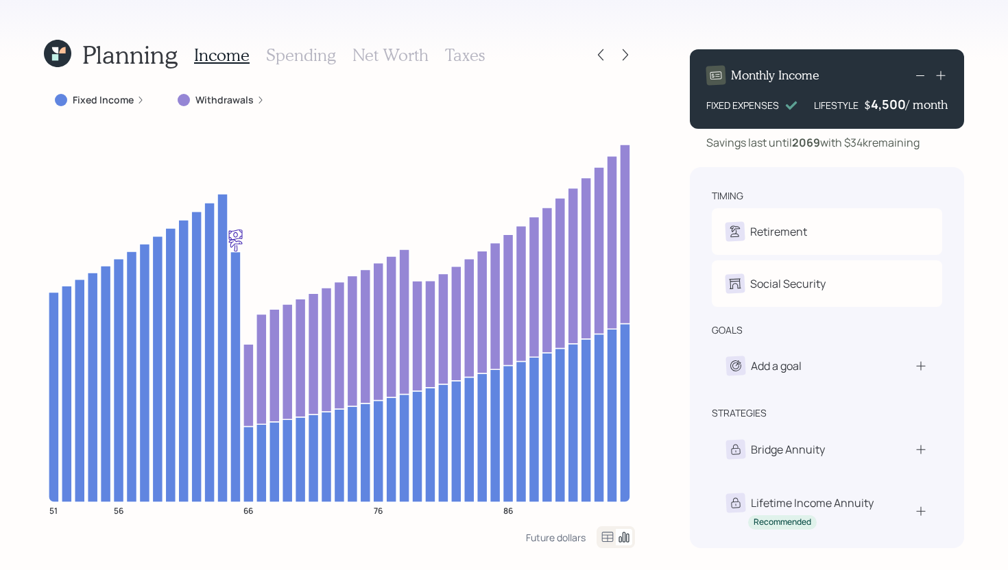
click at [322, 46] on h3 "Spending" at bounding box center [301, 55] width 70 height 20
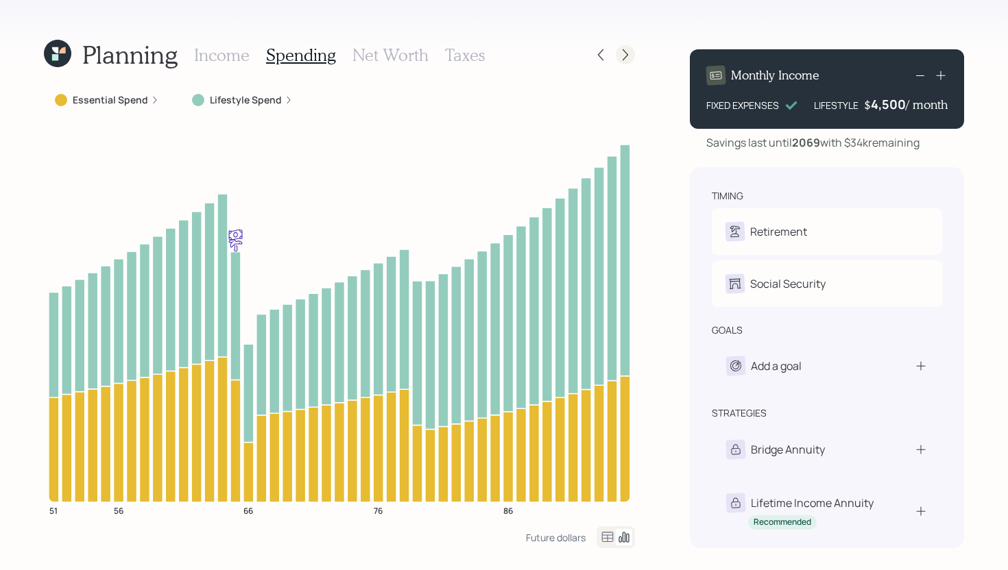
click at [628, 52] on icon at bounding box center [625, 55] width 14 height 14
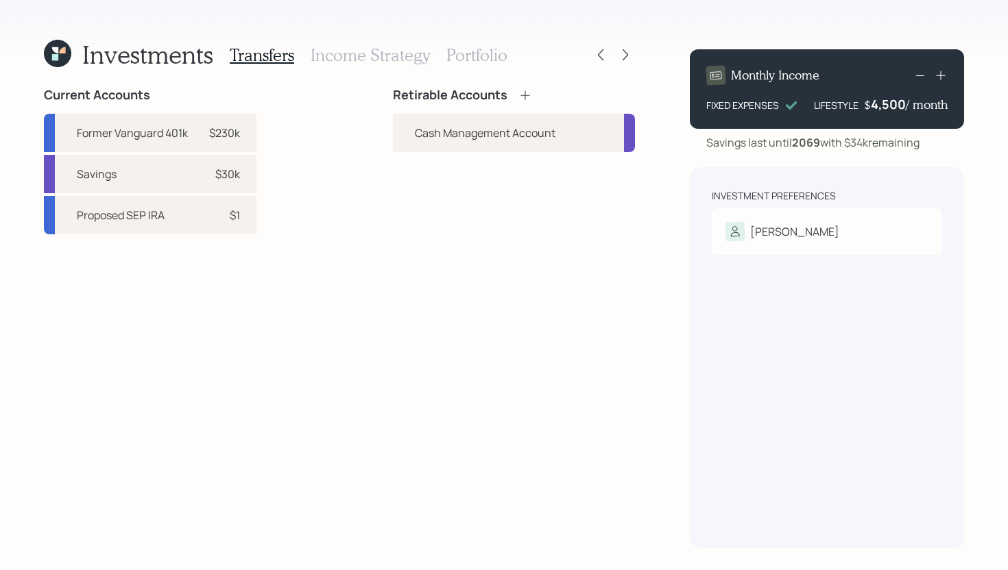
click at [524, 93] on icon at bounding box center [525, 95] width 14 height 14
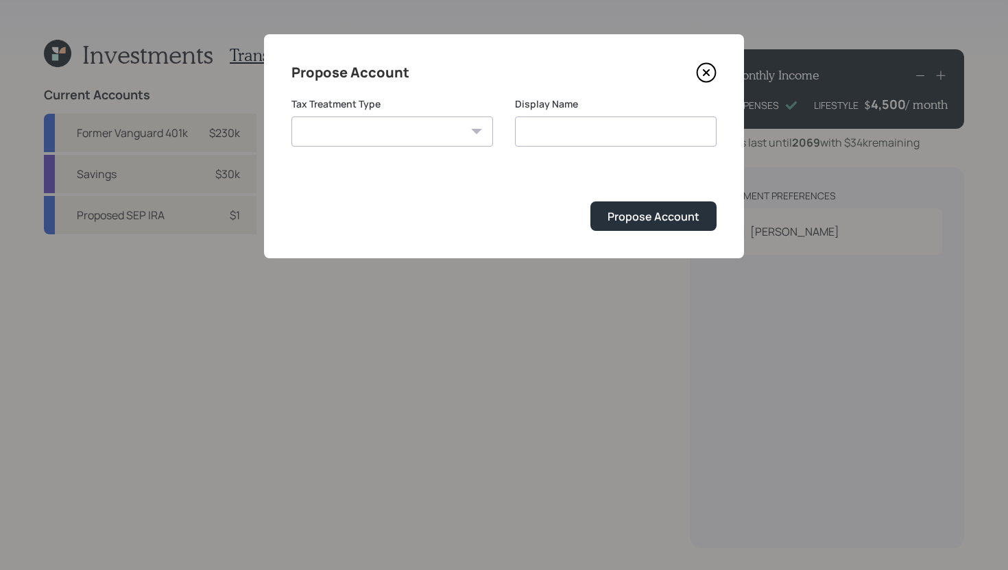
click at [389, 138] on select "[PERSON_NAME] Taxable Traditional" at bounding box center [392, 132] width 202 height 30
select select "traditional"
click at [291, 117] on select "[PERSON_NAME] Taxable Traditional" at bounding box center [392, 132] width 202 height 30
click at [596, 129] on input "Traditional" at bounding box center [616, 132] width 202 height 30
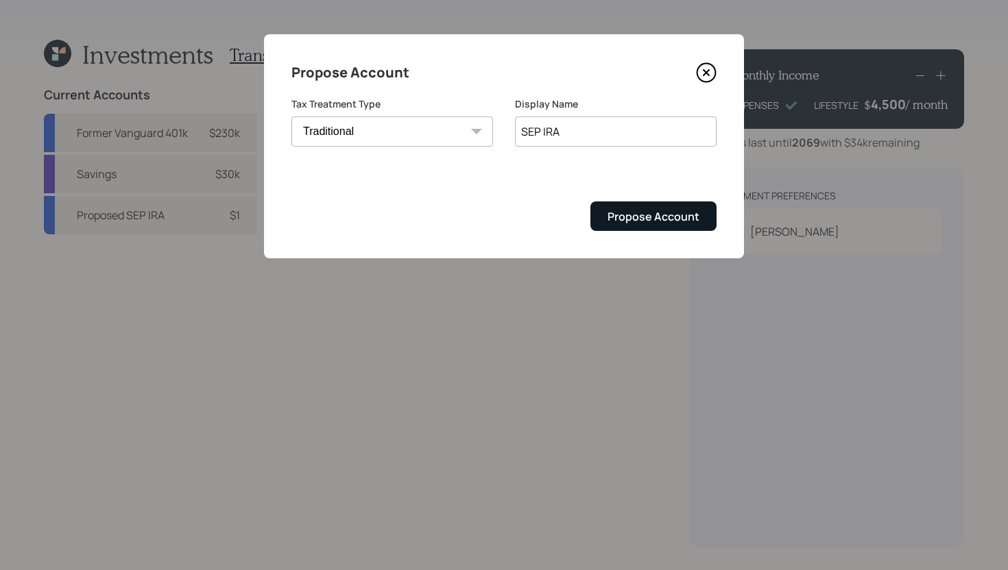
type input "SEP IRA"
click at [658, 228] on button "Propose Account" at bounding box center [653, 216] width 126 height 29
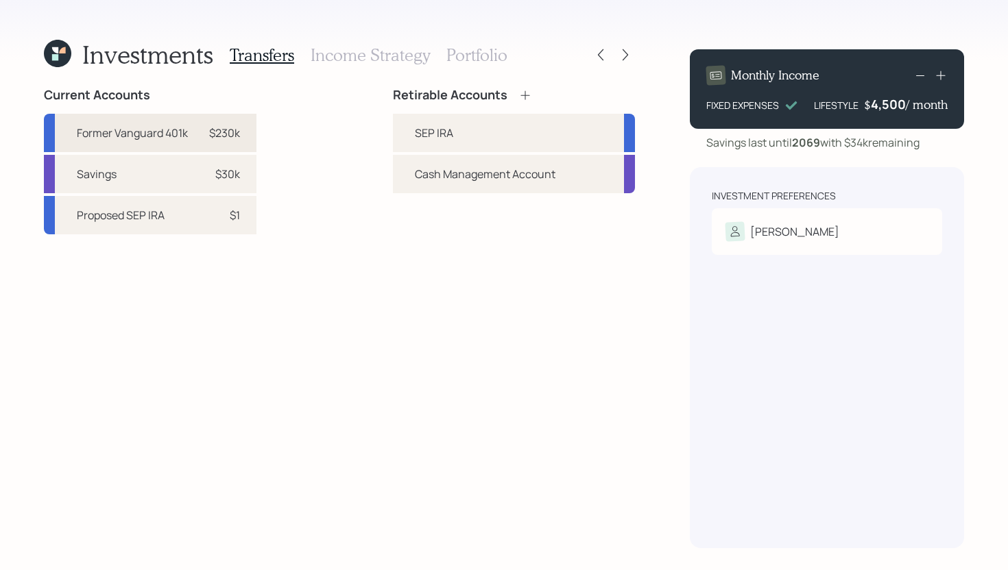
click at [235, 135] on div "$230k" at bounding box center [224, 133] width 31 height 16
click at [432, 140] on div "SEP IRA" at bounding box center [434, 133] width 38 height 16
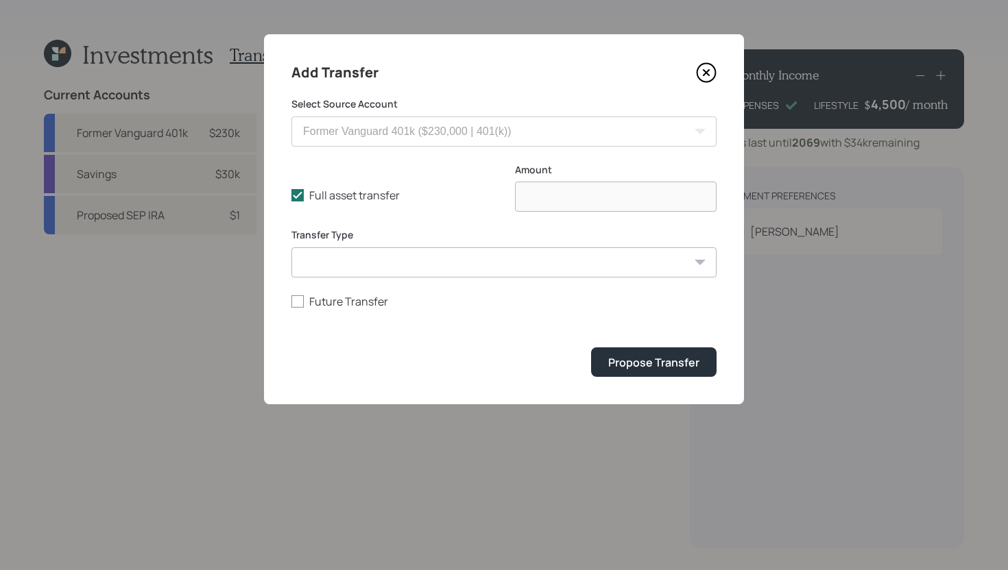
type input "$ 230,000"
click at [629, 365] on div "Propose Transfer" at bounding box center [653, 362] width 91 height 15
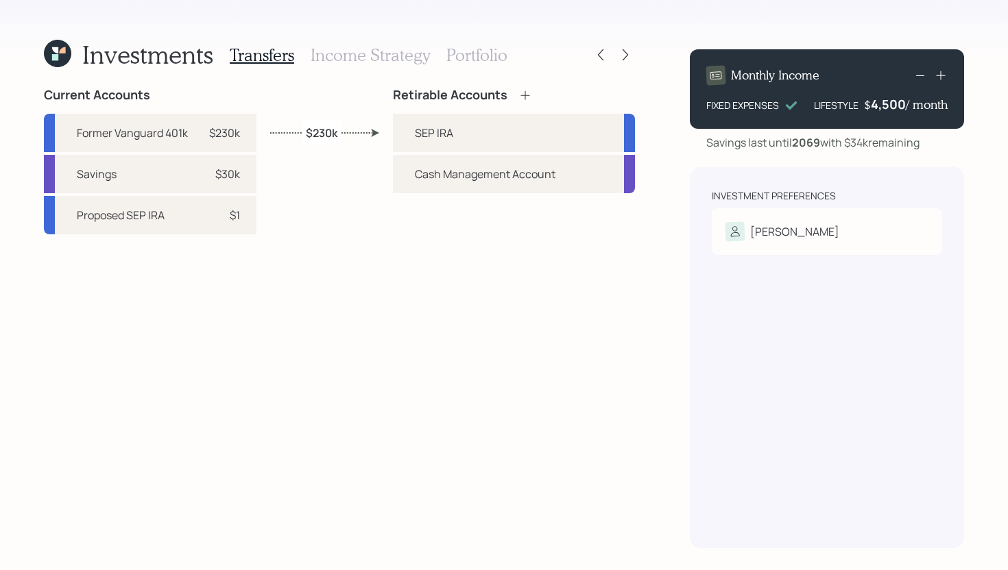
click at [377, 56] on h3 "Income Strategy" at bounding box center [370, 55] width 119 height 20
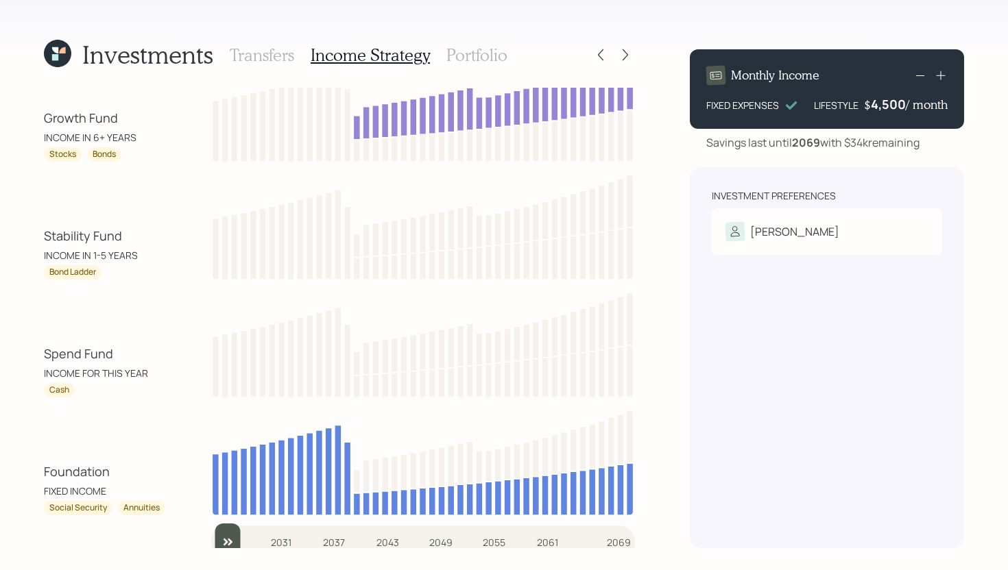
scroll to position [48, 0]
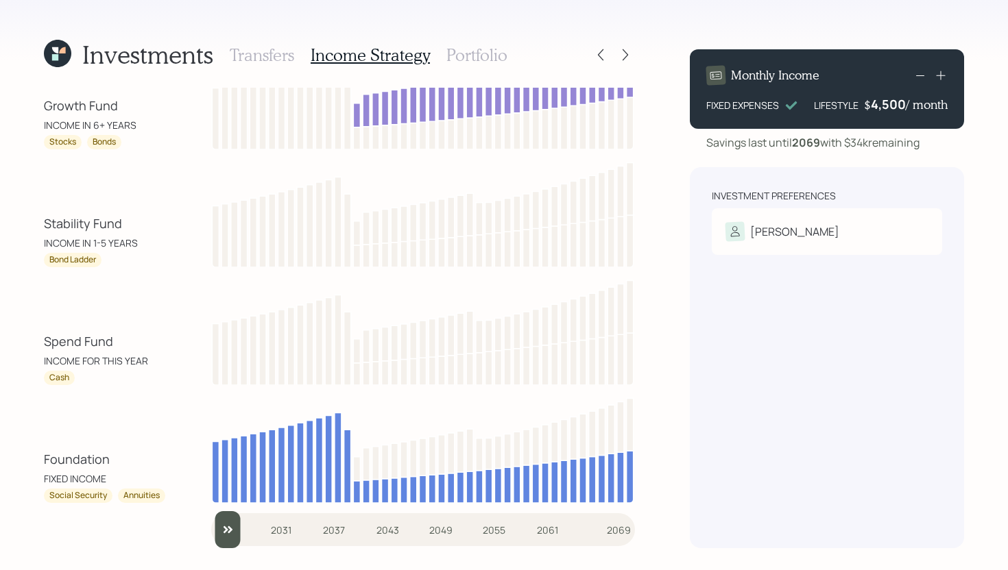
click at [232, 530] on input "slider" at bounding box center [423, 529] width 424 height 37
click at [246, 531] on input "slider" at bounding box center [423, 529] width 424 height 37
click at [267, 531] on input "slider" at bounding box center [423, 529] width 424 height 37
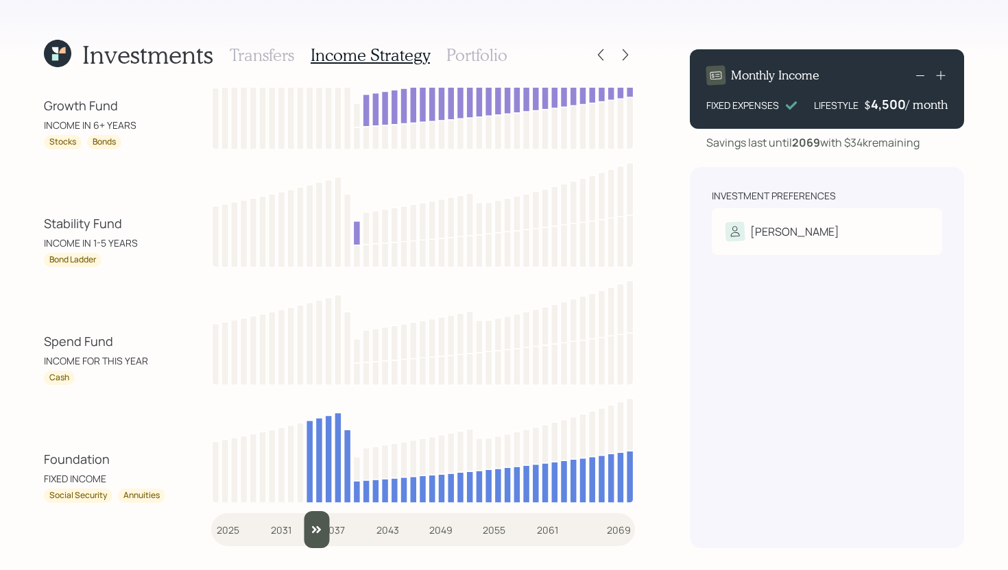
drag, startPoint x: 276, startPoint y: 530, endPoint x: 310, endPoint y: 522, distance: 35.2
click at [310, 522] on input "slider" at bounding box center [423, 529] width 424 height 37
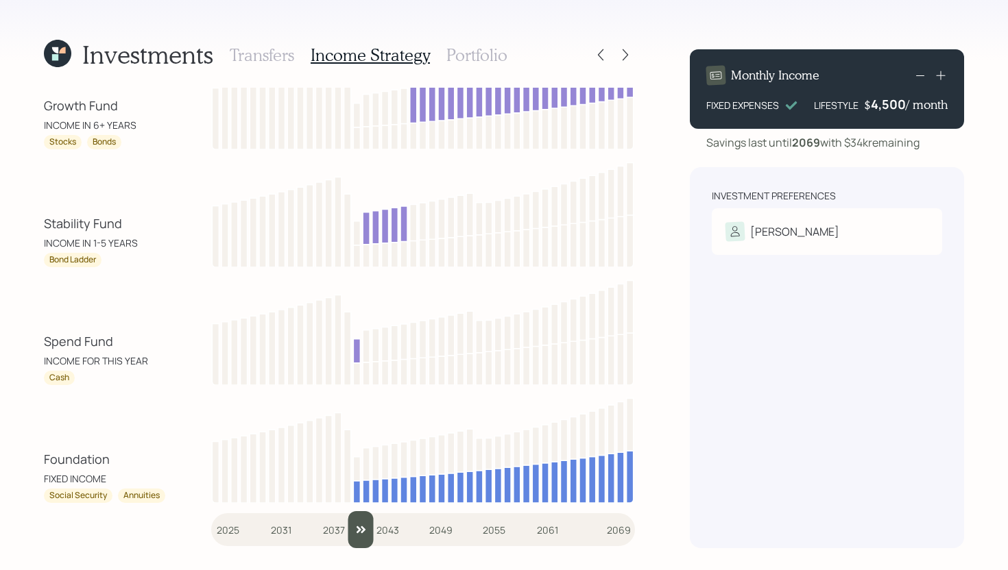
drag, startPoint x: 319, startPoint y: 522, endPoint x: 353, endPoint y: 522, distance: 33.6
click at [353, 522] on input "slider" at bounding box center [423, 529] width 424 height 37
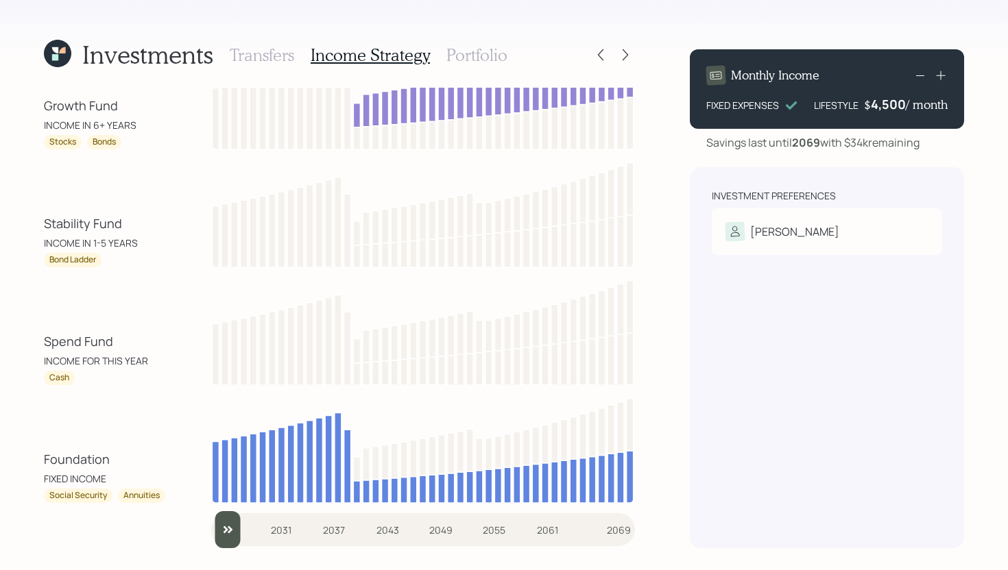
type input "2025"
drag, startPoint x: 360, startPoint y: 539, endPoint x: 192, endPoint y: 535, distance: 168.0
click at [192, 535] on div "Growth Fund INCOME IN 6+ YEARS Stocks Bonds Stability Fund INCOME IN 1-5 YEARS …" at bounding box center [339, 318] width 591 height 461
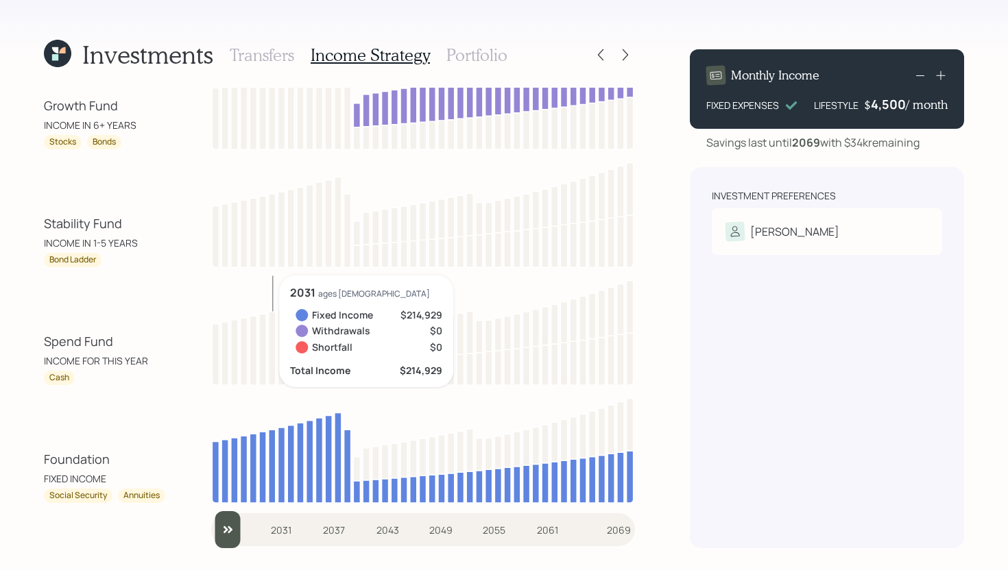
scroll to position [0, 0]
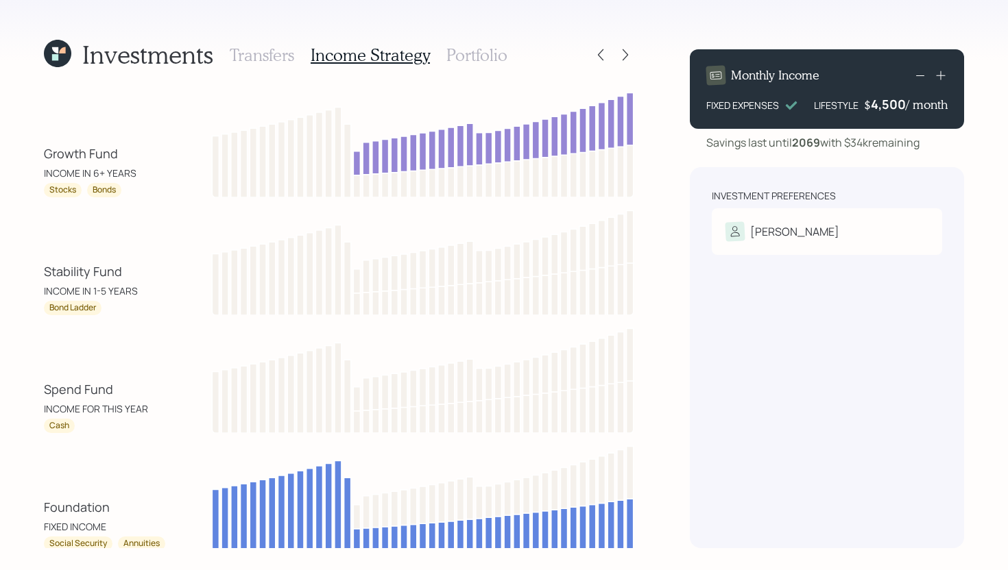
click at [498, 60] on h3 "Portfolio" at bounding box center [476, 55] width 61 height 20
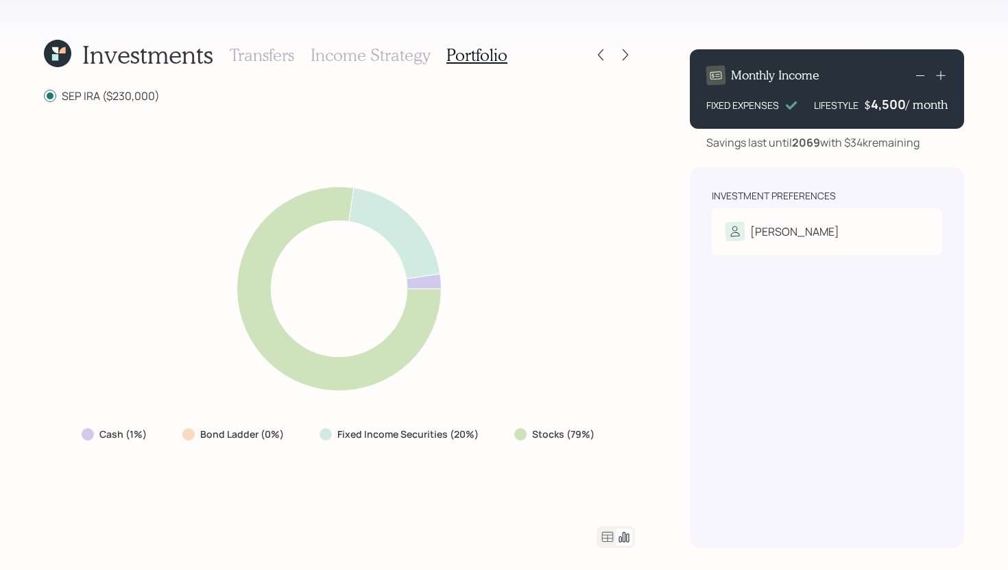
click at [389, 60] on h3 "Income Strategy" at bounding box center [370, 55] width 119 height 20
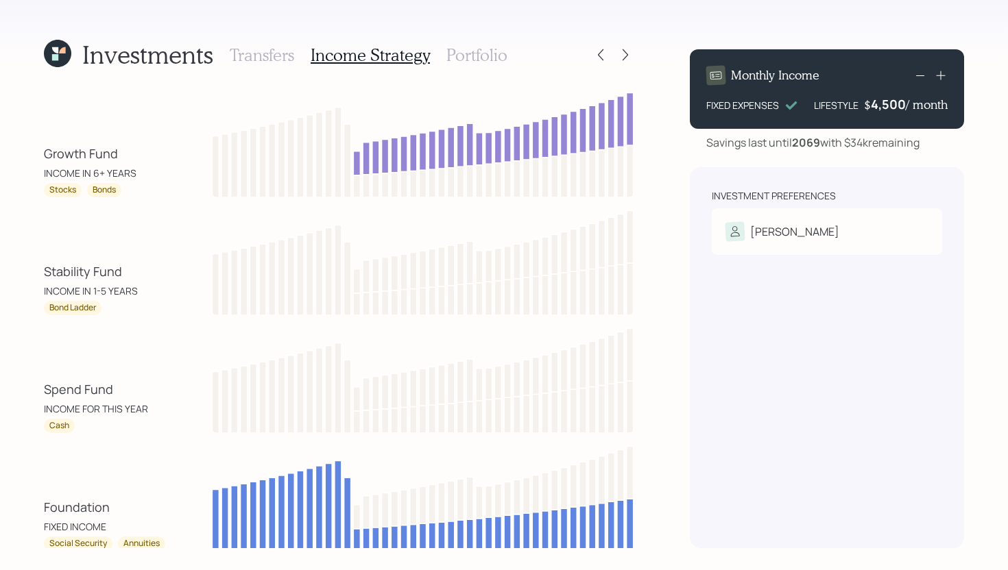
click at [470, 49] on h3 "Portfolio" at bounding box center [476, 55] width 61 height 20
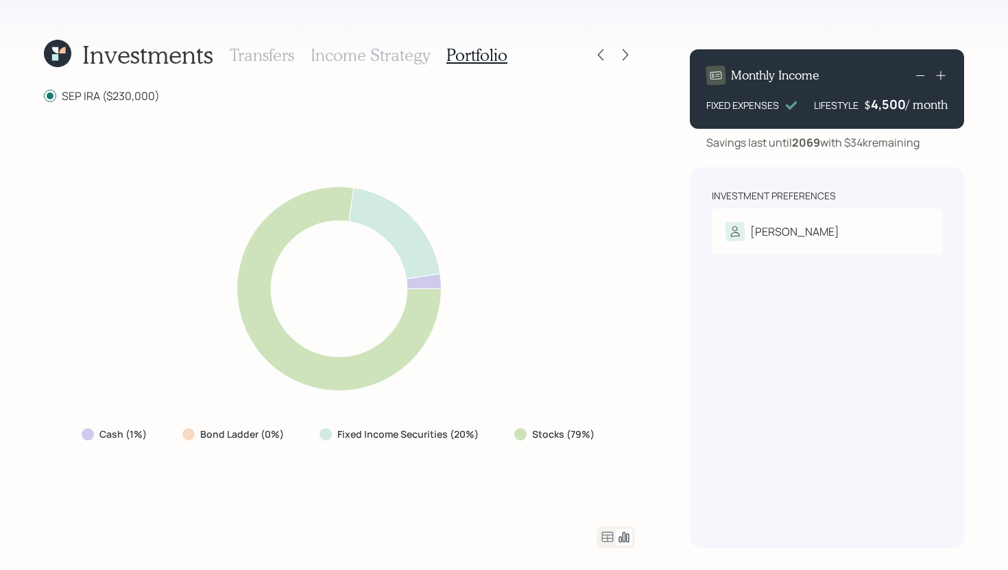
click at [601, 533] on icon at bounding box center [607, 537] width 16 height 16
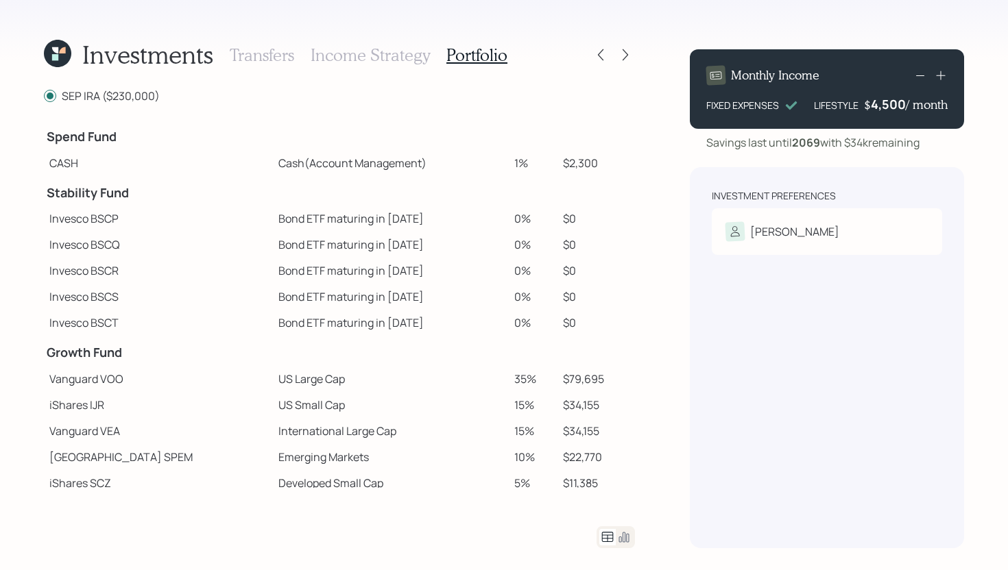
drag, startPoint x: 516, startPoint y: 162, endPoint x: 489, endPoint y: 162, distance: 27.4
click at [489, 162] on tr "CASH Cash (Account Management) 1% $2,300" at bounding box center [339, 163] width 591 height 26
click at [438, 192] on td at bounding box center [391, 191] width 236 height 30
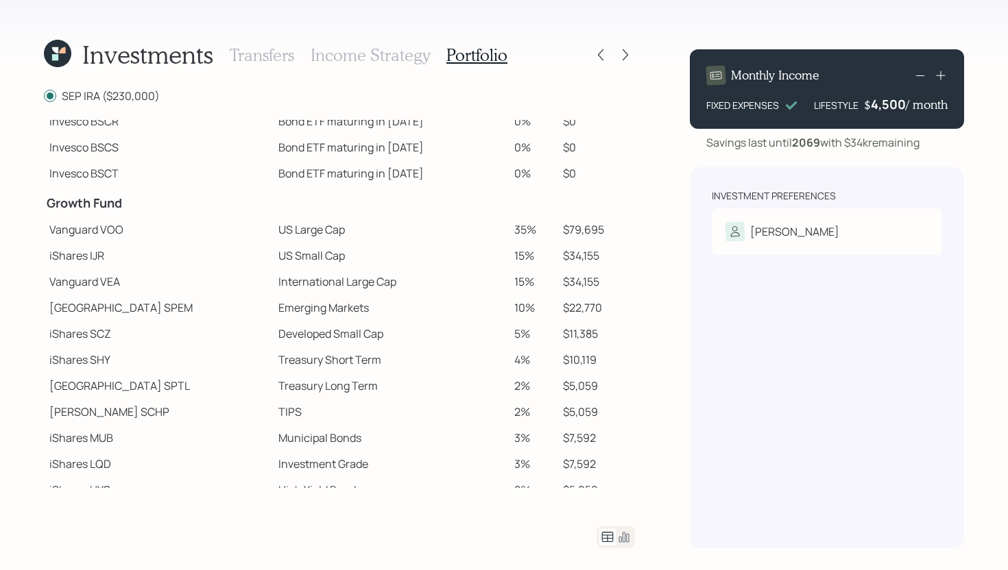
scroll to position [191, 0]
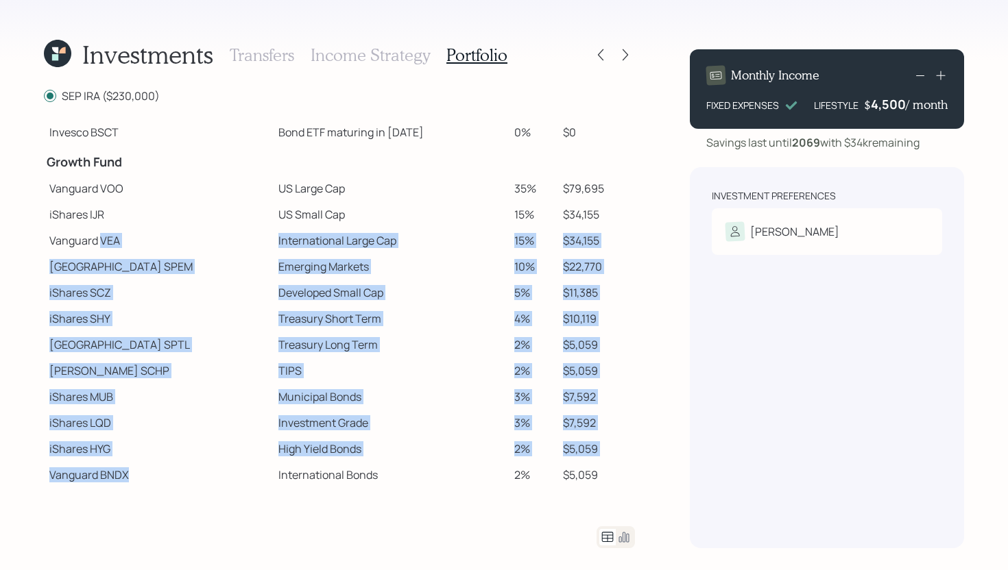
drag, startPoint x: 132, startPoint y: 471, endPoint x: 101, endPoint y: 245, distance: 228.4
click at [101, 245] on tbody "Spend Fund CASH Cash (Account Management) 1% $2,300 Stability Fund Invesco BSCP…" at bounding box center [339, 208] width 591 height 559
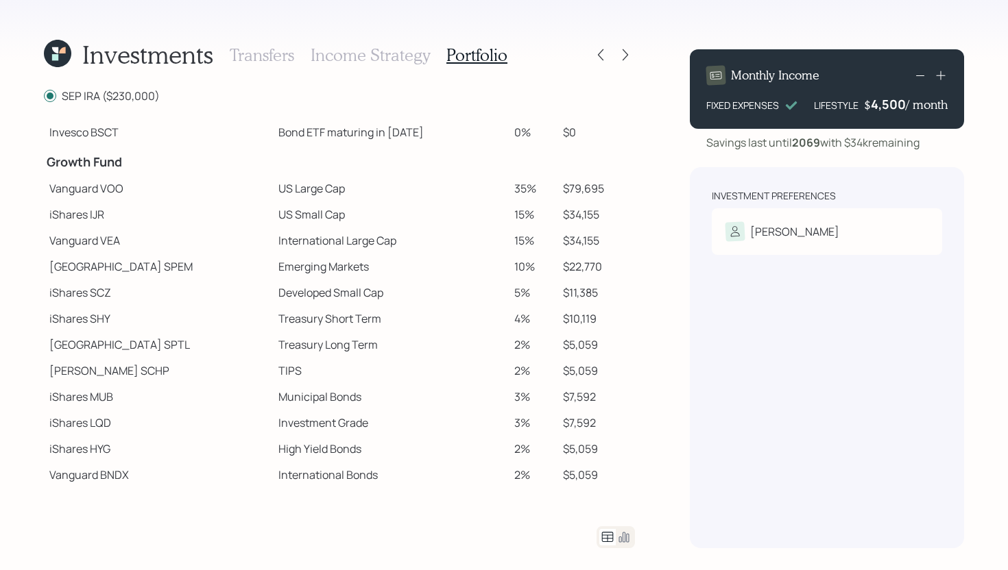
click at [83, 206] on td "iShares IJR" at bounding box center [158, 215] width 229 height 26
click at [620, 60] on icon at bounding box center [625, 55] width 14 height 14
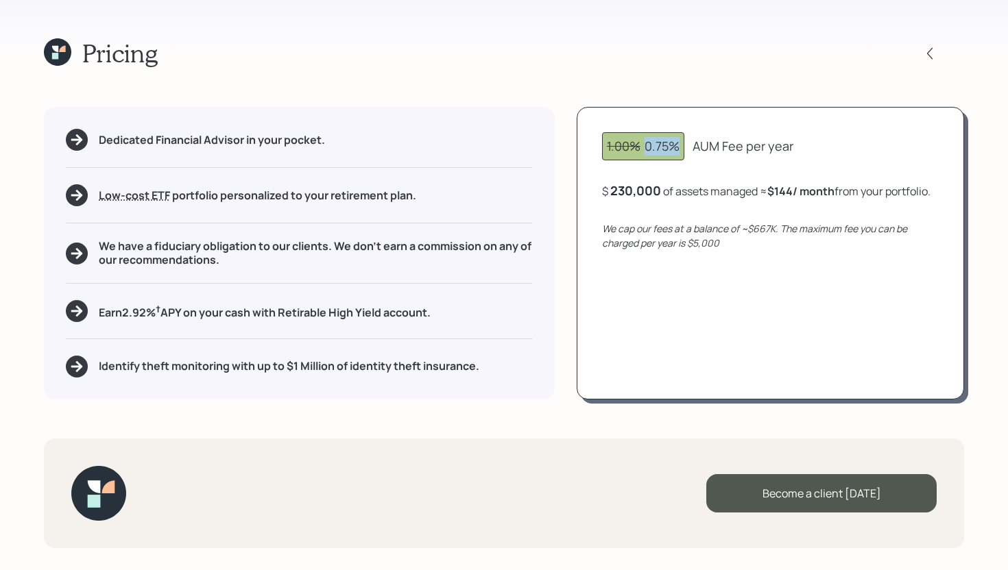
drag, startPoint x: 681, startPoint y: 145, endPoint x: 644, endPoint y: 143, distance: 37.1
click at [644, 143] on div "1.00% 0.75%" at bounding box center [643, 146] width 82 height 28
click at [628, 97] on div "Pricing Dedicated Financial Advisor in your pocket. Low-cost ETF Retirable uses…" at bounding box center [504, 285] width 1008 height 570
drag, startPoint x: 661, startPoint y: 191, endPoint x: 615, endPoint y: 190, distance: 46.6
click at [614, 191] on div "$ 230000 of assets managed ≈ $144 / month from your portfolio ." at bounding box center [764, 190] width 325 height 17
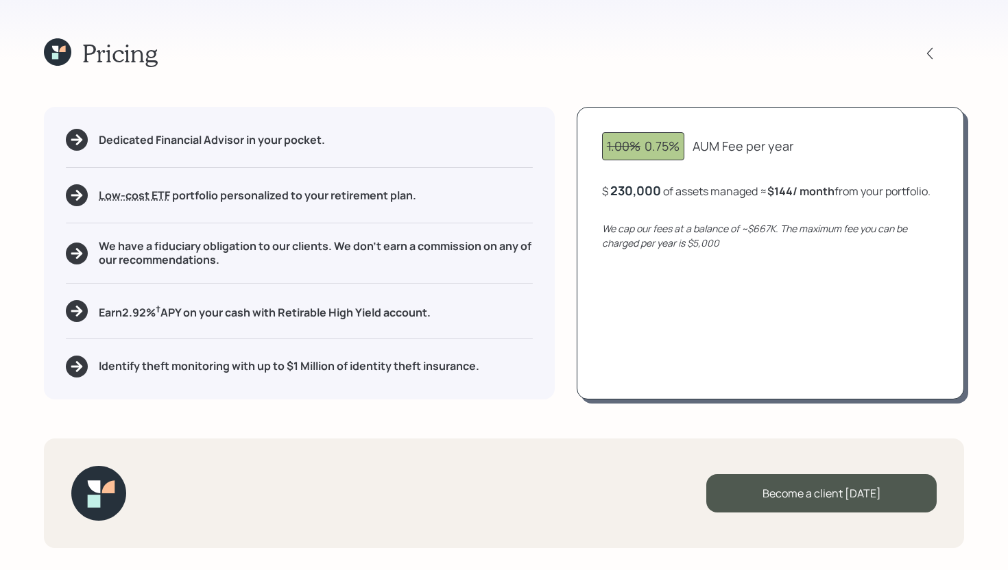
click at [592, 168] on div "1.00% 0.75% AUM Fee per year $ 230,000 of assets managed ≈ $144 / month from yo…" at bounding box center [769, 253] width 387 height 292
drag, startPoint x: 729, startPoint y: 244, endPoint x: 692, endPoint y: 241, distance: 37.8
click at [692, 241] on div "We cap our fees at a balance of ~$667K. The maximum fee you can be charged per …" at bounding box center [770, 235] width 337 height 29
click at [751, 245] on div "We cap our fees at a balance of ~$667K. The maximum fee you can be charged per …" at bounding box center [770, 235] width 337 height 29
drag, startPoint x: 439, startPoint y: 314, endPoint x: 173, endPoint y: 296, distance: 265.9
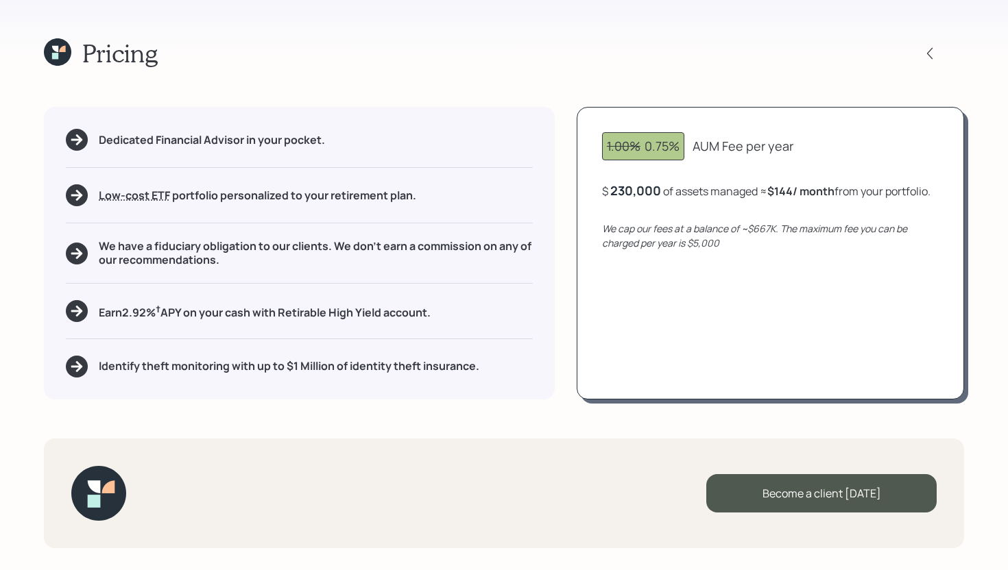
click at [173, 296] on div "Dedicated Financial Advisor in your pocket. Low-cost ETF Retirable uses diversi…" at bounding box center [299, 253] width 511 height 292
click at [243, 284] on div "Dedicated Financial Advisor in your pocket. Low-cost ETF Retirable uses diversi…" at bounding box center [299, 253] width 511 height 292
drag, startPoint x: 167, startPoint y: 313, endPoint x: 147, endPoint y: 311, distance: 19.9
click at [147, 311] on h5 "Earn 2.92 % † APY on your cash with Retirable High Yield account." at bounding box center [265, 311] width 332 height 17
click at [317, 314] on h5 "Earn 2.92 % † APY on your cash with Retirable High Yield account." at bounding box center [265, 311] width 332 height 17
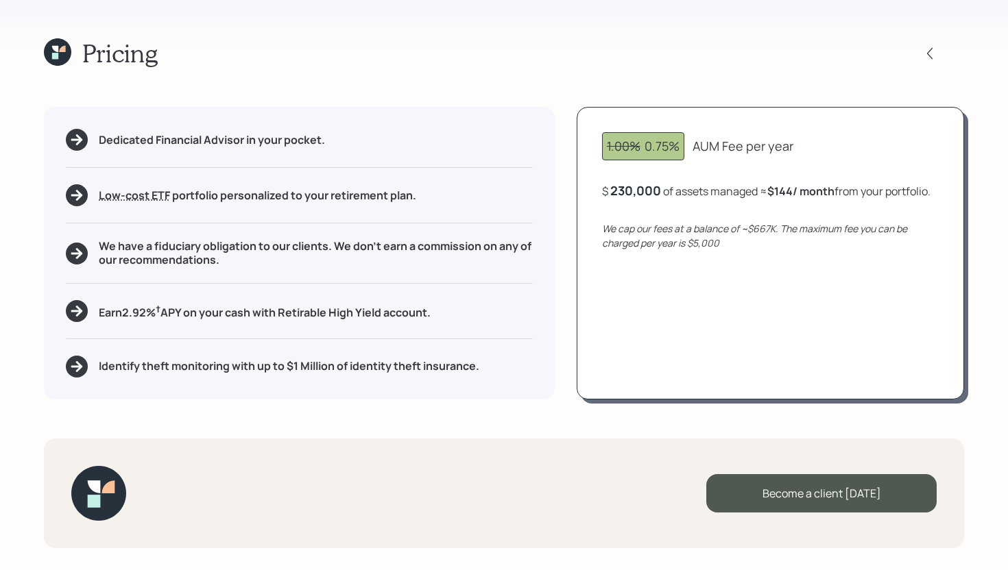
drag, startPoint x: 441, startPoint y: 314, endPoint x: 97, endPoint y: 314, distance: 343.4
click at [97, 314] on div "Earn 2.92 % † APY on your cash with Retirable High Yield account." at bounding box center [299, 311] width 467 height 22
click at [146, 284] on div "Dedicated Financial Advisor in your pocket. Low-cost ETF Retirable uses diversi…" at bounding box center [299, 253] width 511 height 292
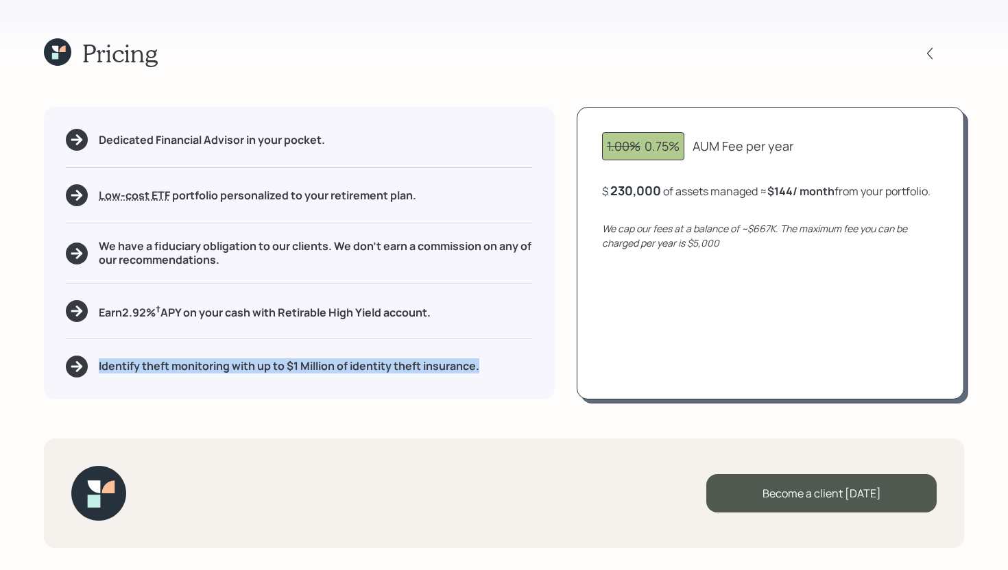
drag, startPoint x: 485, startPoint y: 367, endPoint x: 155, endPoint y: 343, distance: 330.6
click at [155, 343] on div "Dedicated Financial Advisor in your pocket. Low-cost ETF Retirable uses diversi…" at bounding box center [299, 253] width 511 height 292
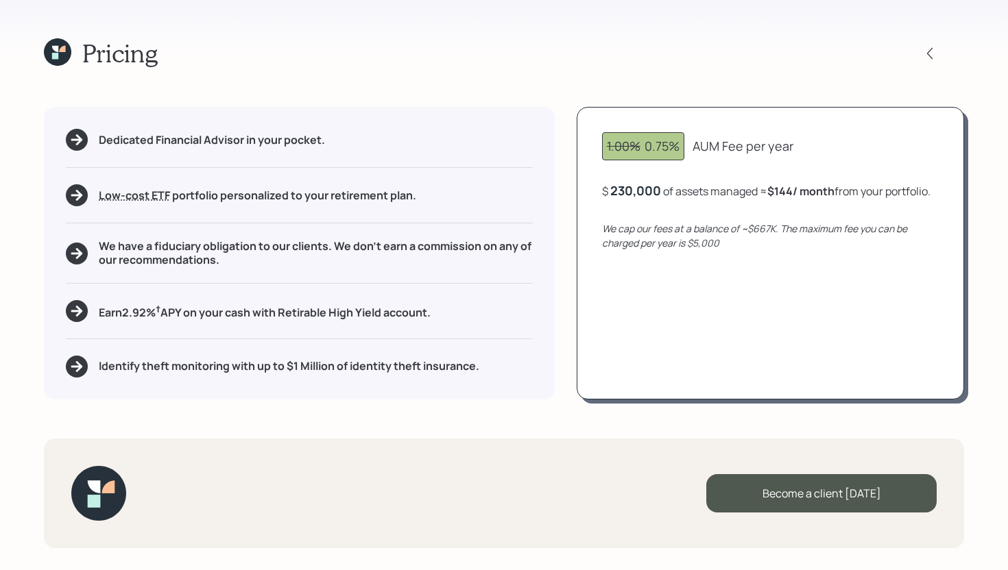
click at [155, 343] on div "Dedicated Financial Advisor in your pocket. Low-cost ETF Retirable uses diversi…" at bounding box center [299, 253] width 511 height 292
drag, startPoint x: 681, startPoint y: 147, endPoint x: 644, endPoint y: 147, distance: 37.7
click at [644, 147] on div "1.00% 0.75%" at bounding box center [643, 146] width 82 height 28
click at [524, 63] on div "Pricing" at bounding box center [504, 52] width 920 height 29
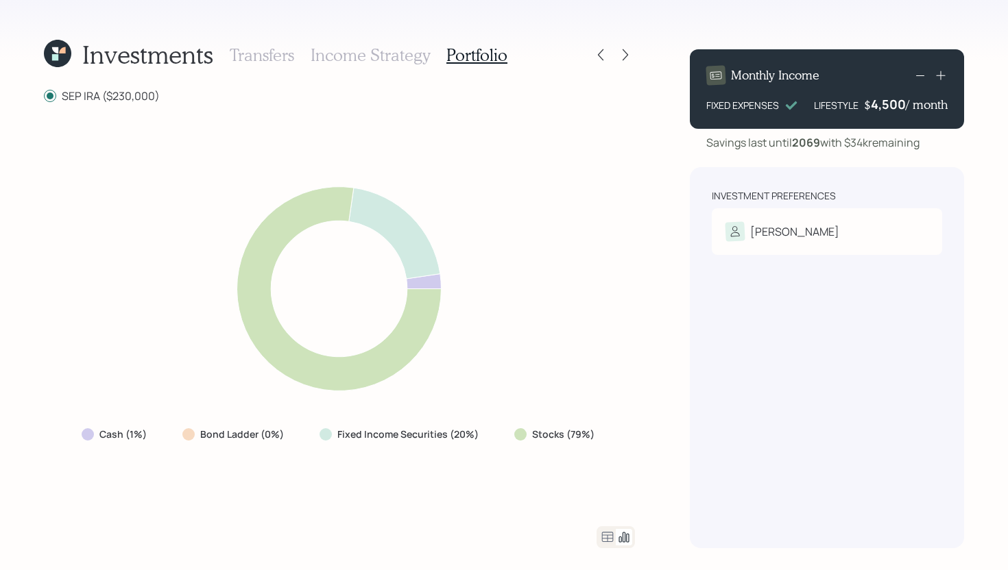
click at [607, 545] on icon at bounding box center [607, 537] width 16 height 16
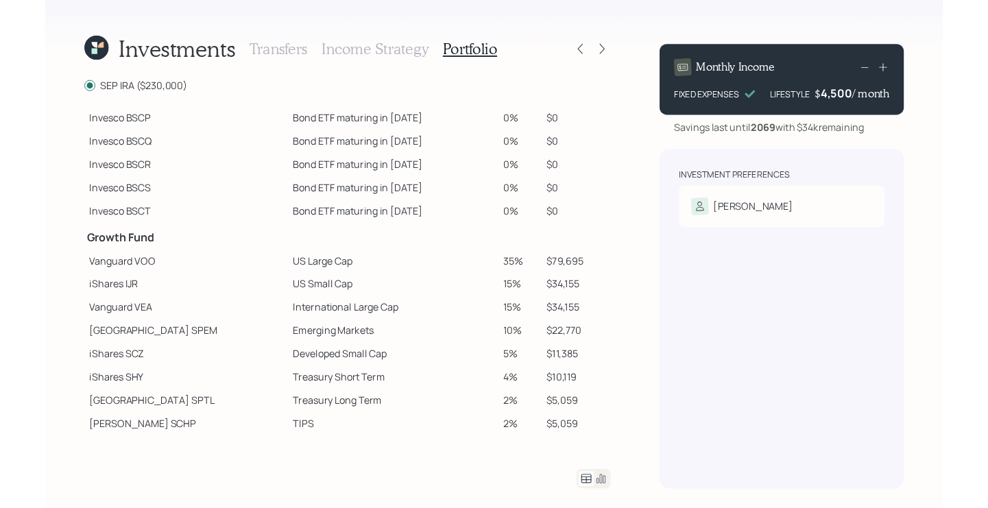
scroll to position [191, 0]
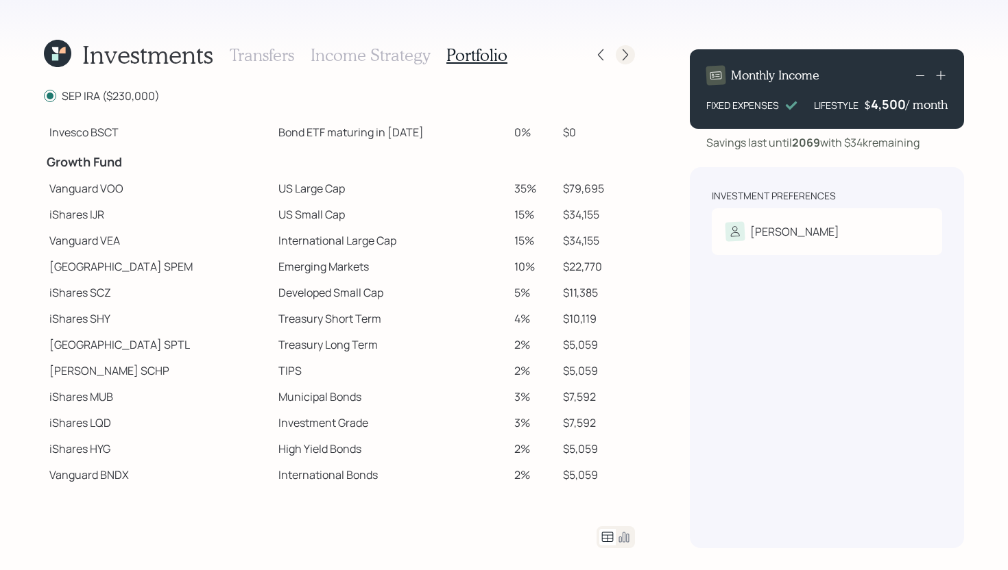
click at [620, 49] on icon at bounding box center [625, 55] width 14 height 14
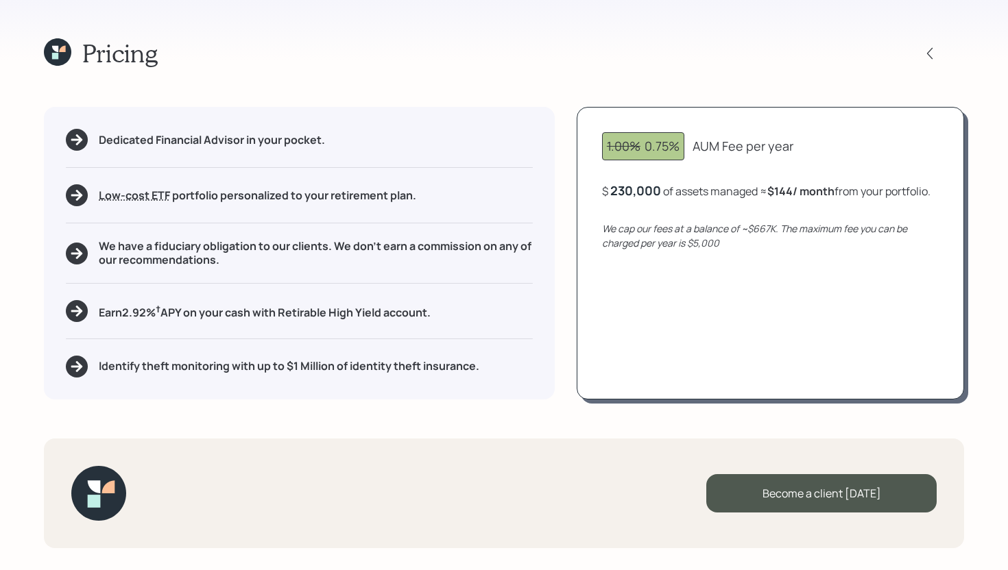
click at [62, 53] on icon at bounding box center [57, 51] width 27 height 27
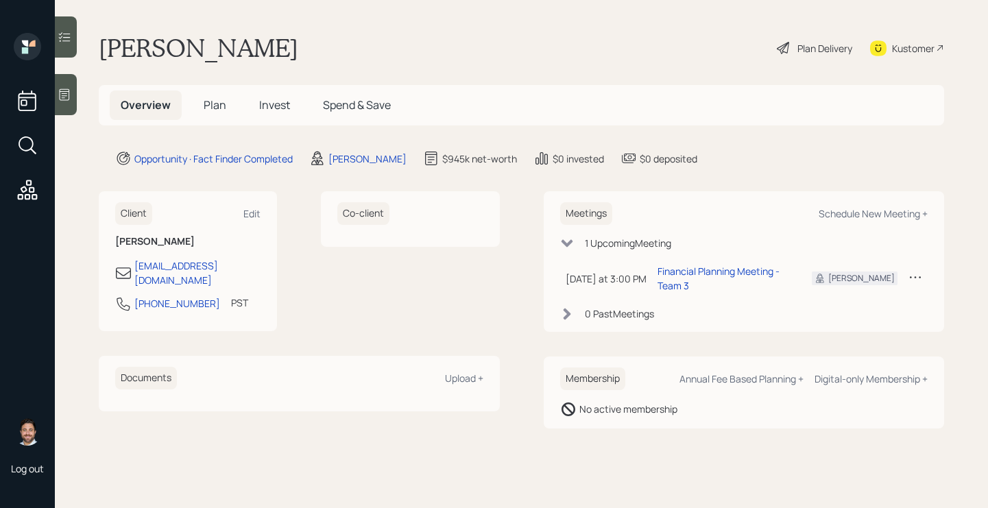
click at [208, 108] on span "Plan" at bounding box center [215, 104] width 23 height 15
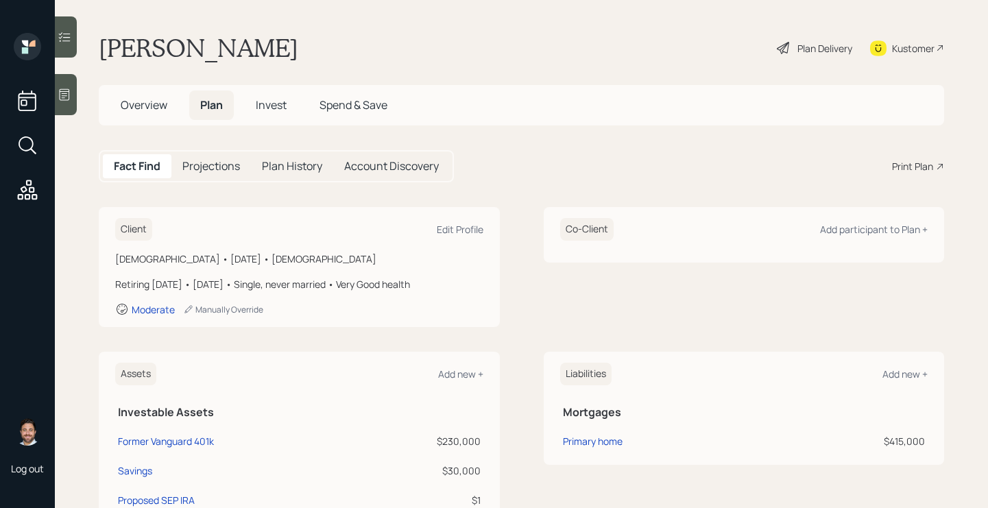
click at [926, 157] on div "Fact Find Projections Plan History Account Discovery Print Plan" at bounding box center [521, 166] width 845 height 32
click at [921, 165] on div "Print Plan" at bounding box center [912, 166] width 41 height 14
click at [155, 105] on span "Overview" at bounding box center [144, 104] width 47 height 15
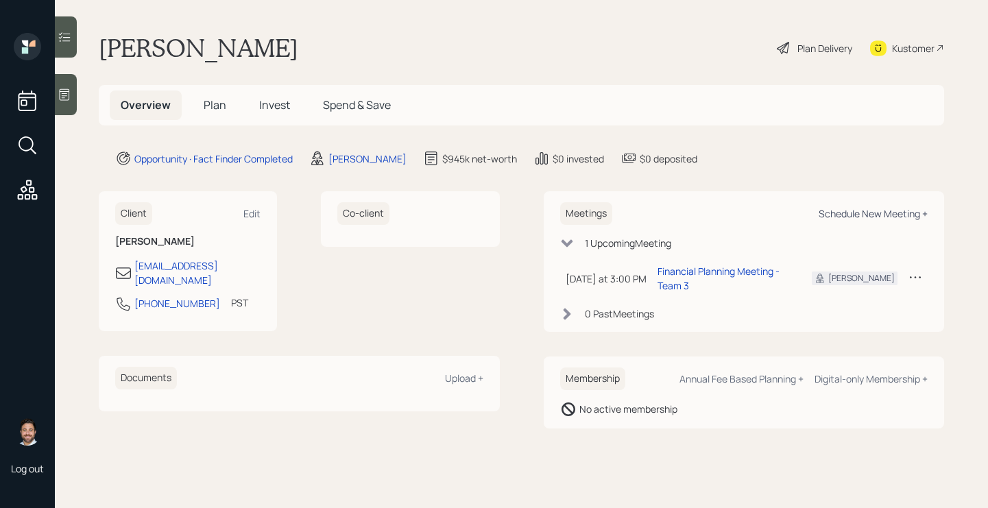
click at [855, 216] on div "Schedule New Meeting +" at bounding box center [872, 213] width 109 height 13
select select "bffa7908-1b2a-4c79-9bb6-f0ec9aed22d3"
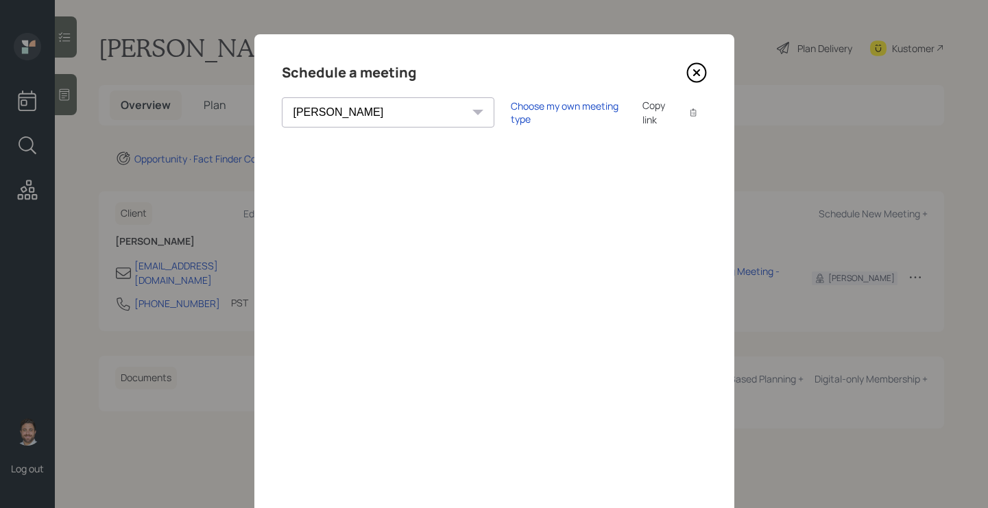
scroll to position [7, 0]
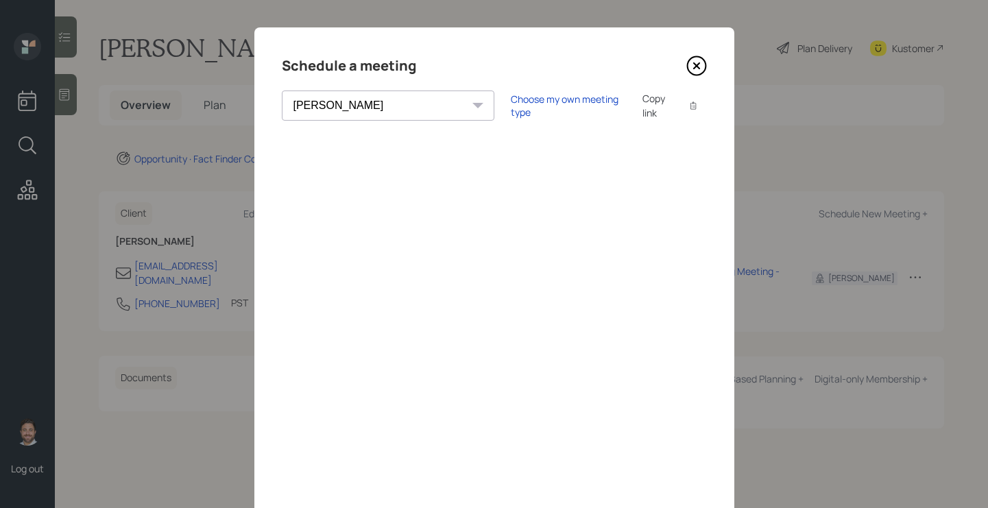
click at [698, 69] on icon at bounding box center [696, 66] width 21 height 21
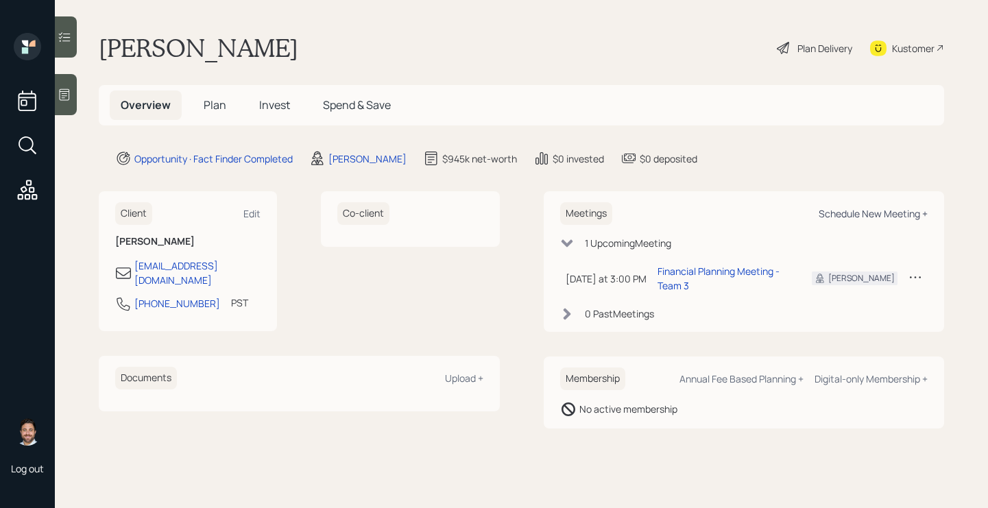
click at [836, 217] on div "Schedule New Meeting +" at bounding box center [872, 213] width 109 height 13
select select "bffa7908-1b2a-4c79-9bb6-f0ec9aed22d3"
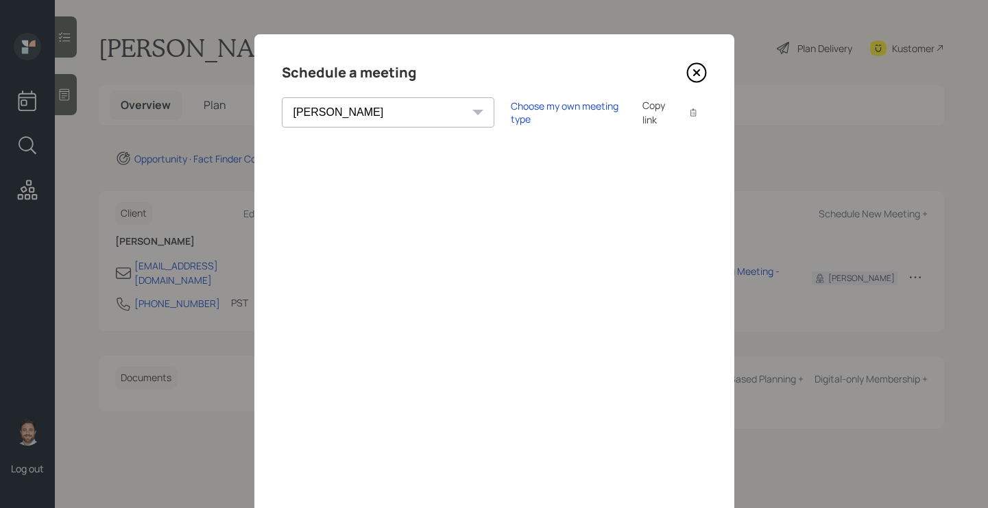
click at [701, 76] on icon at bounding box center [696, 72] width 21 height 21
